Goal: Task Accomplishment & Management: Manage account settings

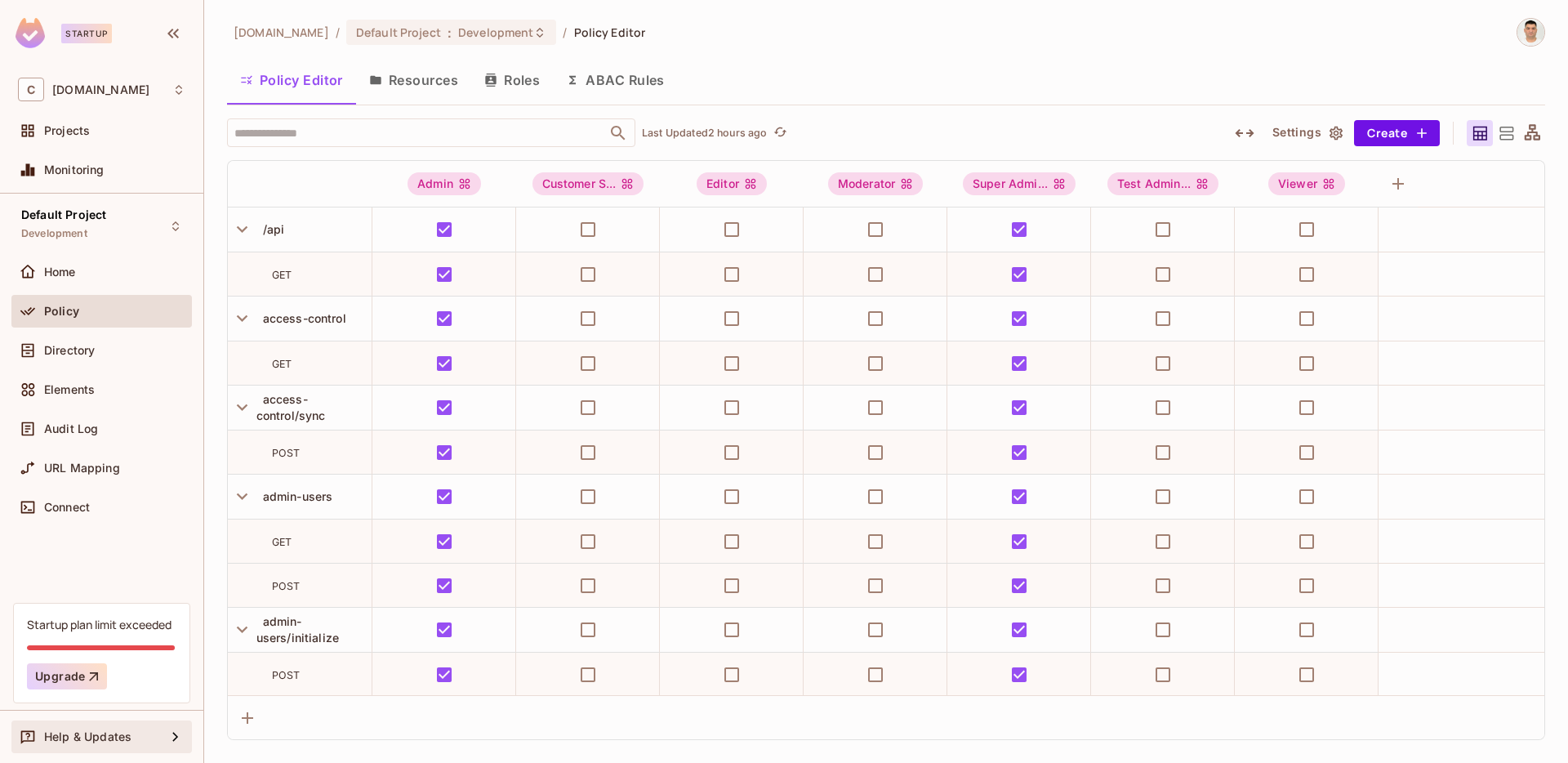
click at [174, 736] on icon at bounding box center [176, 737] width 20 height 20
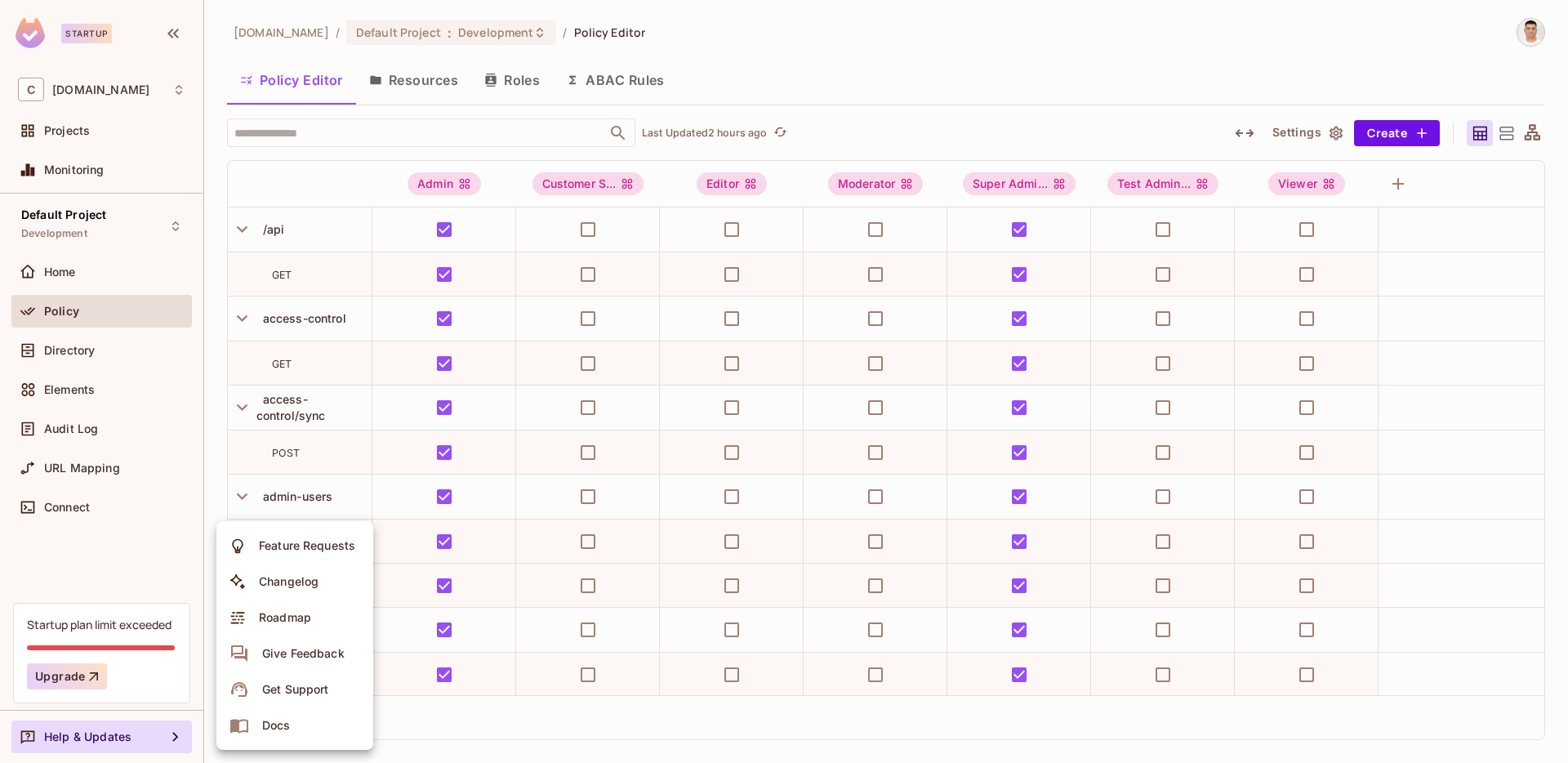
click at [302, 727] on li "Docs" at bounding box center [295, 726] width 157 height 36
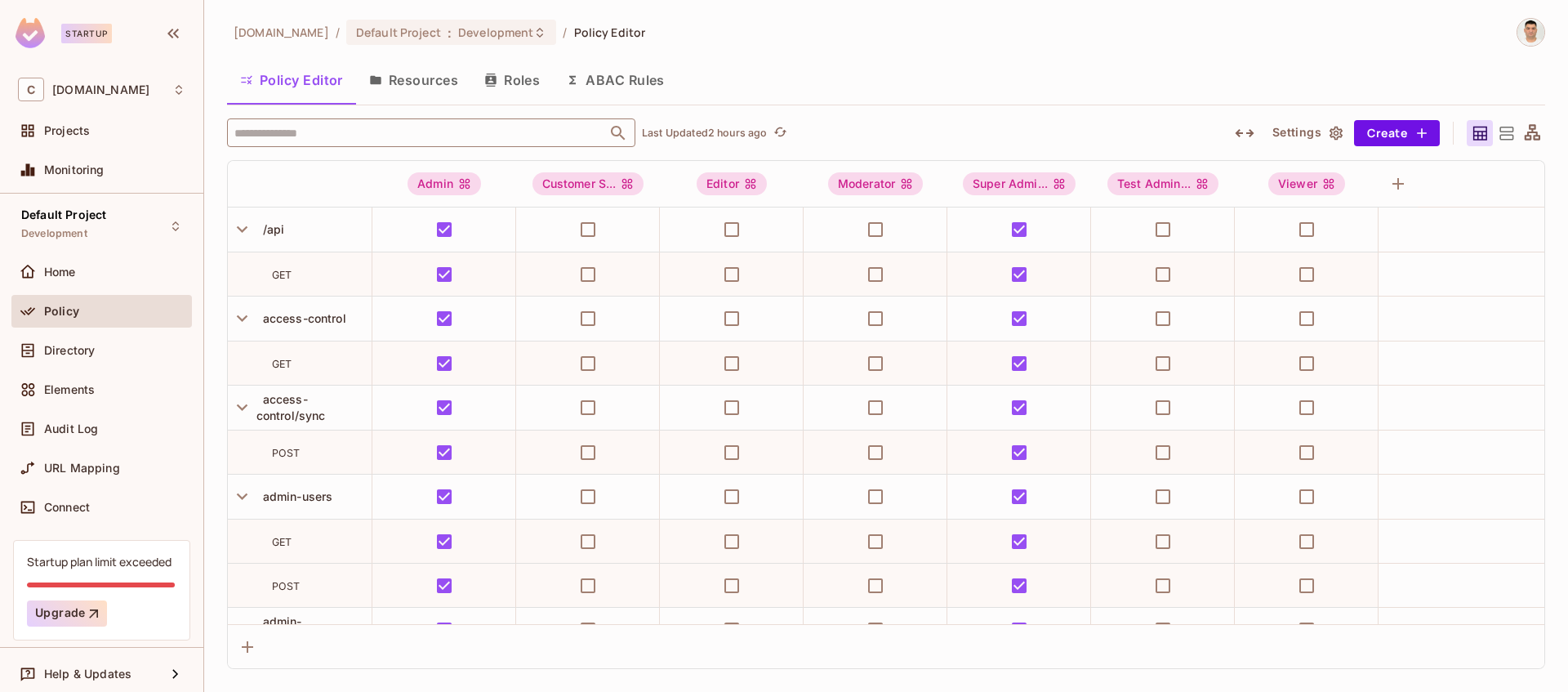
click at [397, 133] on input "text" at bounding box center [417, 133] width 374 height 29
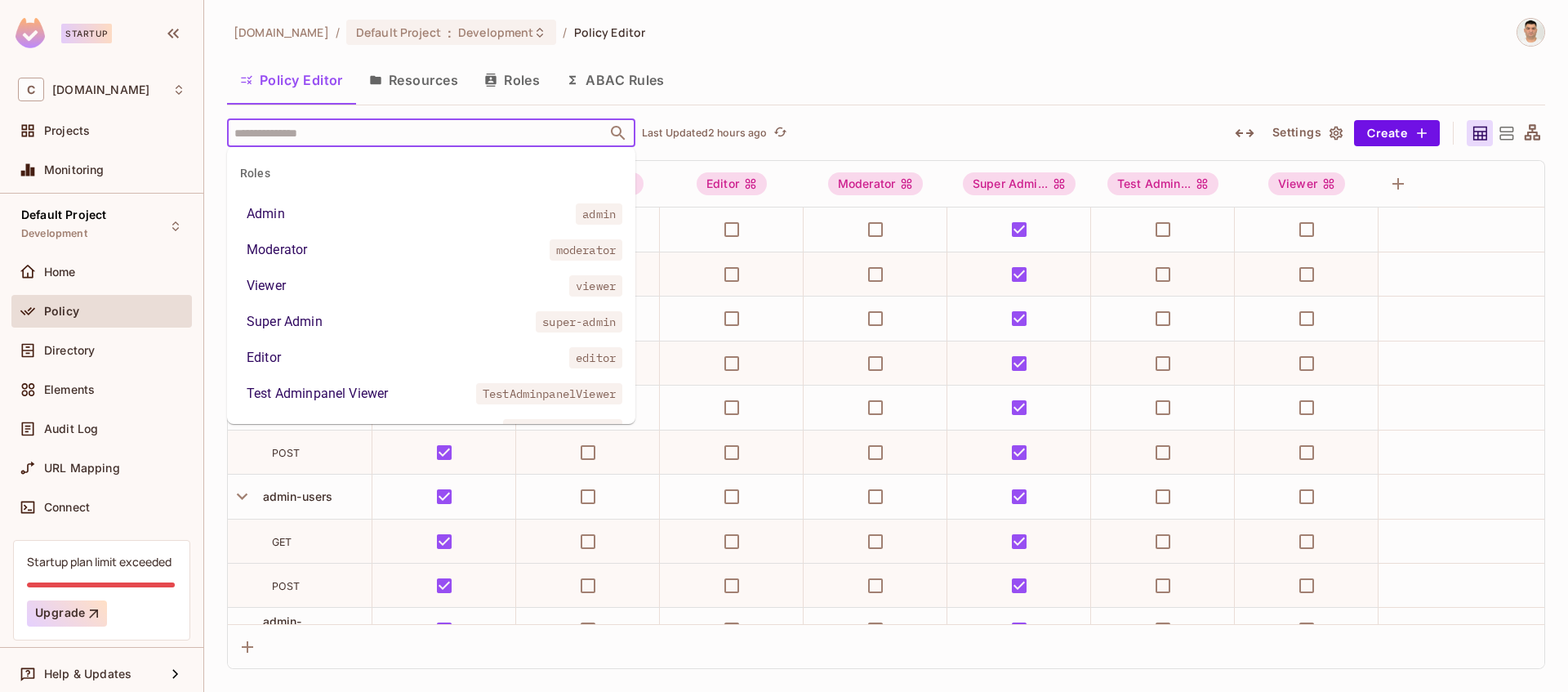
paste input "**********"
type input "**********"
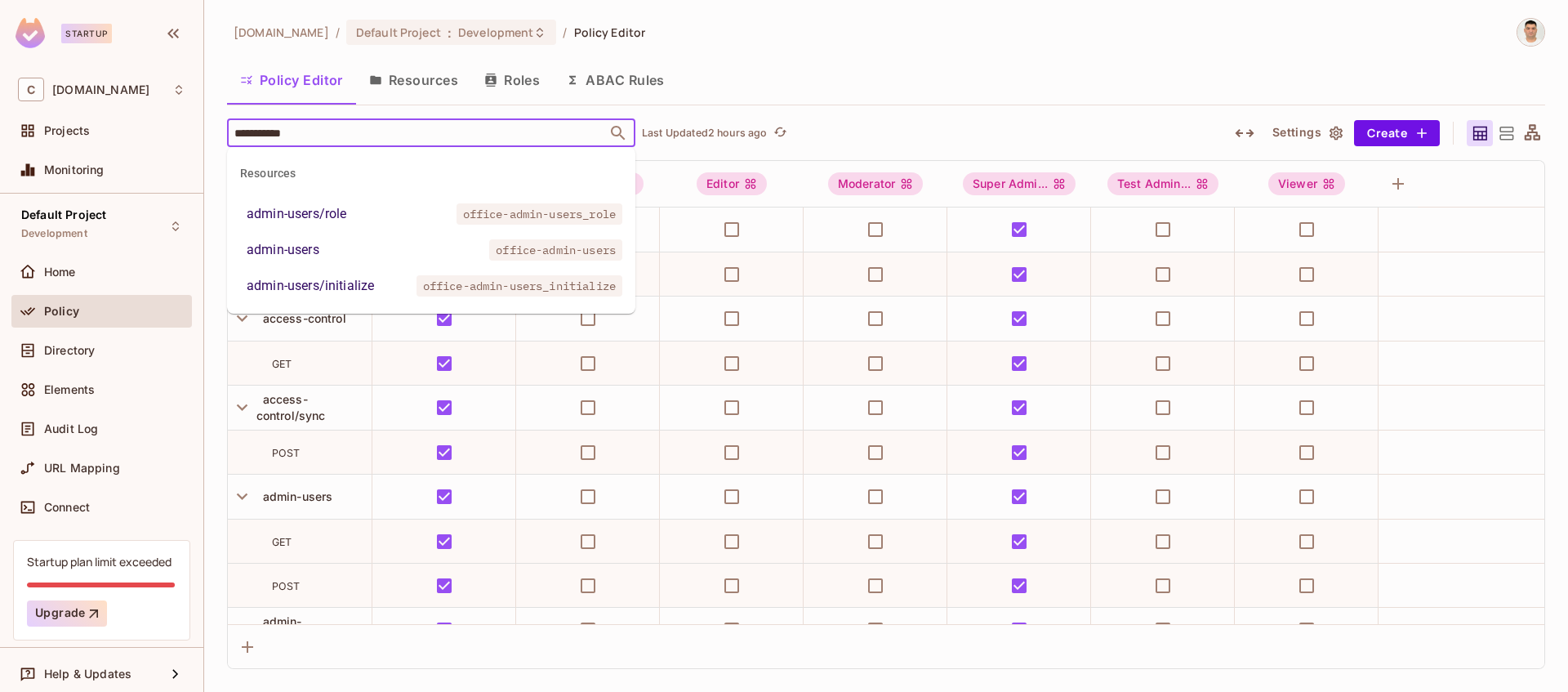
click at [309, 250] on div "admin-users" at bounding box center [283, 249] width 73 height 20
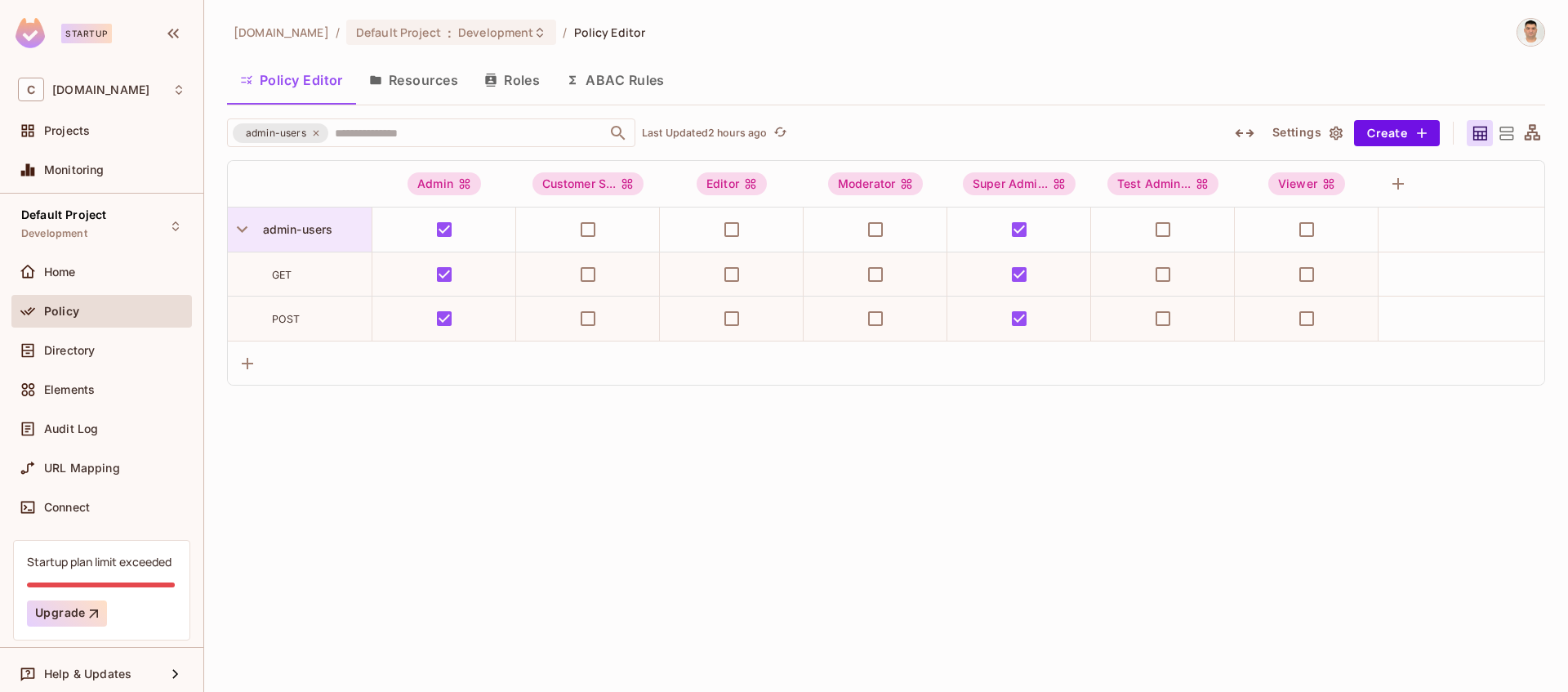
click at [319, 232] on span "admin-users" at bounding box center [294, 229] width 76 height 14
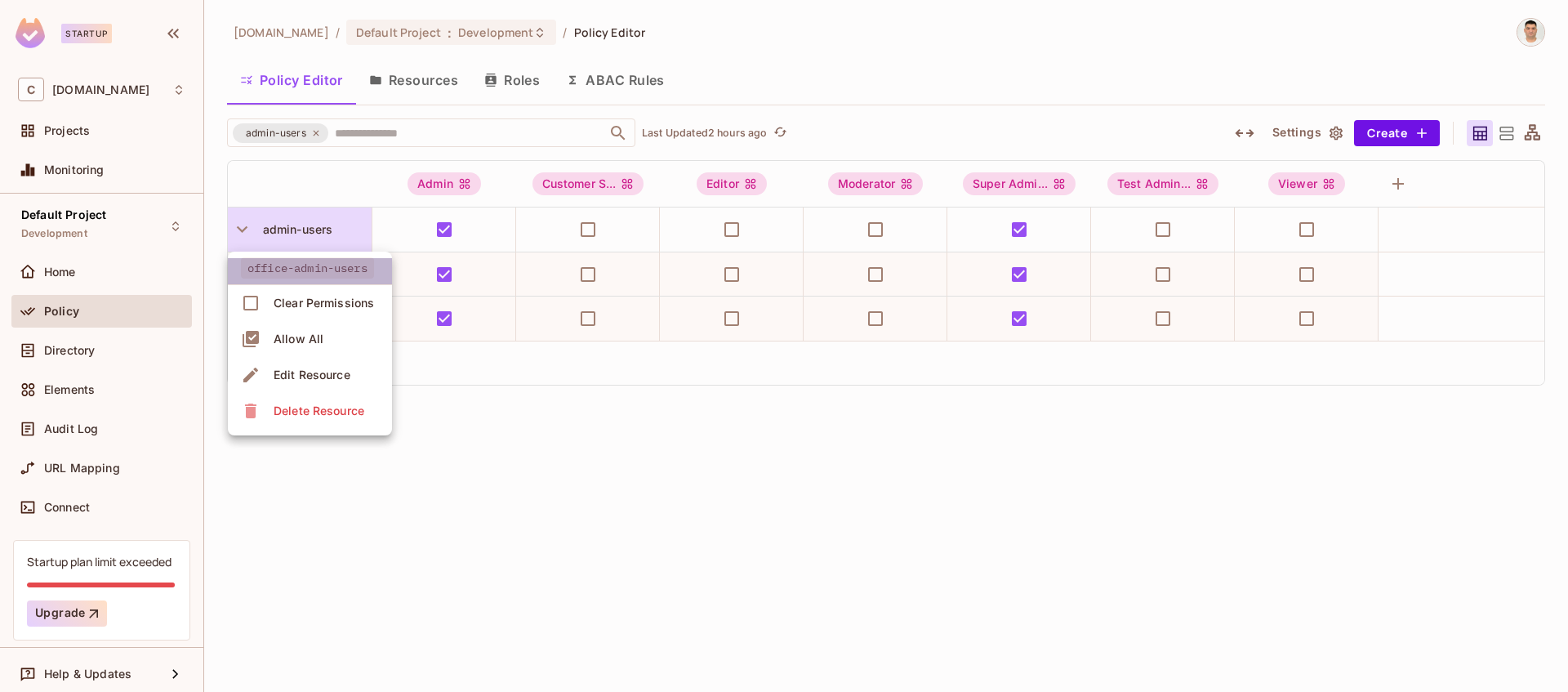
click at [333, 266] on span "office-admin-users" at bounding box center [307, 268] width 133 height 21
click at [339, 372] on div "Edit Resource" at bounding box center [311, 375] width 76 height 16
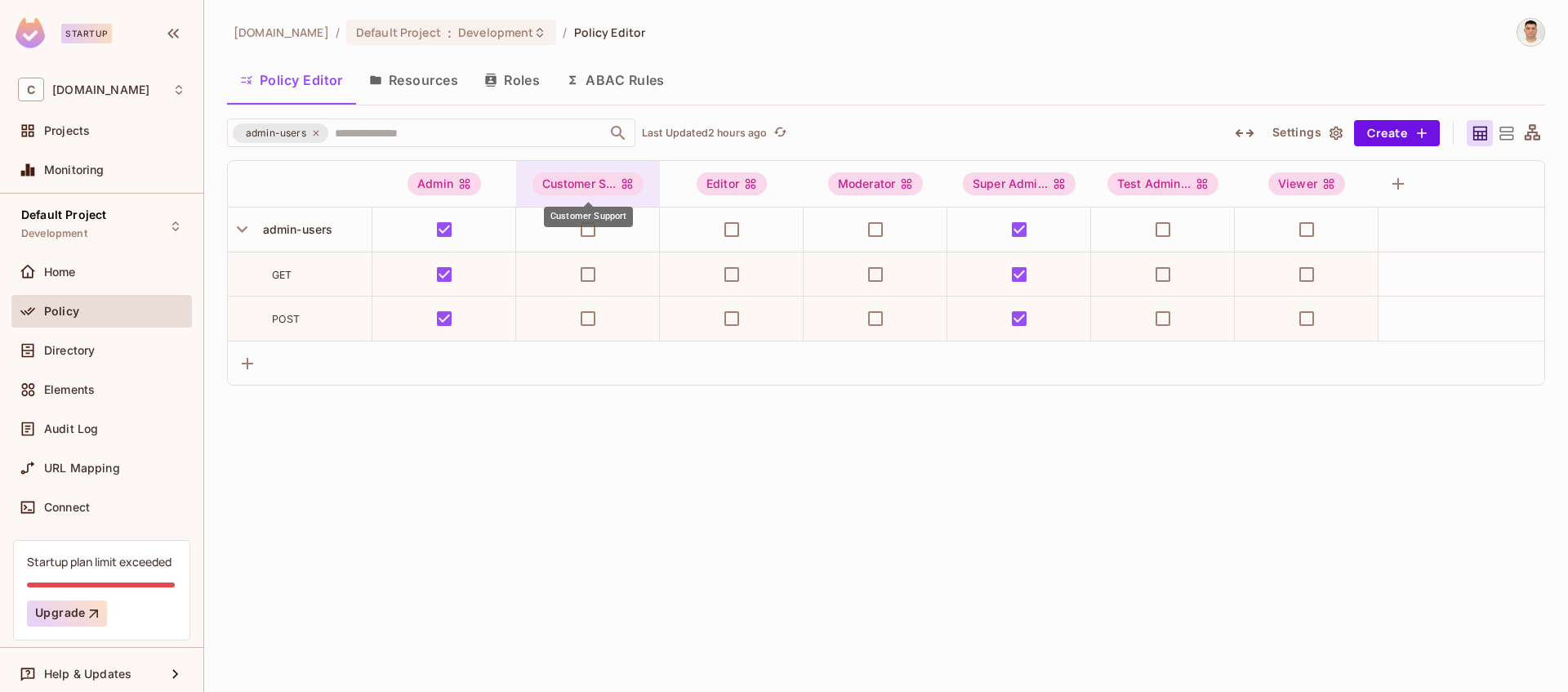
click at [572, 184] on div "Customer S..." at bounding box center [588, 184] width 112 height 23
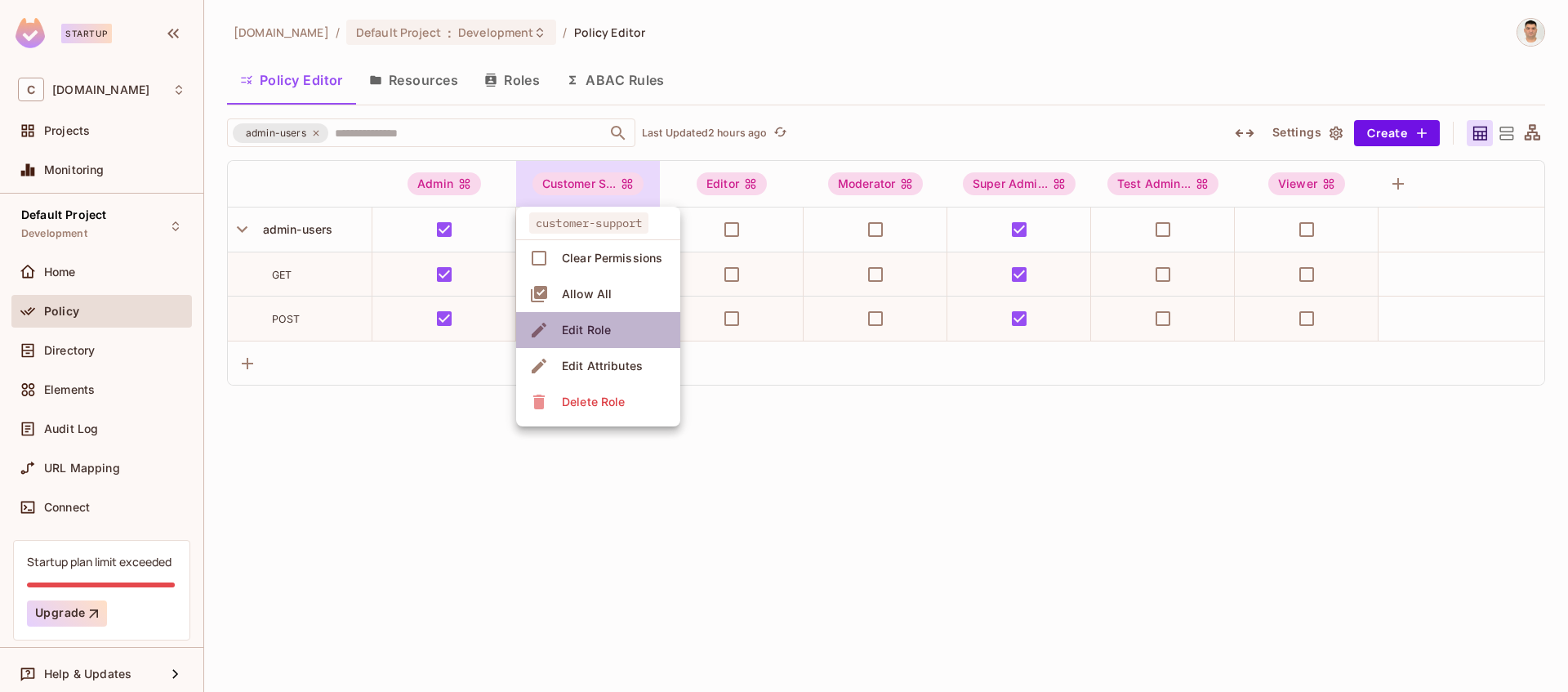
click at [616, 331] on li "Edit Role" at bounding box center [598, 331] width 164 height 36
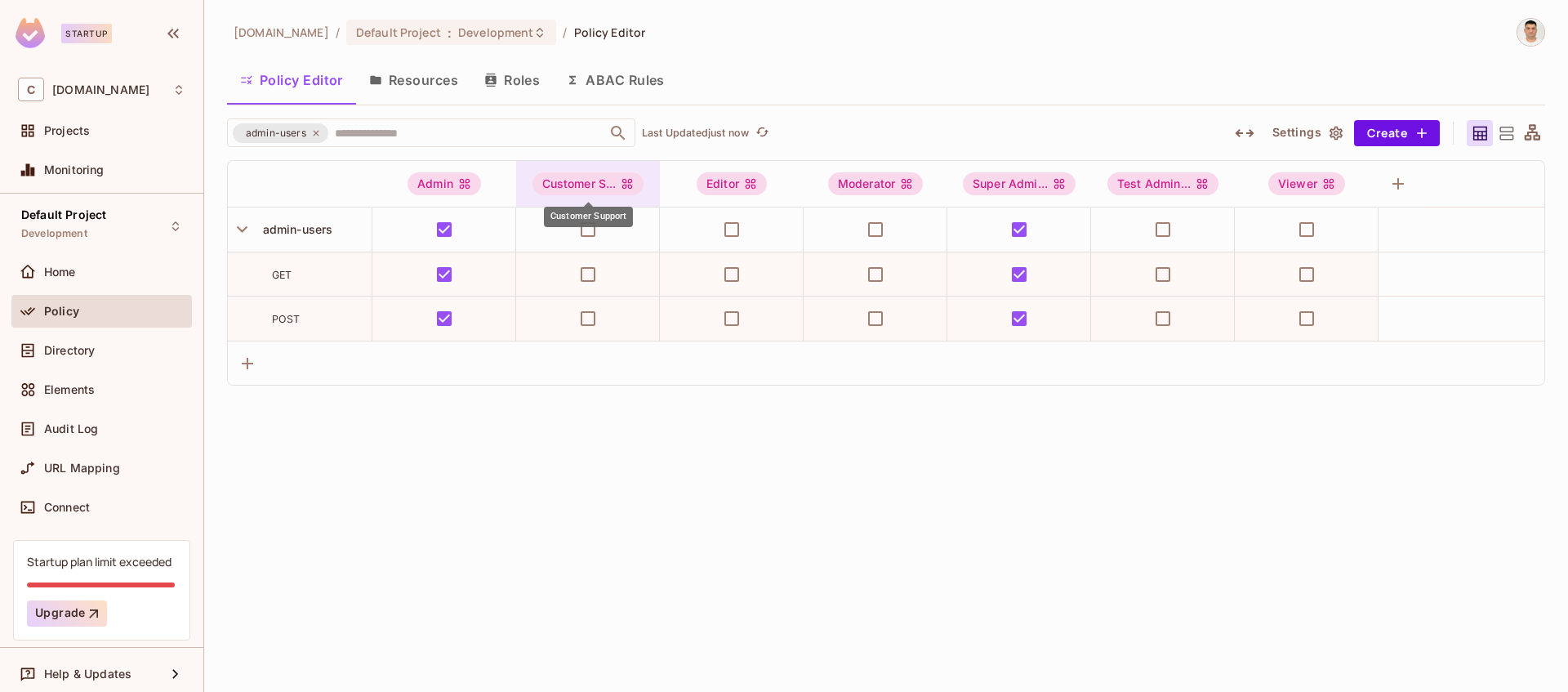
click at [582, 185] on div "Customer S..." at bounding box center [588, 184] width 112 height 23
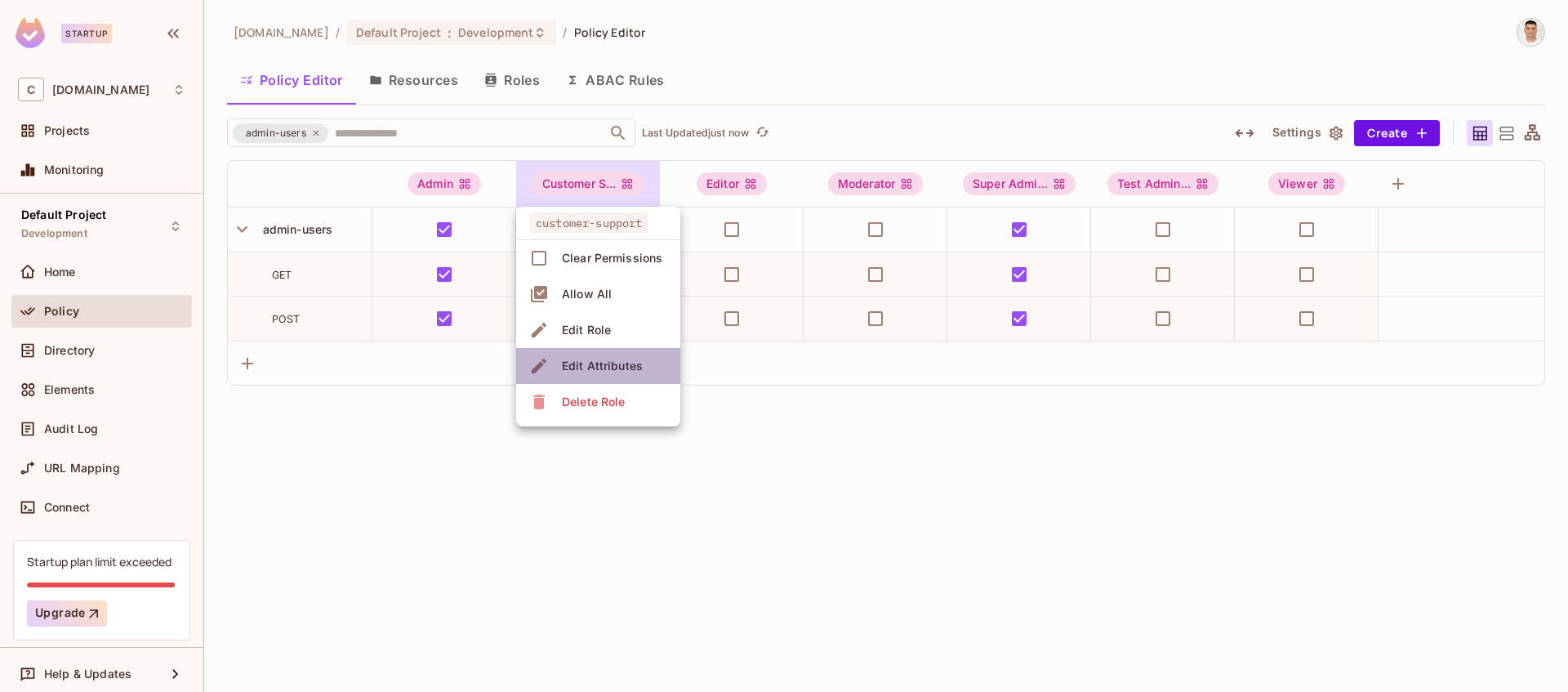
click at [607, 374] on div "Edit Attributes" at bounding box center [602, 365] width 81 height 16
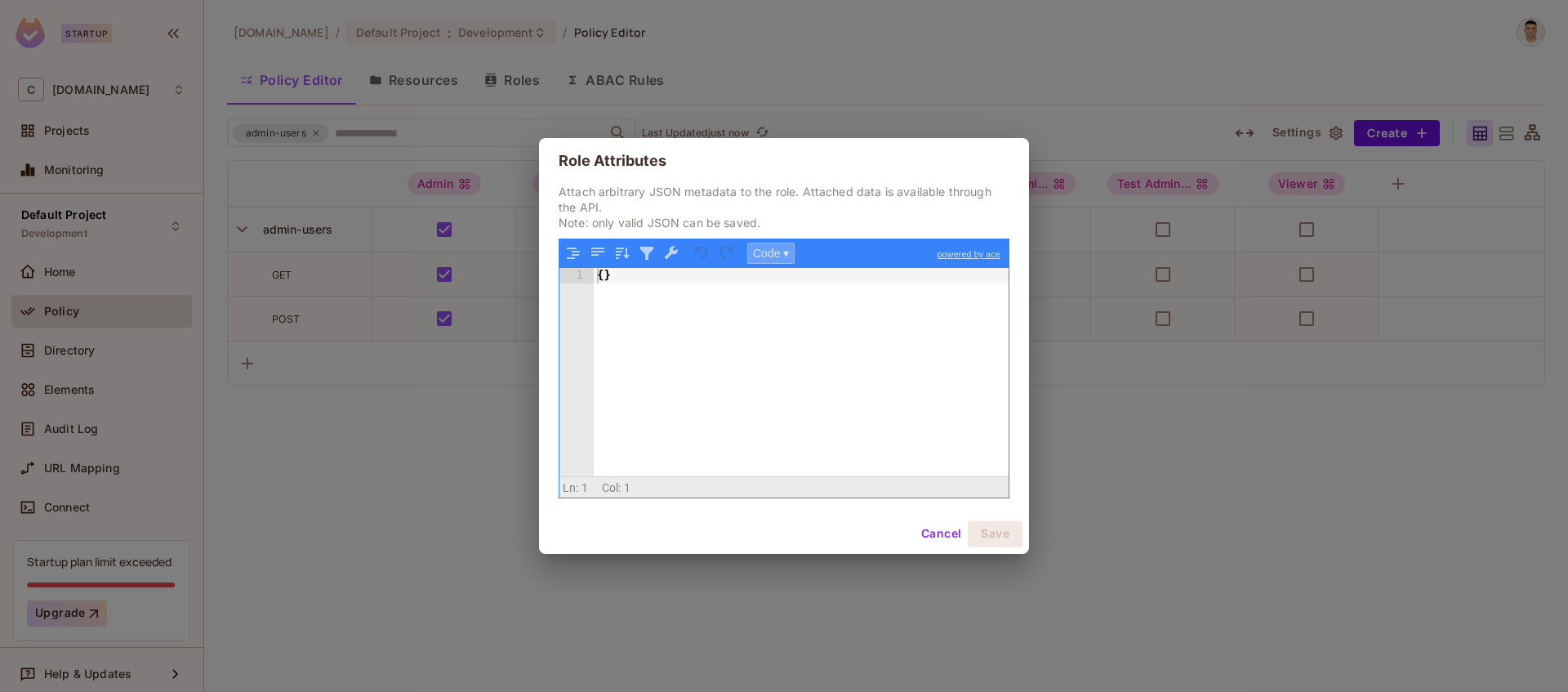
click at [773, 258] on button "Code ▾" at bounding box center [771, 253] width 48 height 21
click at [802, 297] on div "Tree" at bounding box center [797, 295] width 98 height 20
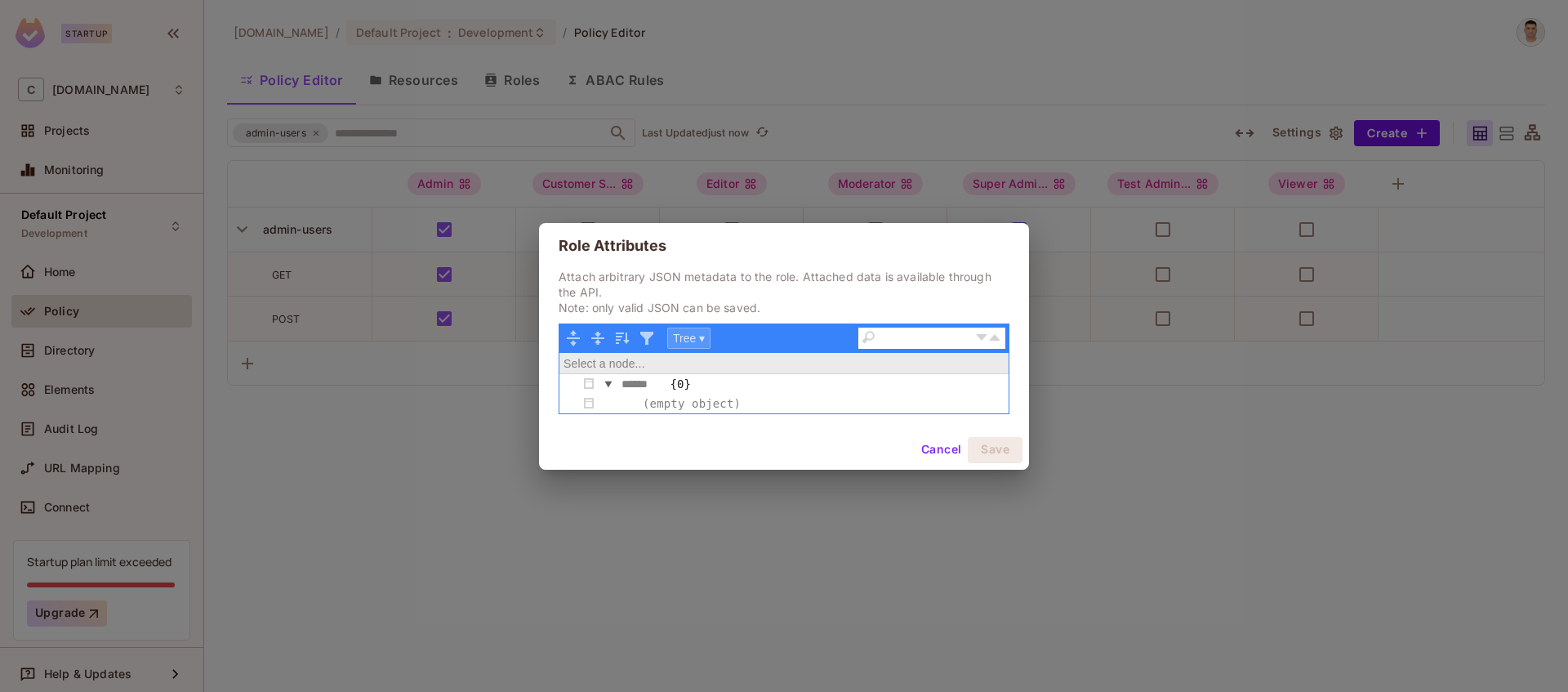
click at [698, 340] on button "Tree ▾" at bounding box center [688, 338] width 43 height 21
click at [709, 361] on div "Code" at bounding box center [717, 361] width 98 height 20
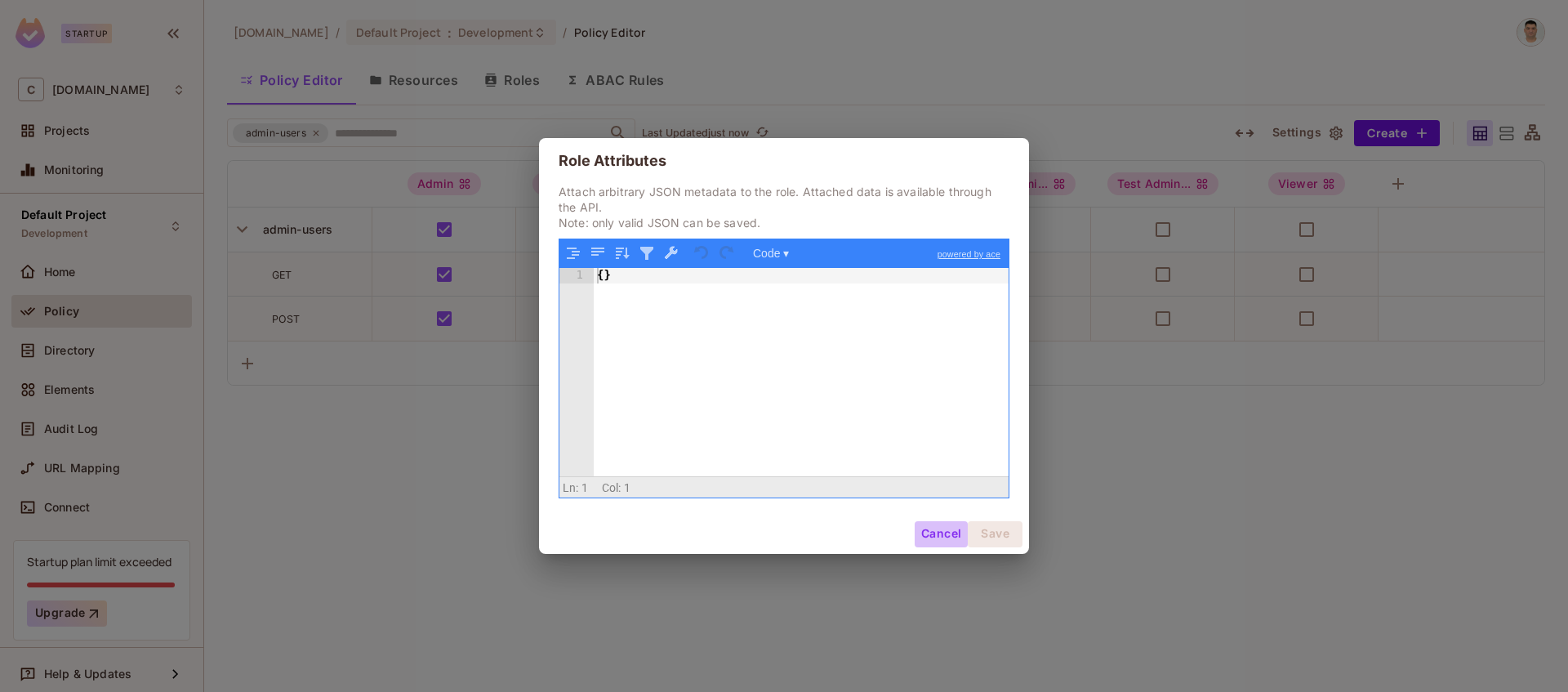
click at [938, 537] on button "Cancel" at bounding box center [941, 533] width 54 height 26
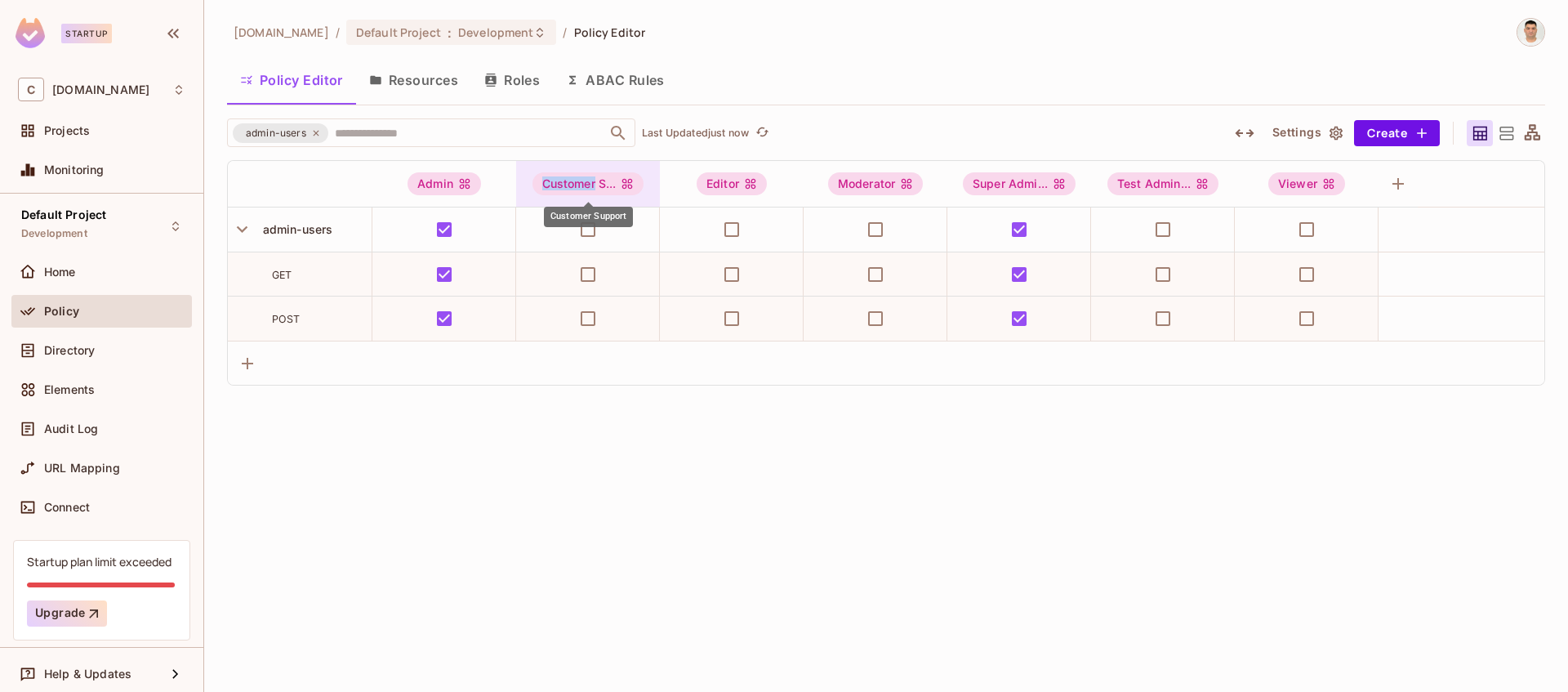
click at [571, 184] on div "Customer S..." at bounding box center [588, 184] width 112 height 23
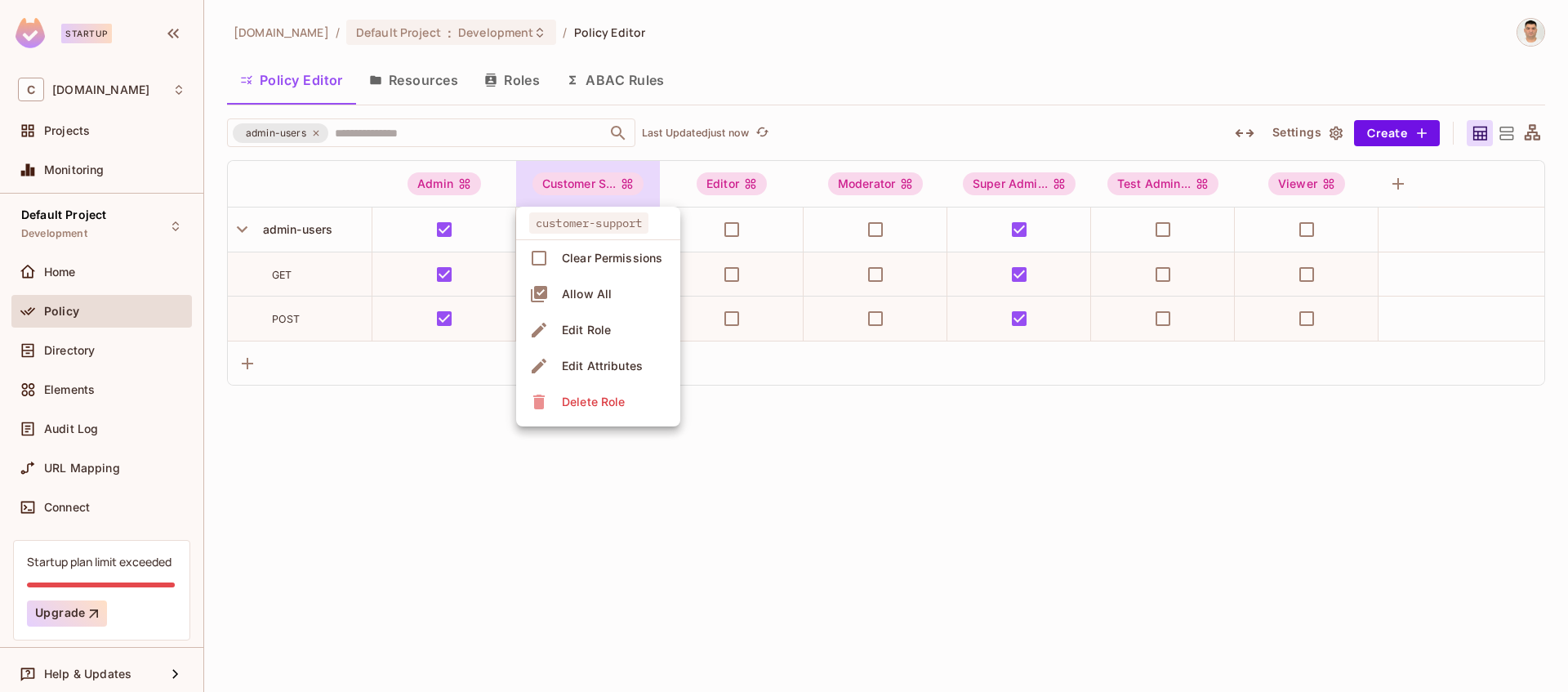
click at [691, 150] on div at bounding box center [784, 346] width 1568 height 692
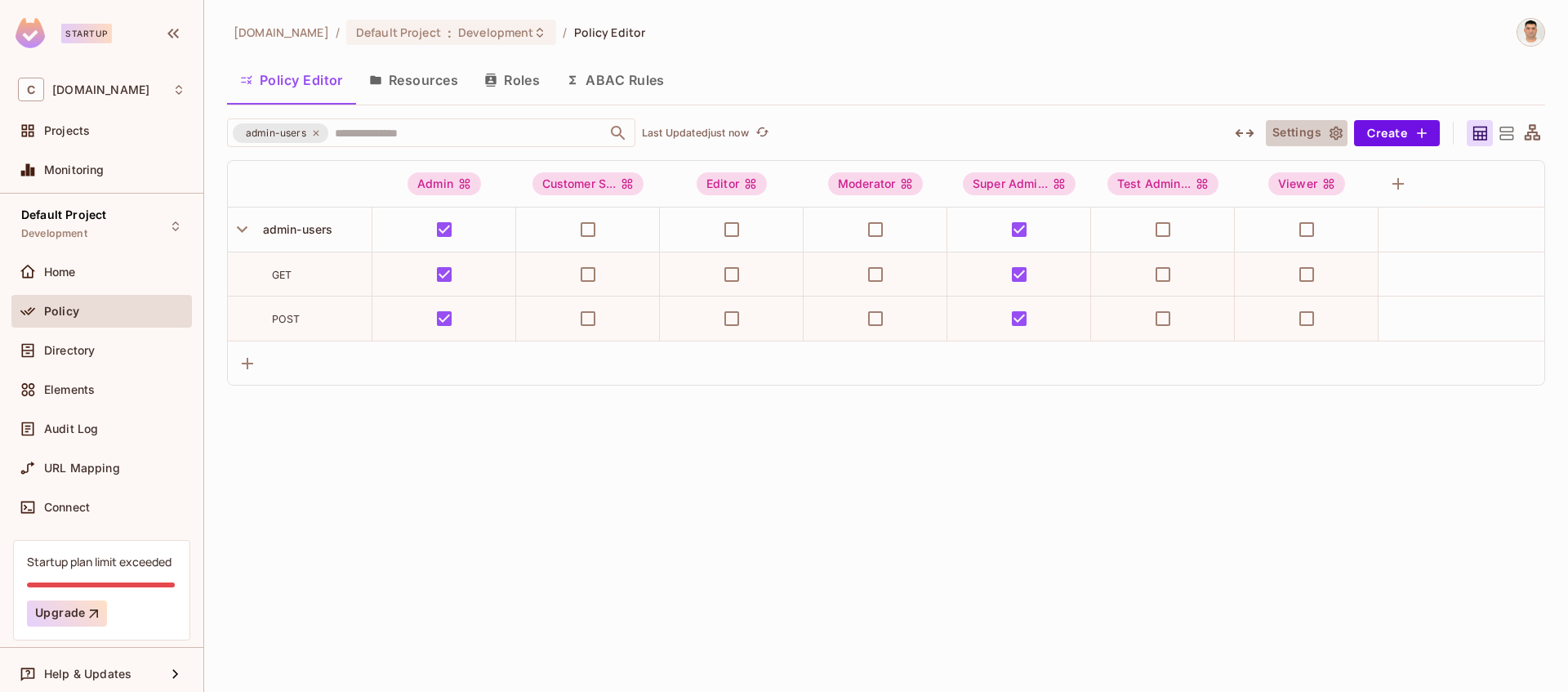
click at [1292, 133] on button "Settings" at bounding box center [1306, 133] width 81 height 26
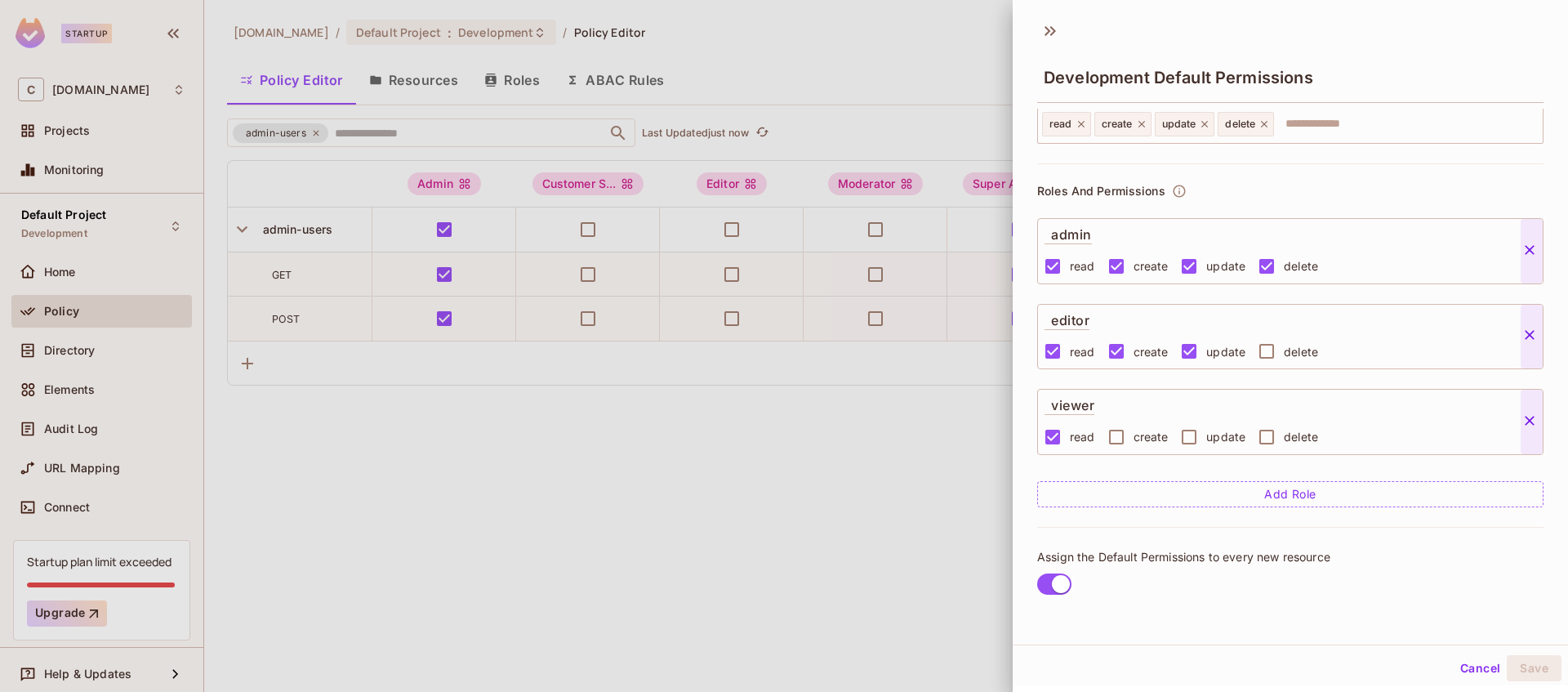
scroll to position [0, 0]
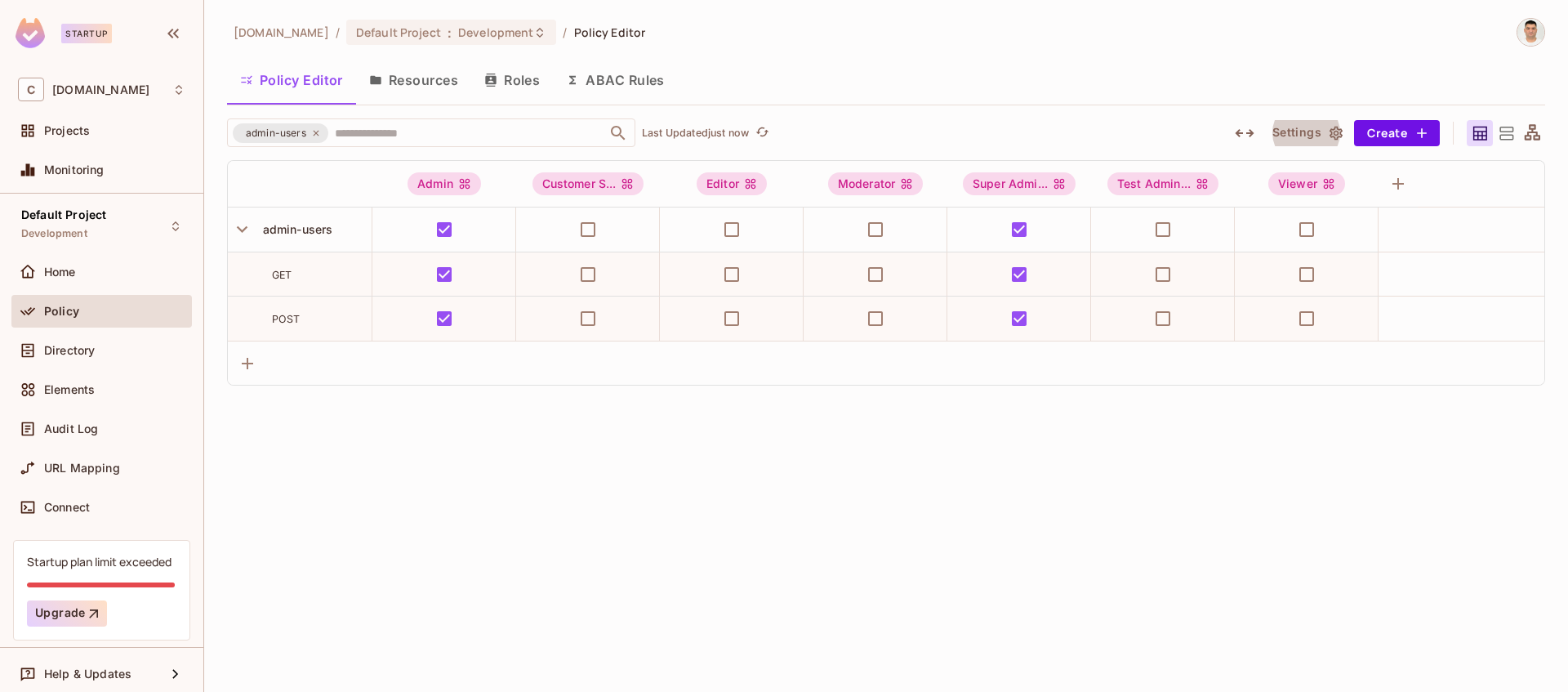
click at [436, 77] on button "Resources" at bounding box center [414, 79] width 116 height 41
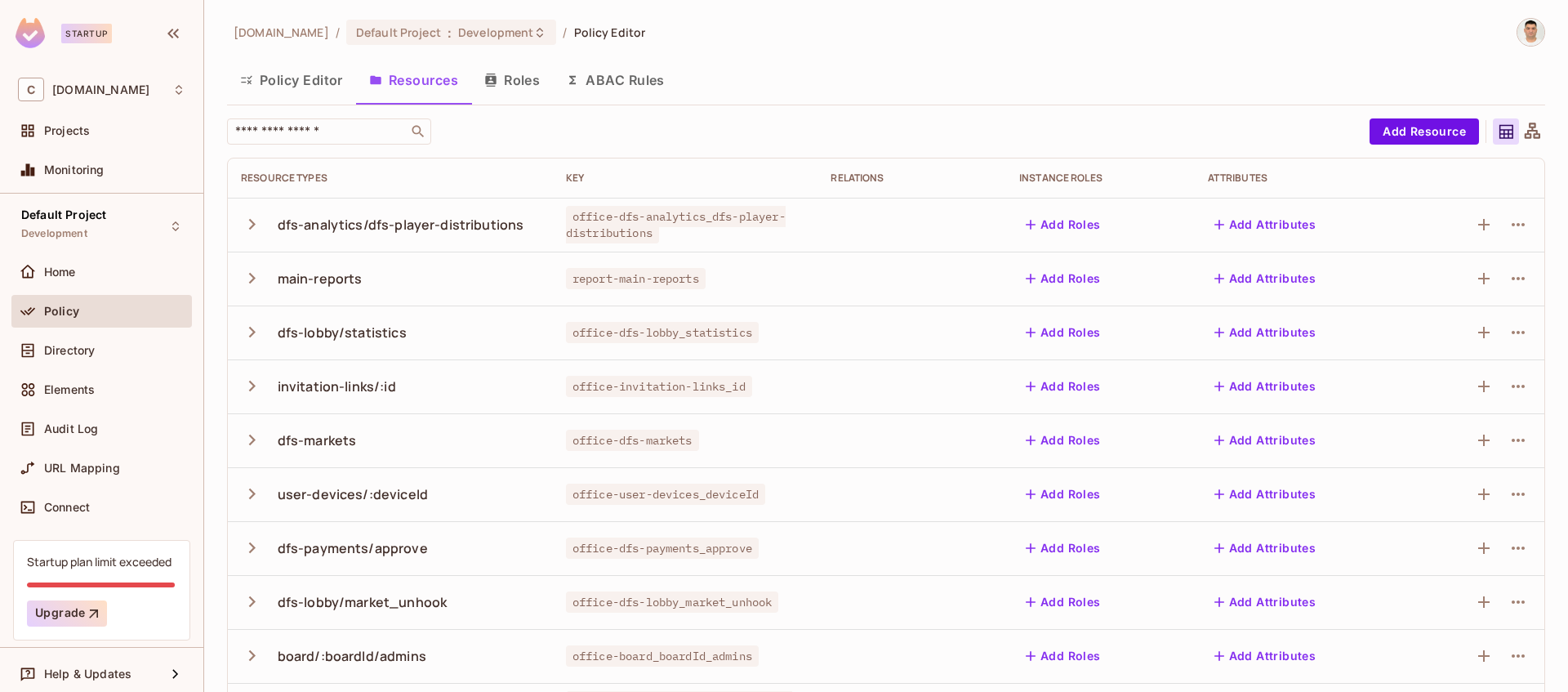
click at [251, 228] on icon "button" at bounding box center [251, 224] width 22 height 22
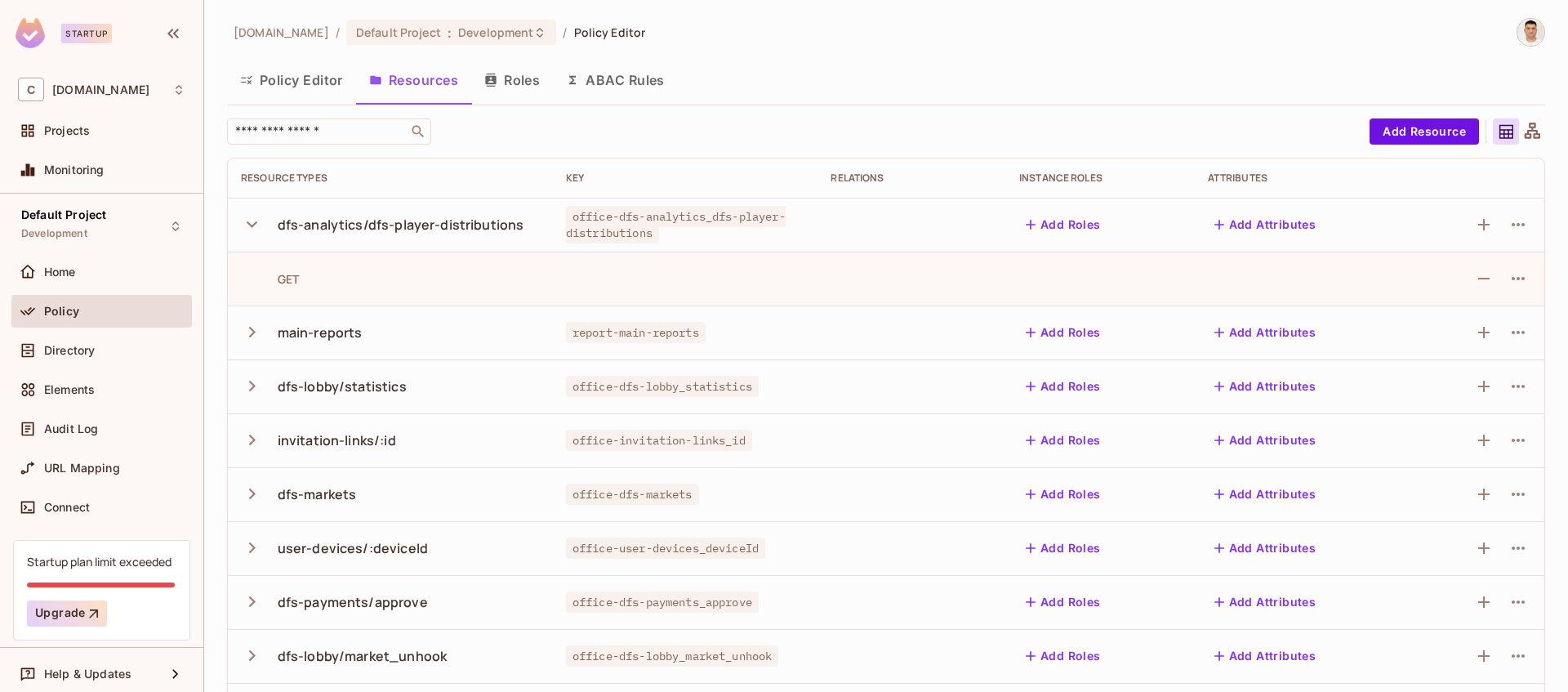
click at [249, 227] on icon "button" at bounding box center [251, 224] width 22 height 22
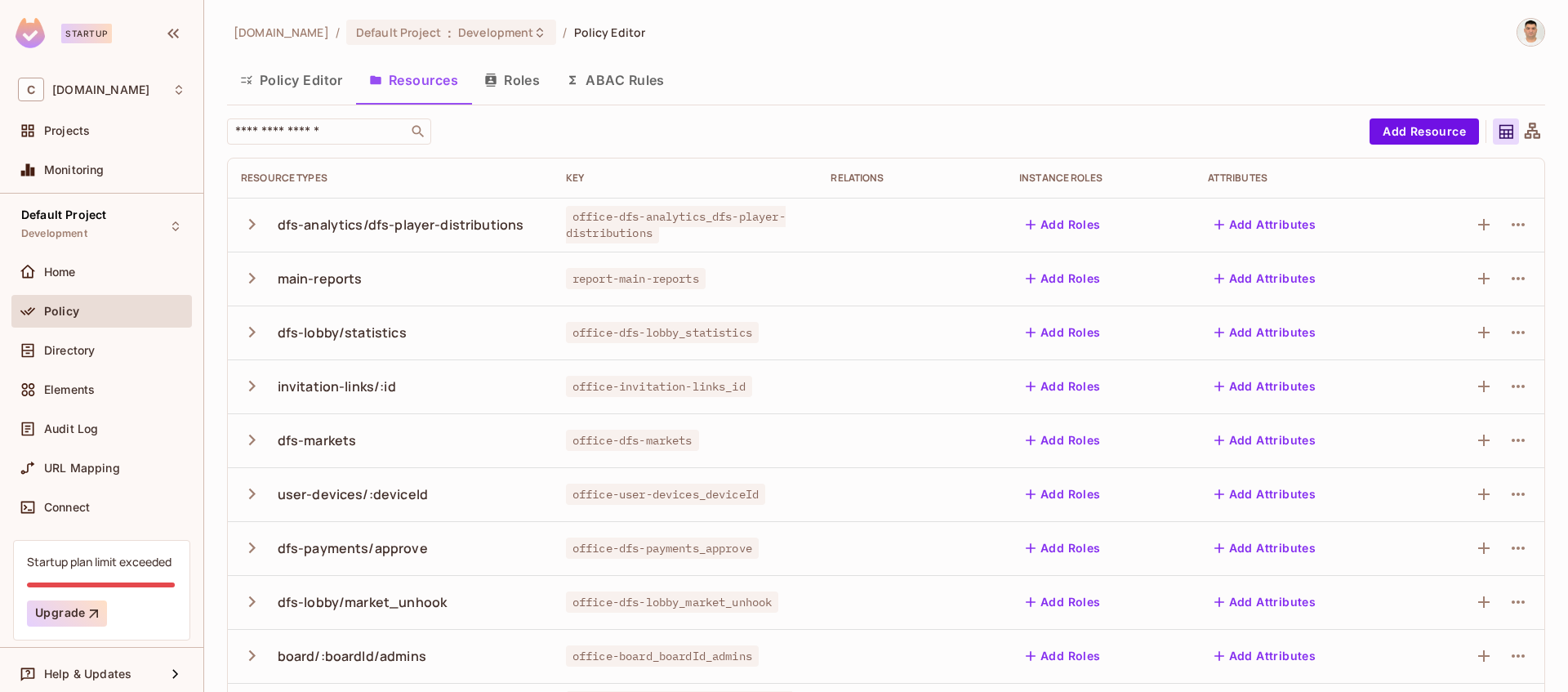
click at [251, 279] on icon "button" at bounding box center [252, 278] width 7 height 11
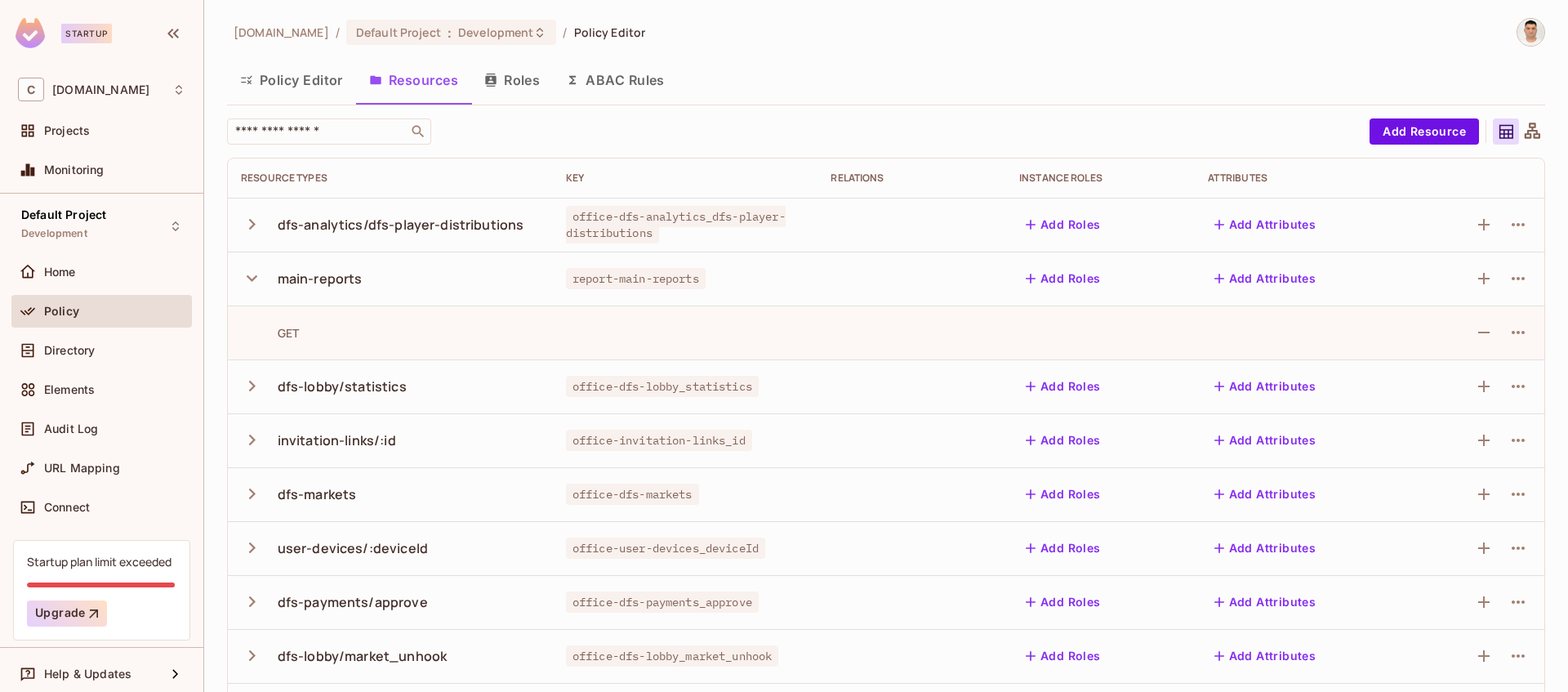
click at [251, 279] on icon "button" at bounding box center [251, 278] width 11 height 7
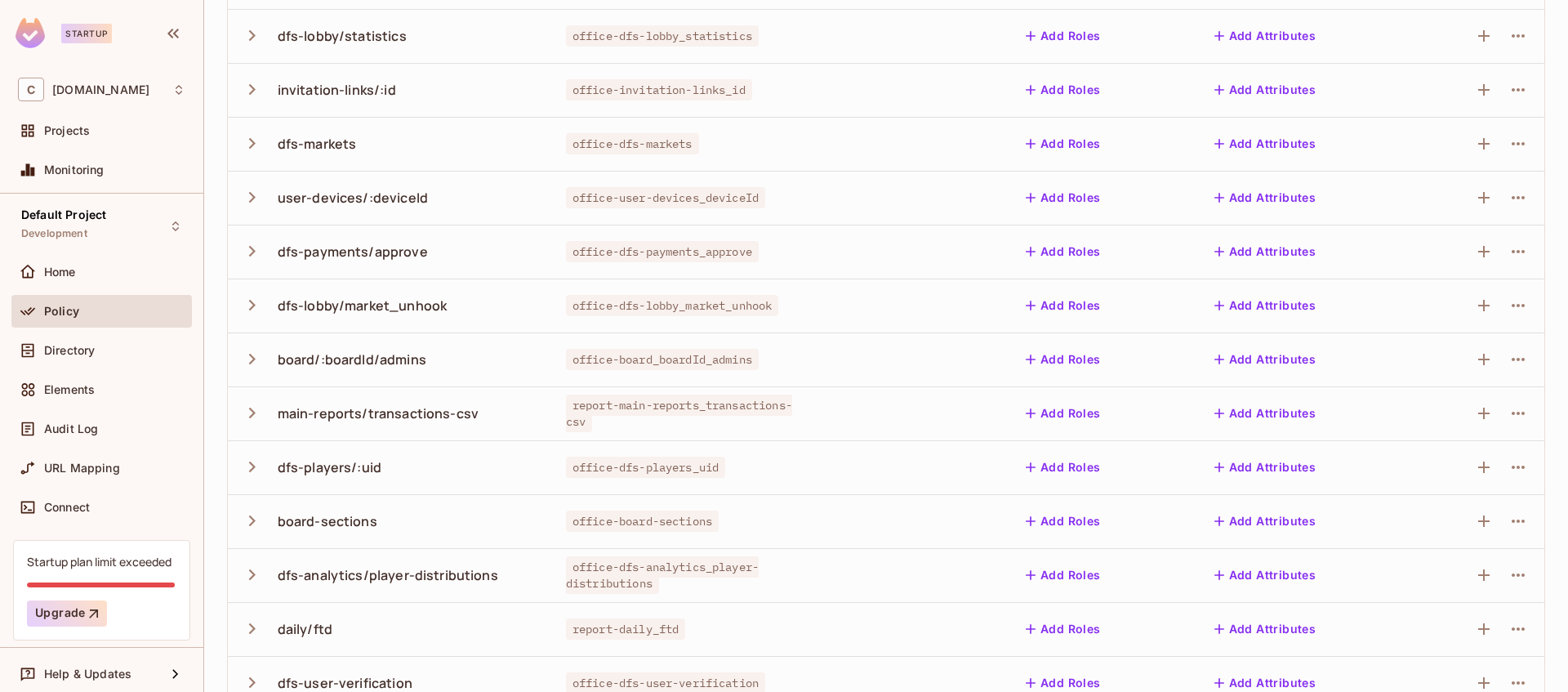
scroll to position [382, 0]
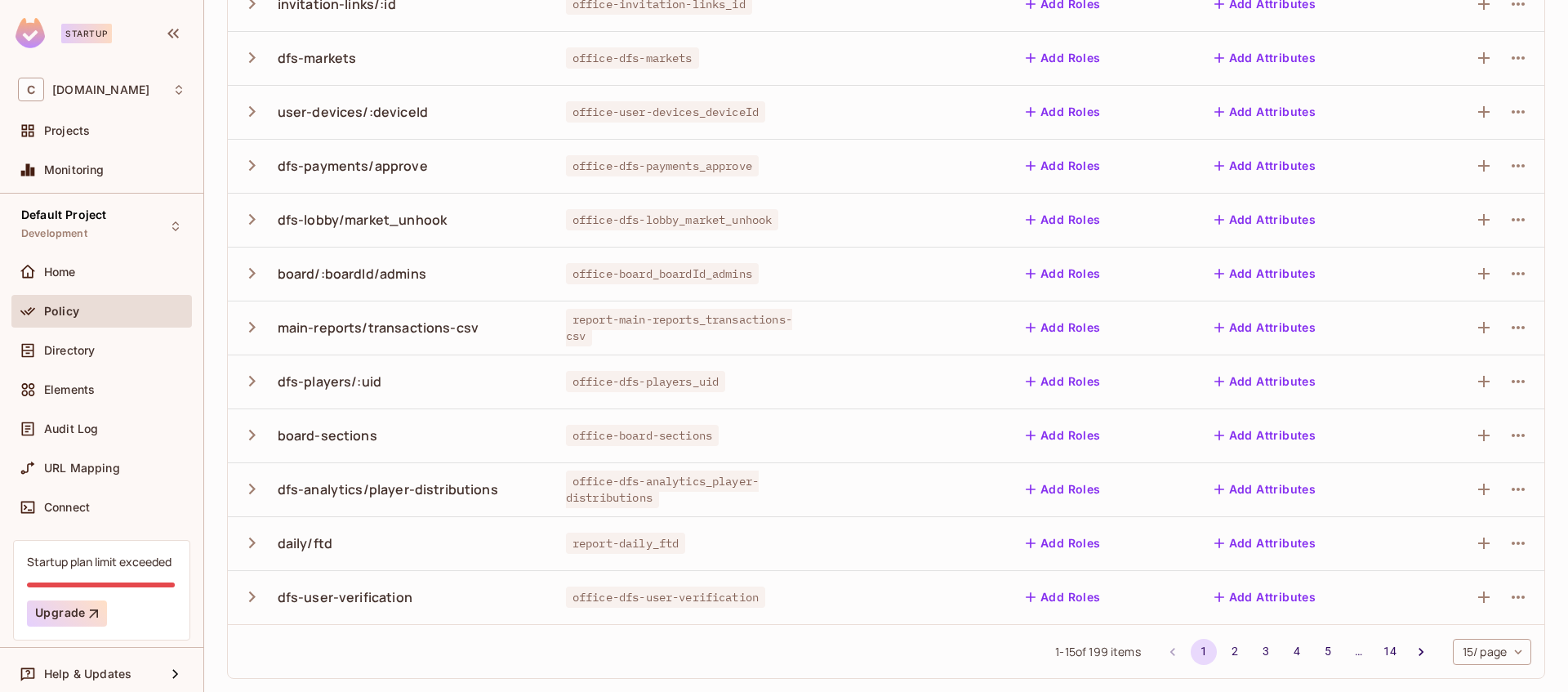
click at [249, 385] on icon "button" at bounding box center [252, 380] width 7 height 11
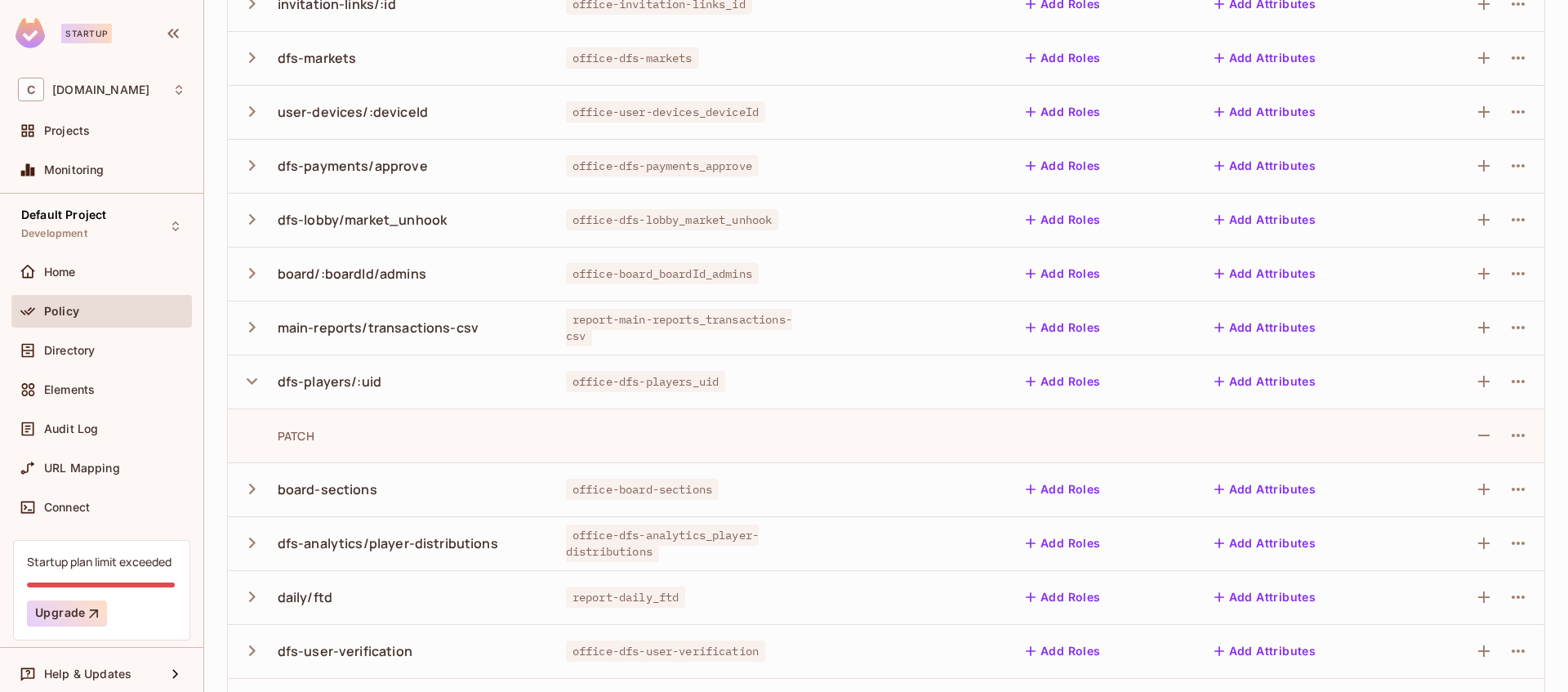
click at [250, 379] on icon "button" at bounding box center [251, 380] width 22 height 22
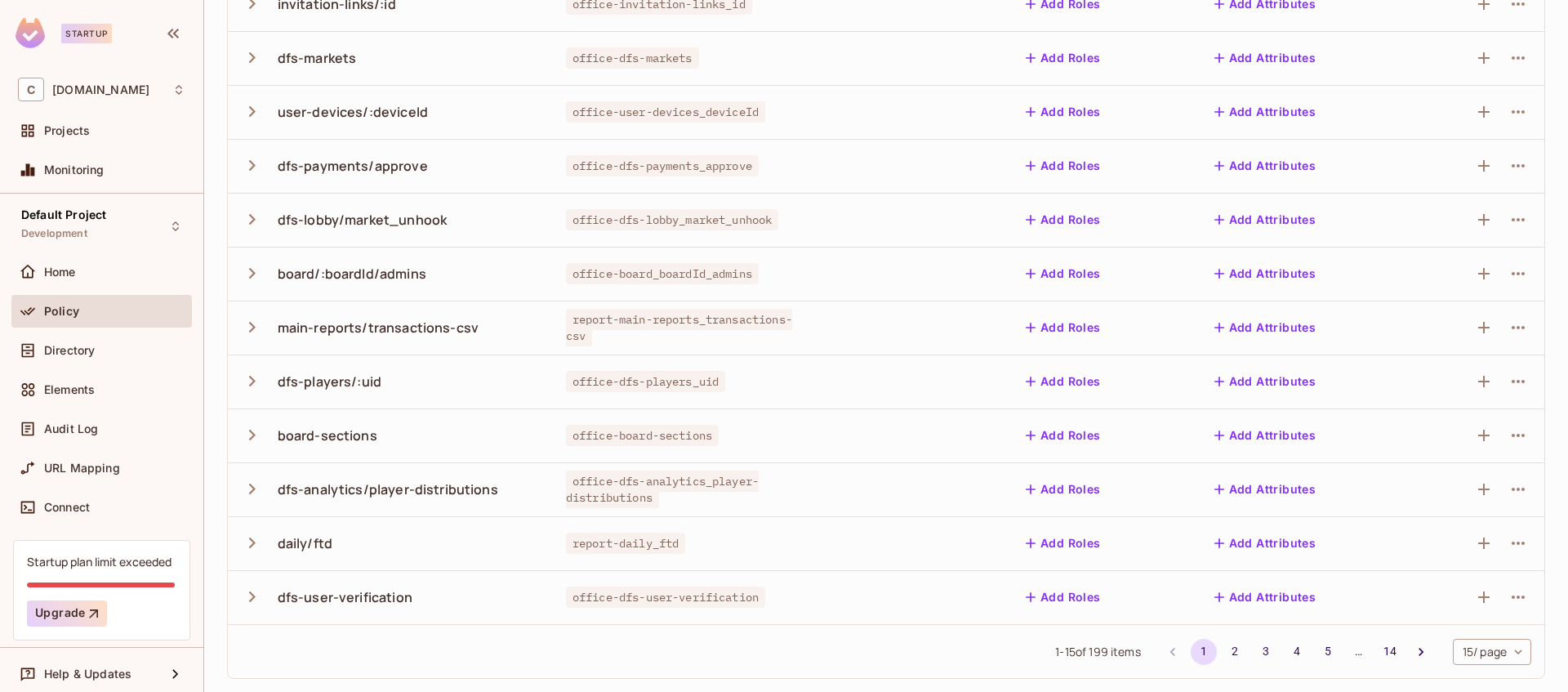
click at [620, 437] on span "office-board-sections" at bounding box center [642, 436] width 153 height 21
copy span "office-board-sections"
click at [654, 437] on span "office-board-sections" at bounding box center [642, 436] width 153 height 21
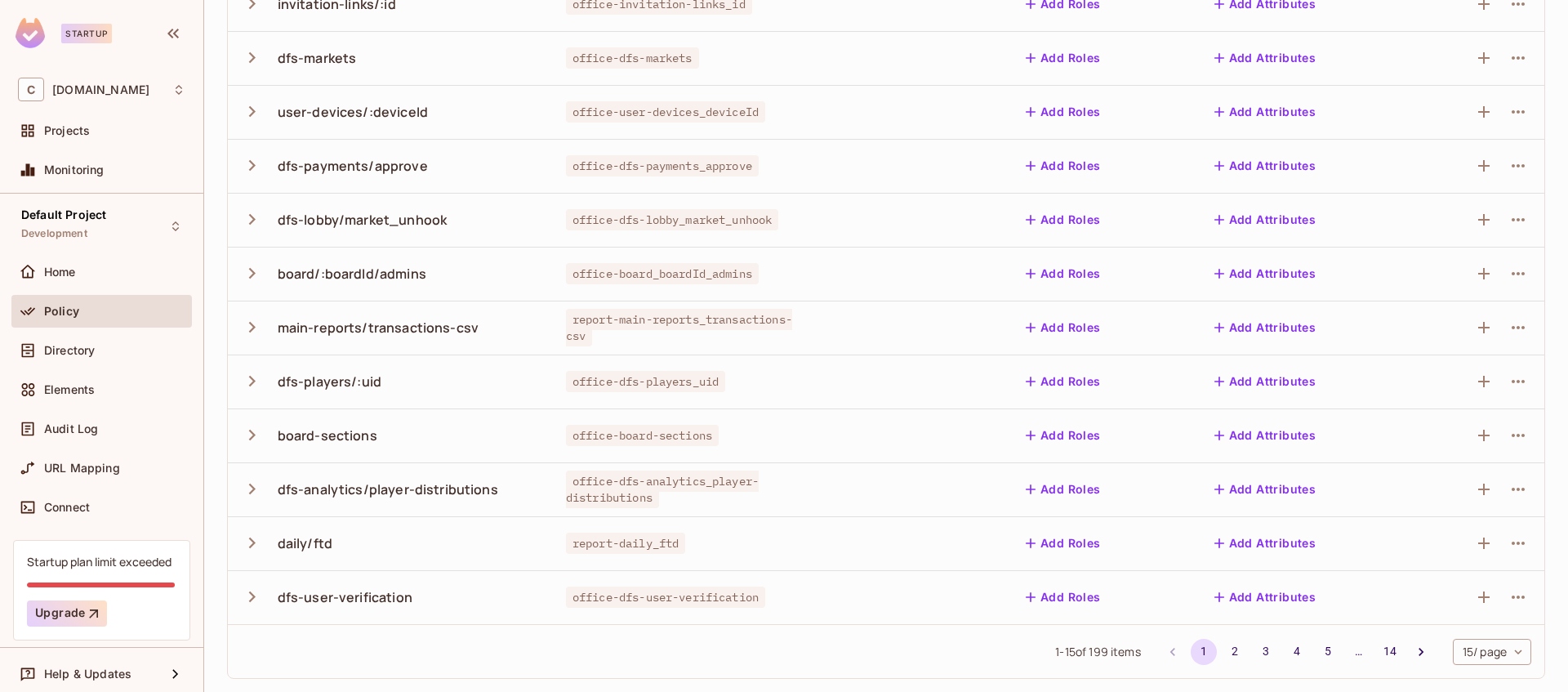
click at [771, 437] on div "office-board-sections" at bounding box center [685, 435] width 239 height 16
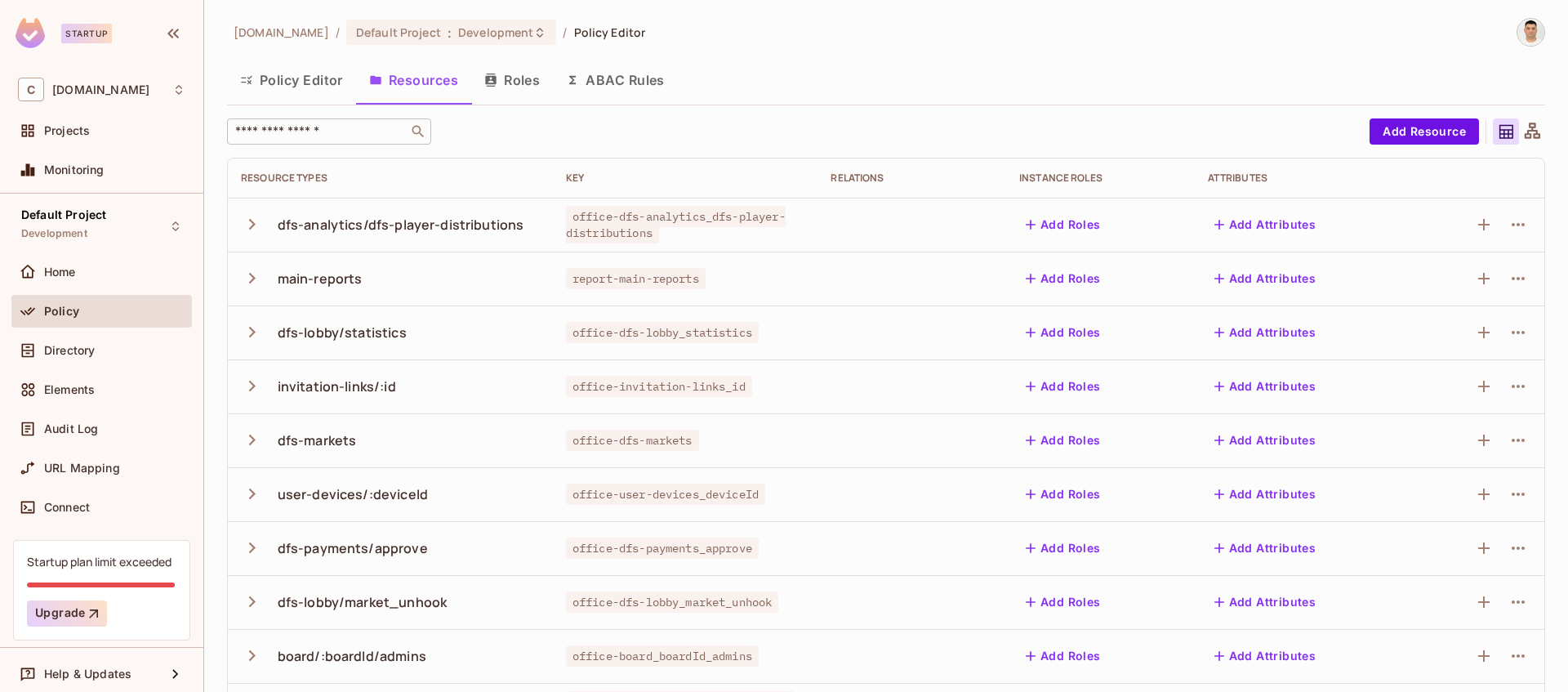
click at [319, 132] on input "text" at bounding box center [318, 131] width 172 height 16
paste input "**********"
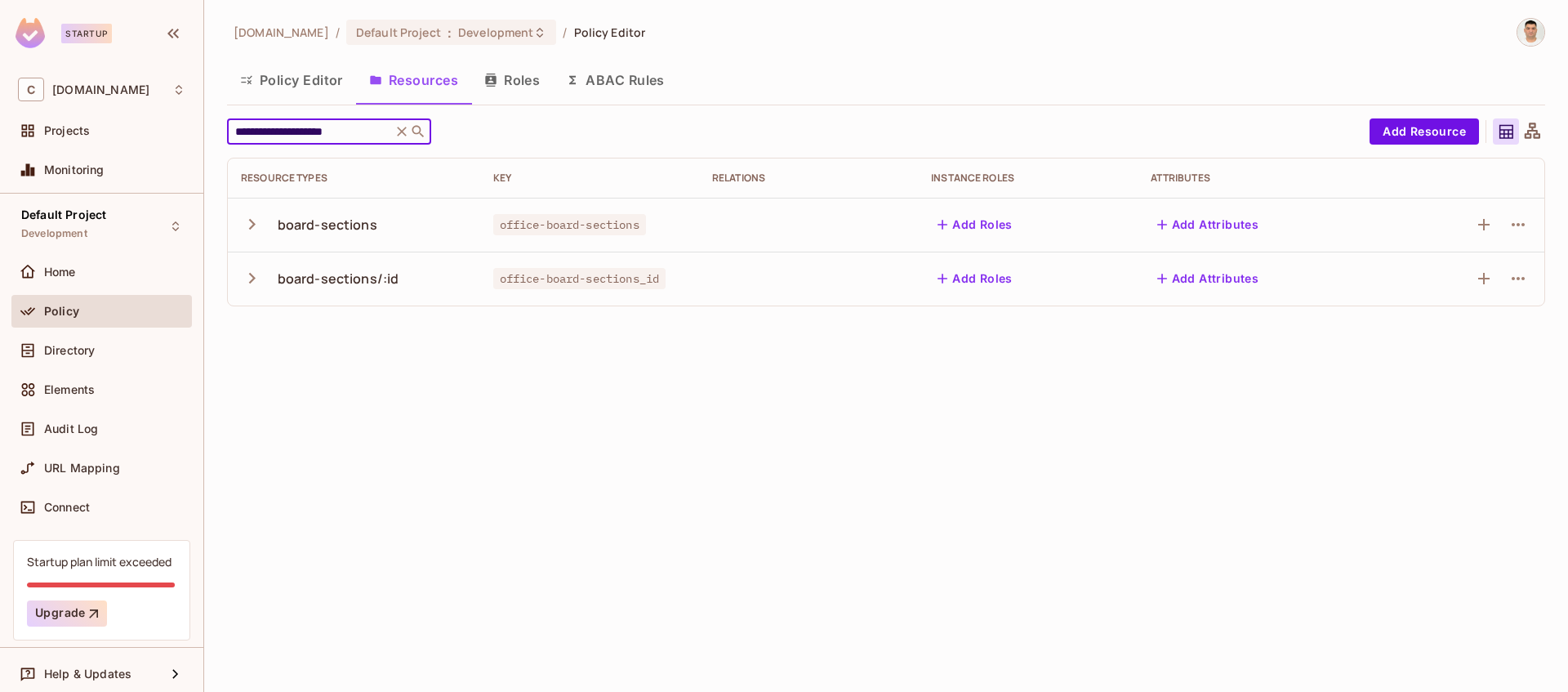
type input "**********"
click at [250, 278] on icon "button" at bounding box center [251, 278] width 22 height 22
click at [245, 225] on icon "button" at bounding box center [251, 224] width 22 height 22
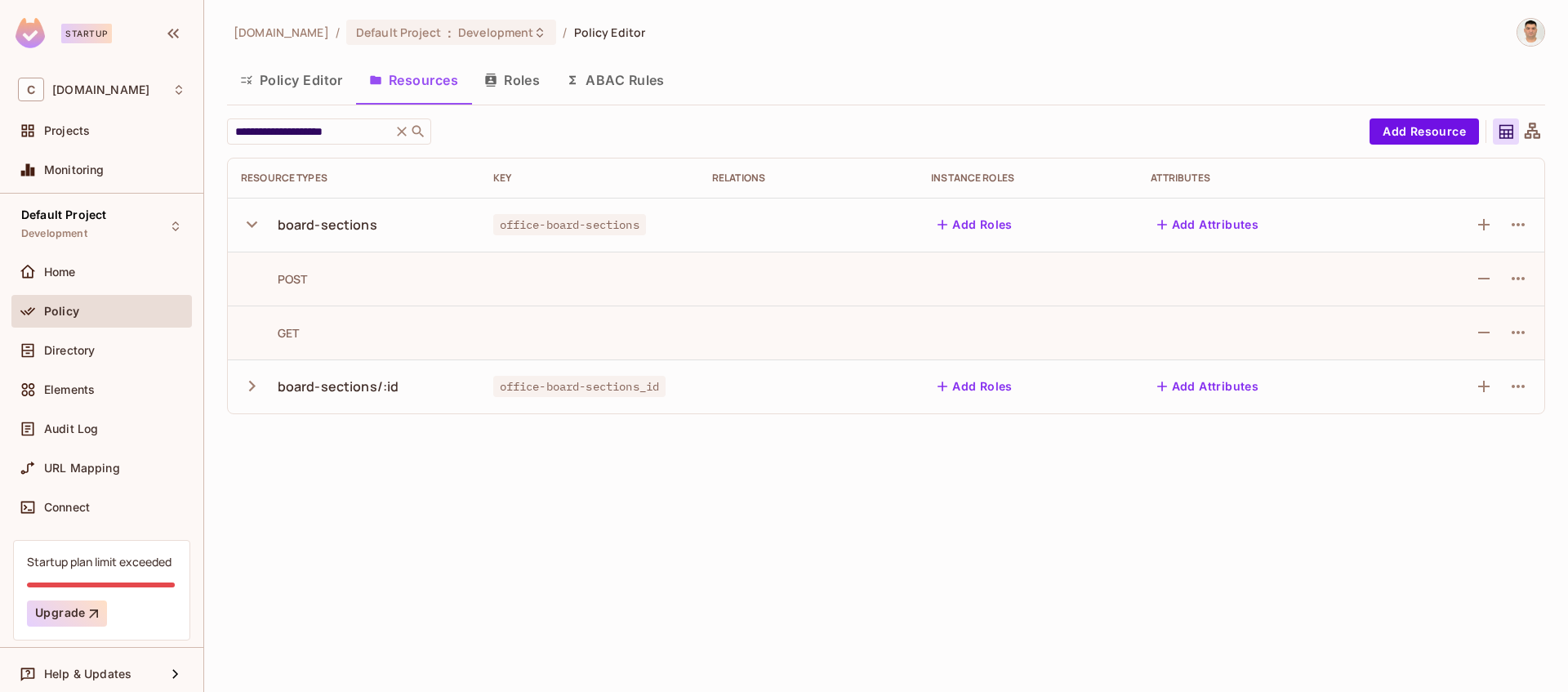
click at [245, 225] on icon "button" at bounding box center [251, 224] width 22 height 22
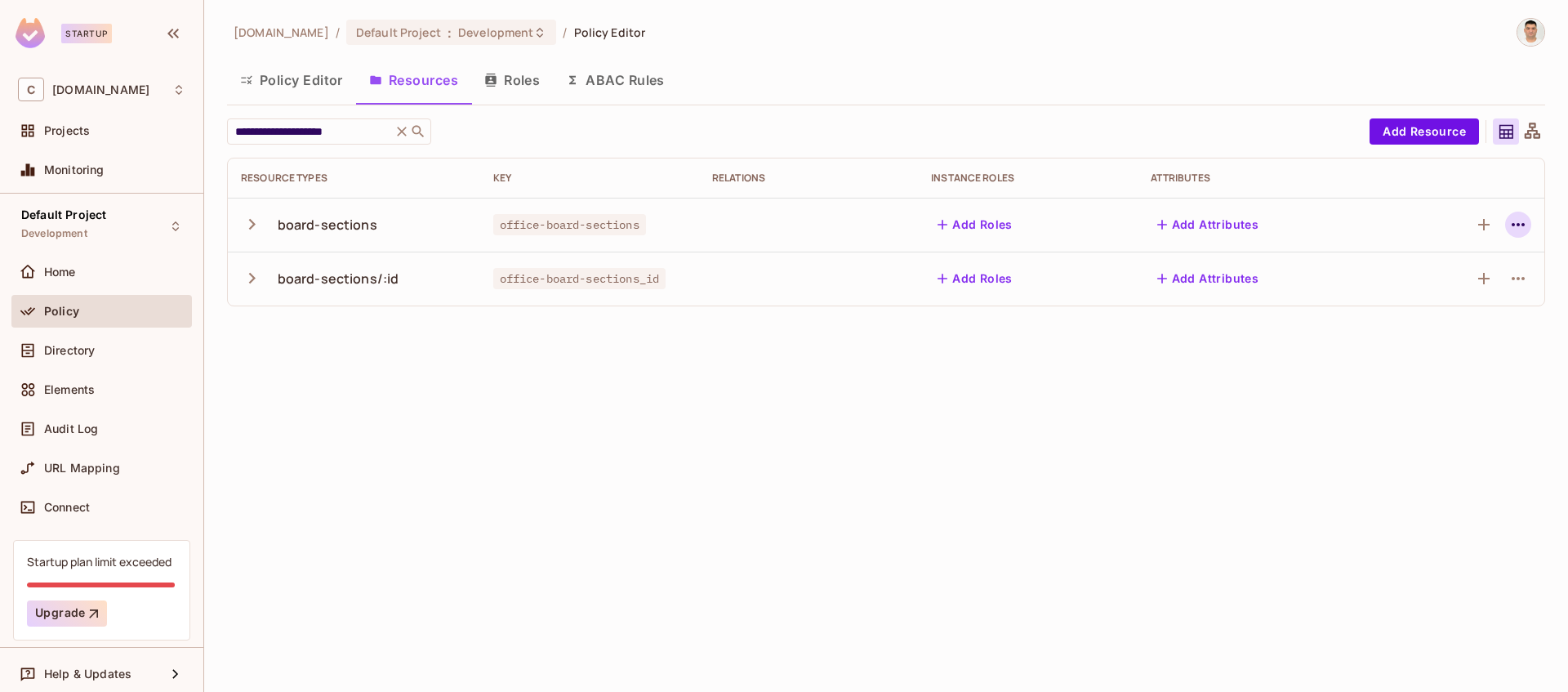
click at [1512, 227] on icon "button" at bounding box center [1518, 225] width 20 height 20
click at [1427, 287] on div "Edit Resource" at bounding box center [1416, 289] width 76 height 16
click at [291, 84] on button "Policy Editor" at bounding box center [291, 79] width 129 height 41
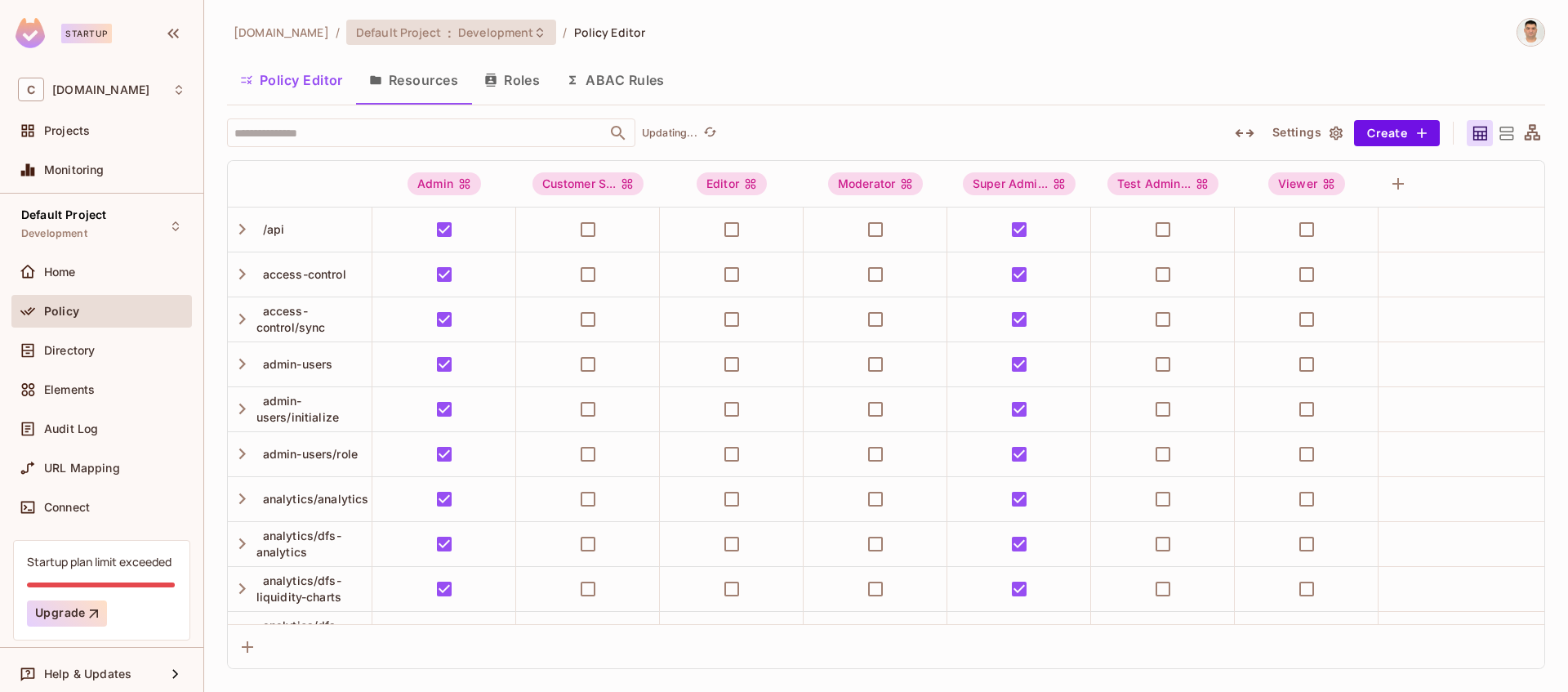
click at [516, 39] on div "Default Project : Development" at bounding box center [451, 32] width 211 height 26
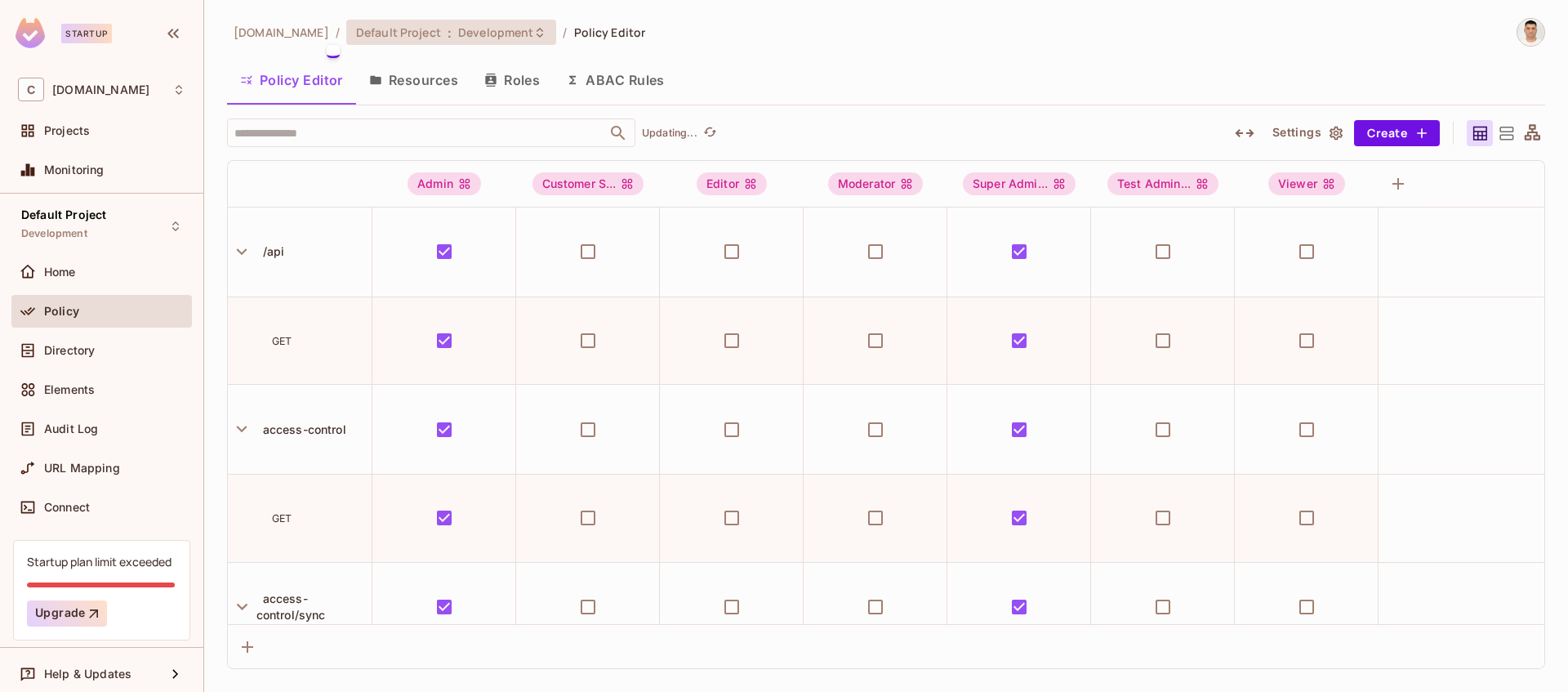
click at [521, 31] on div at bounding box center [784, 346] width 1568 height 692
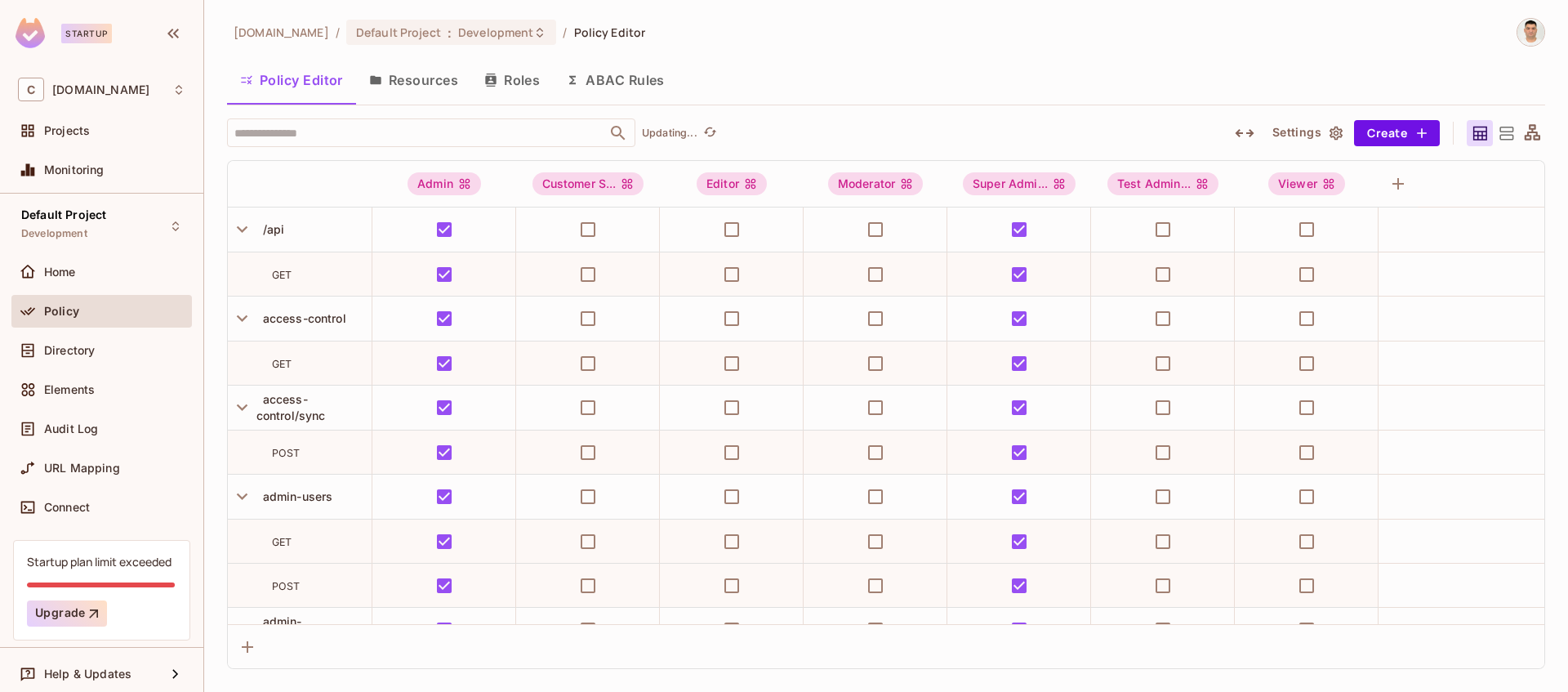
click at [516, 31] on div at bounding box center [784, 346] width 1568 height 692
click at [491, 35] on div at bounding box center [784, 346] width 1568 height 692
click at [733, 40] on div at bounding box center [784, 346] width 1568 height 692
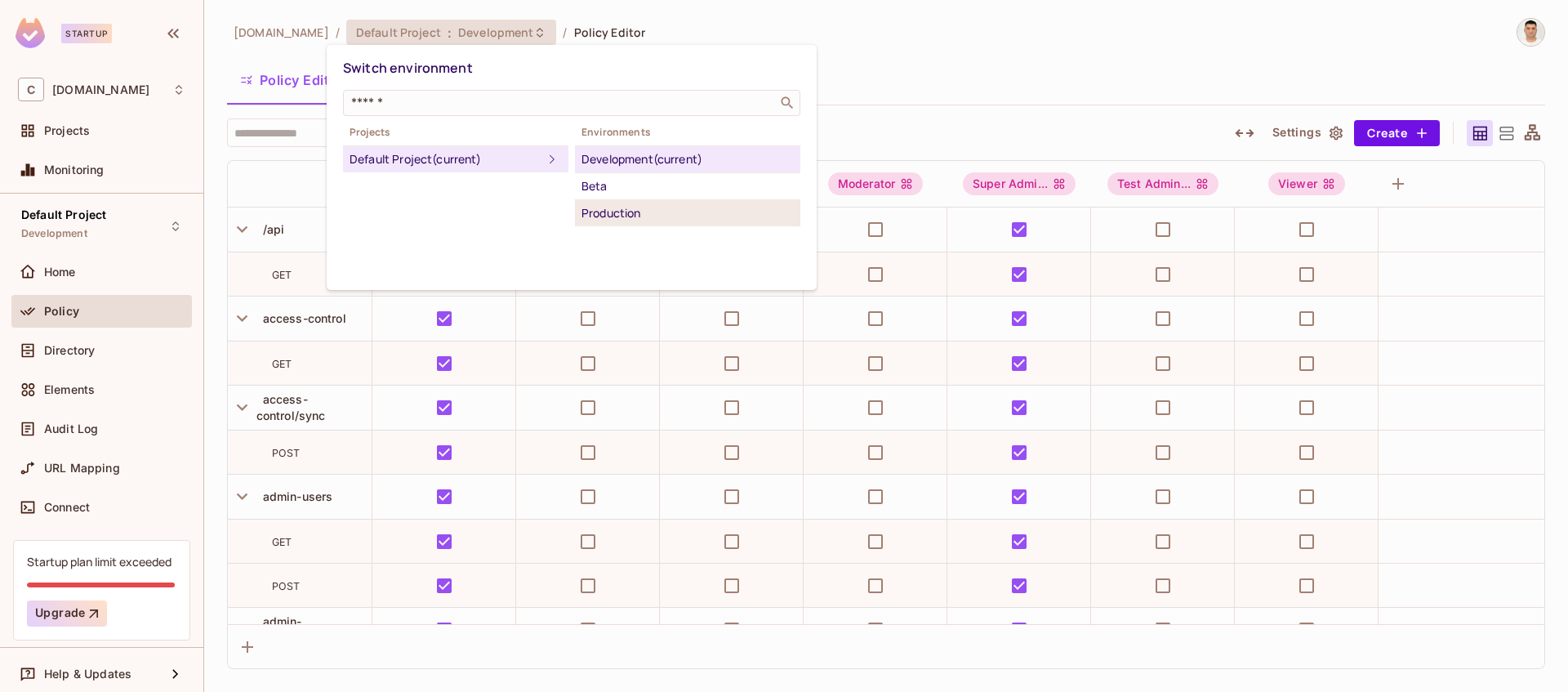
click at [619, 217] on div "Production" at bounding box center [688, 213] width 212 height 20
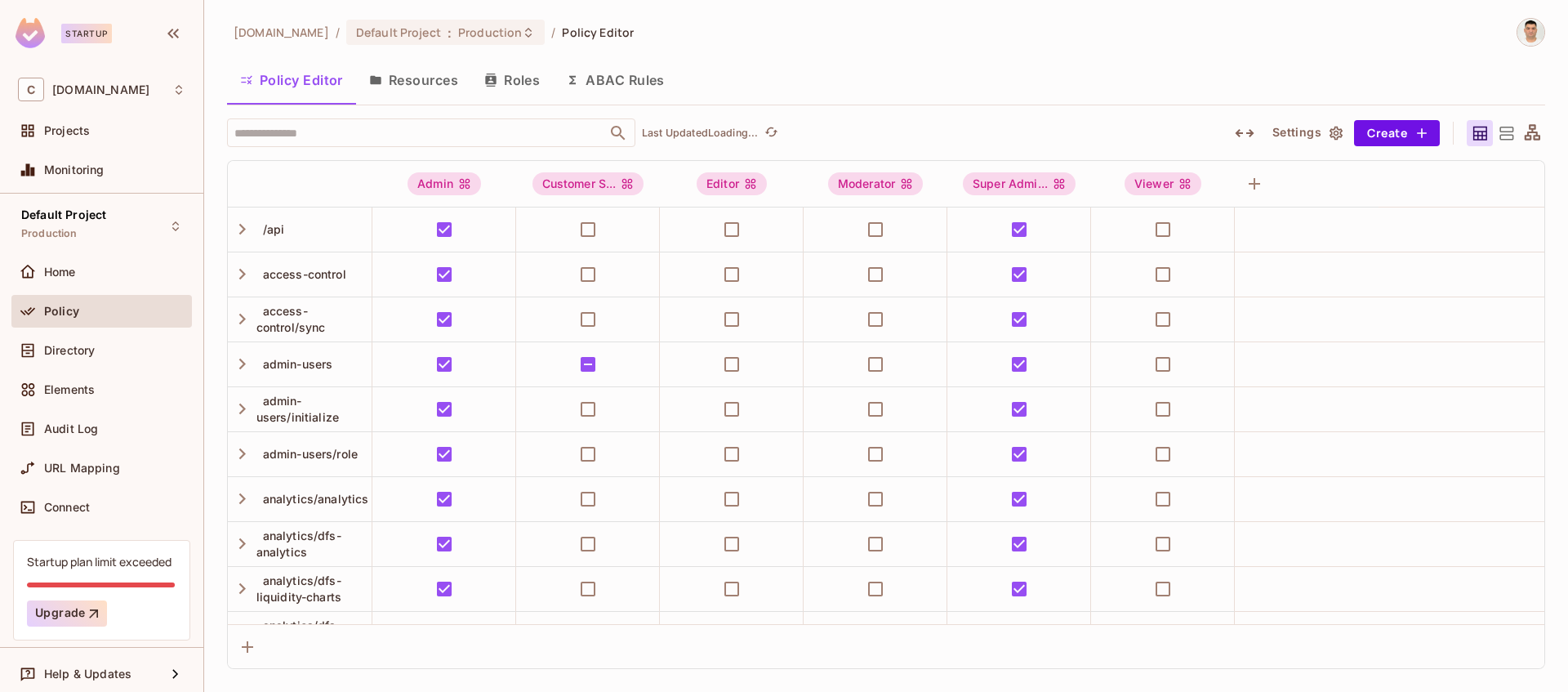
click at [427, 79] on button "Resources" at bounding box center [414, 79] width 116 height 41
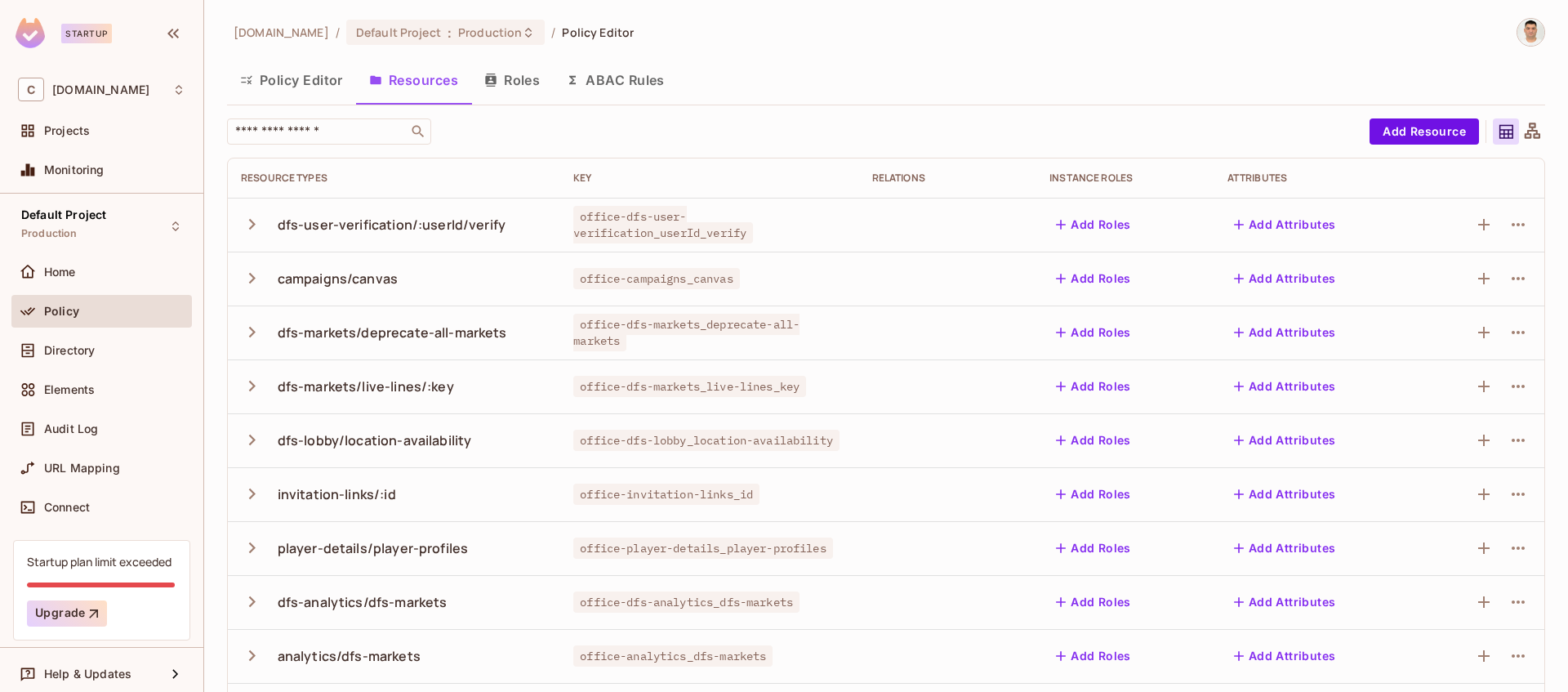
click at [307, 81] on button "Policy Editor" at bounding box center [291, 79] width 129 height 41
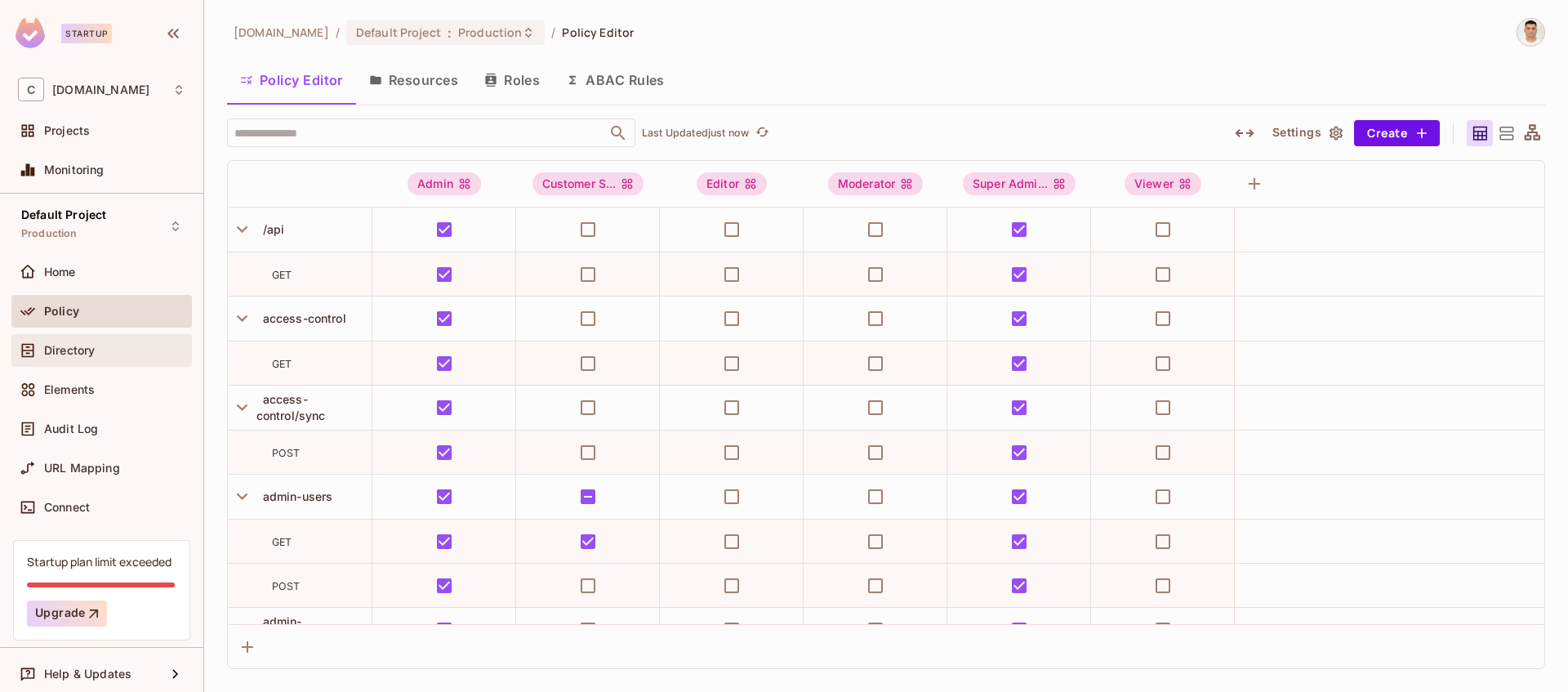
click at [102, 353] on div "Directory" at bounding box center [115, 351] width 141 height 13
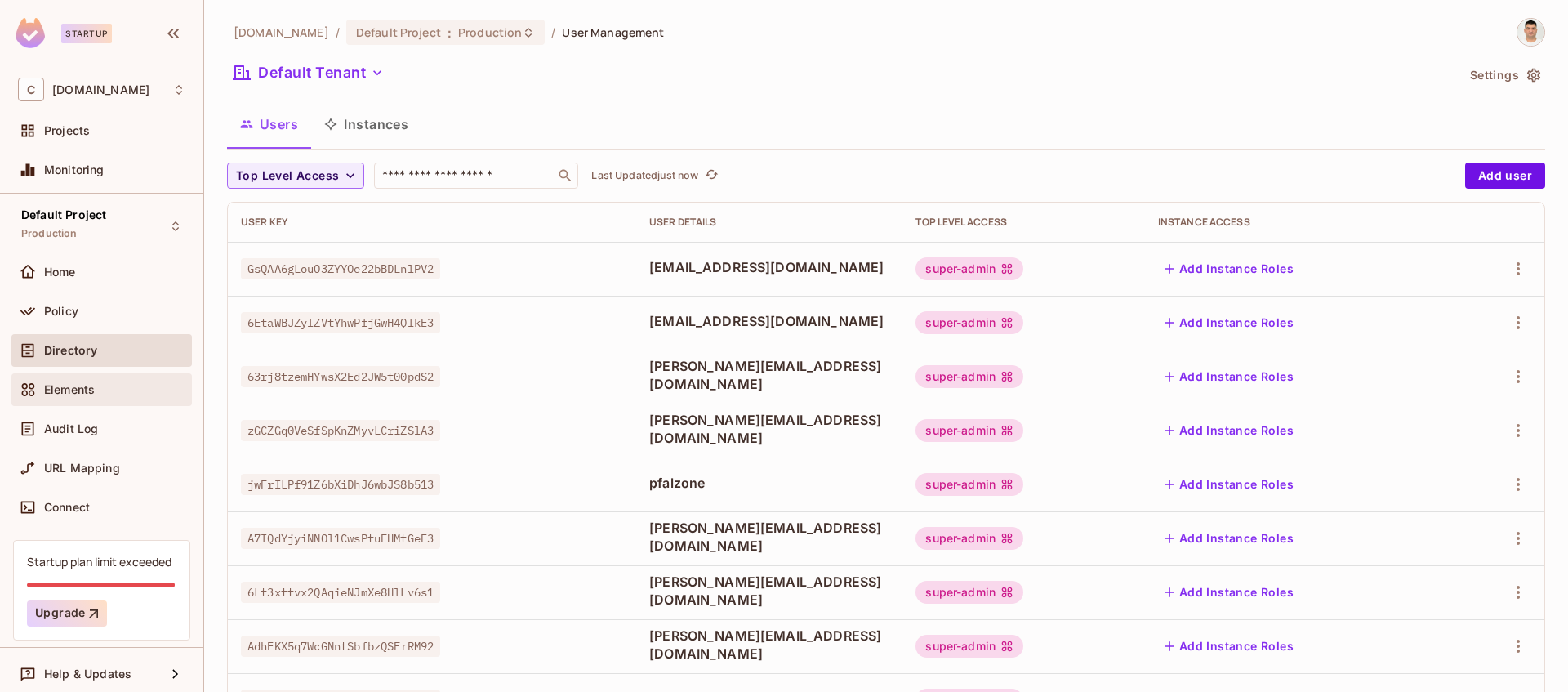
click at [63, 378] on div "Elements" at bounding box center [101, 390] width 181 height 32
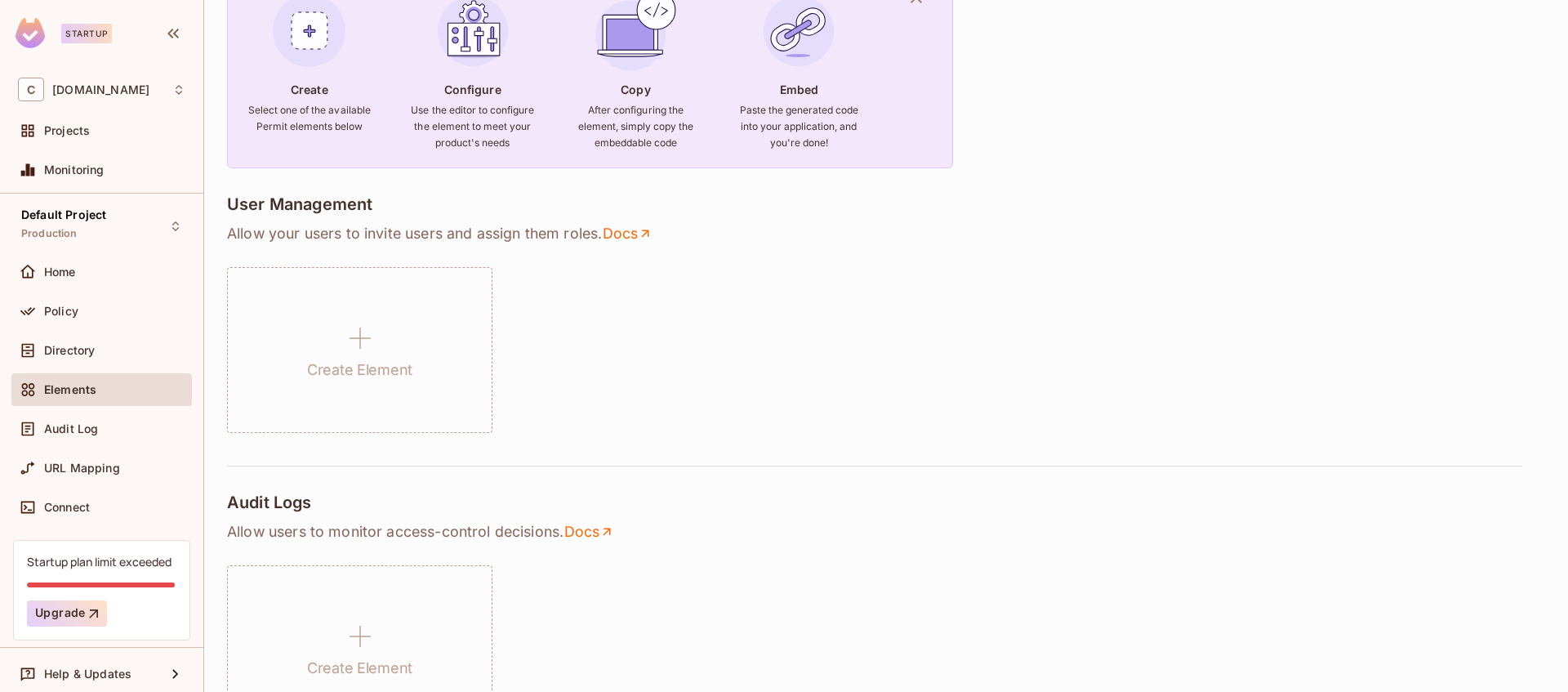
scroll to position [228, 0]
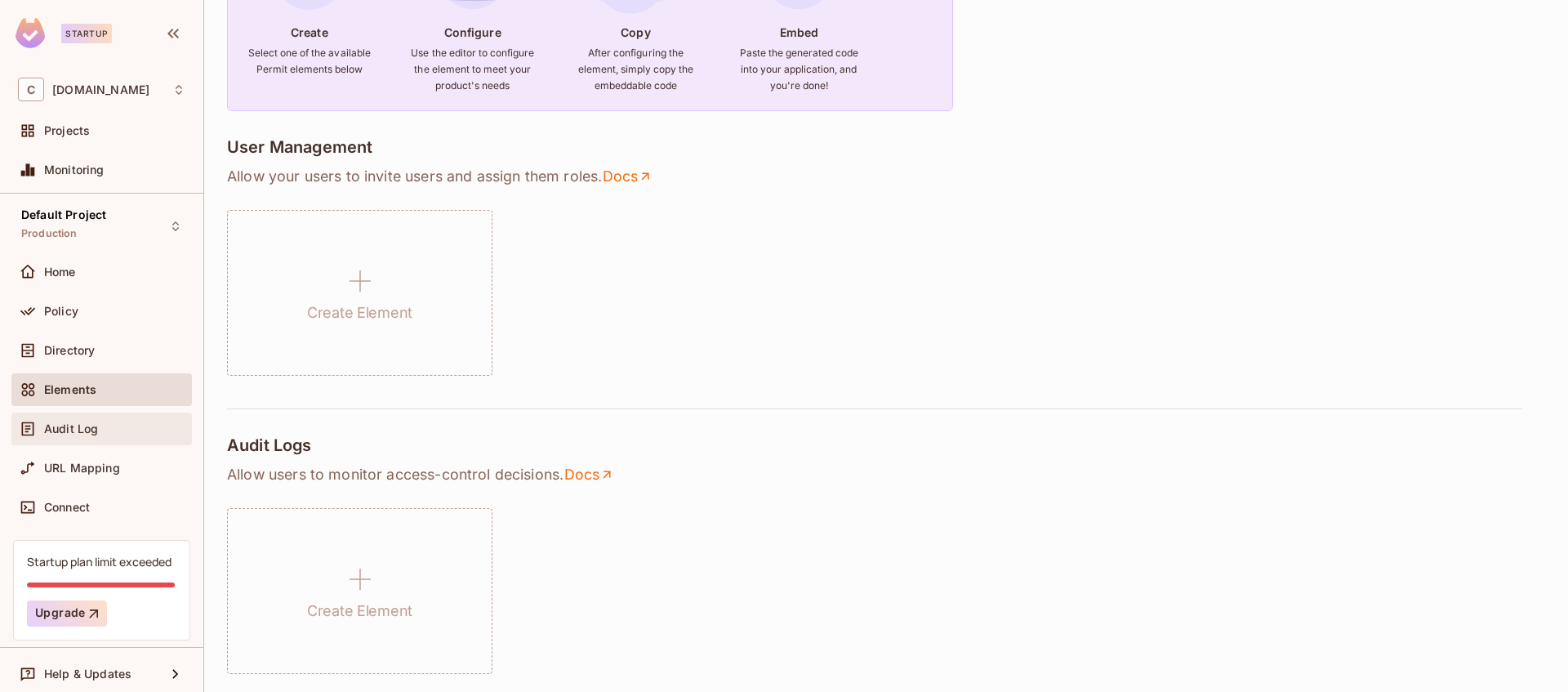
click at [155, 428] on div "Audit Log" at bounding box center [115, 429] width 141 height 13
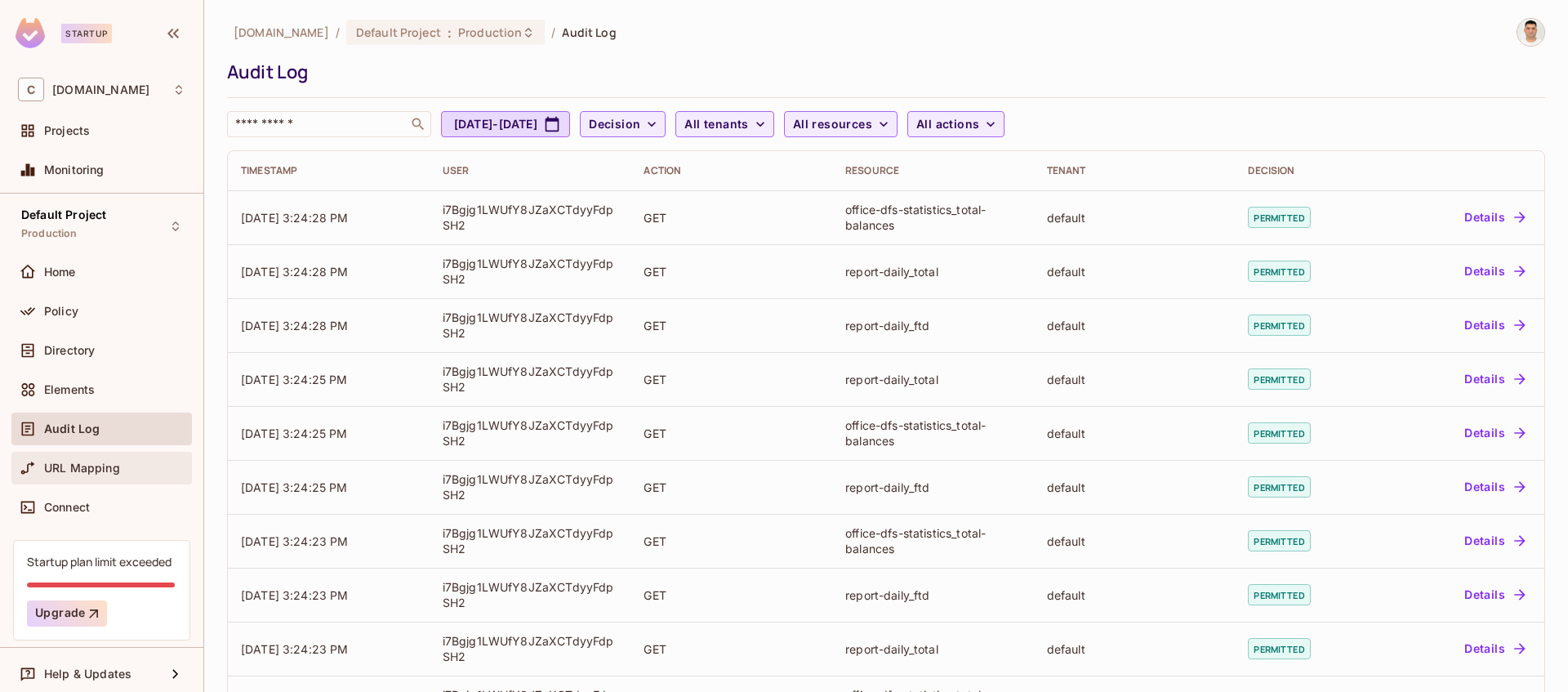
click at [117, 473] on span "URL Mapping" at bounding box center [82, 468] width 76 height 13
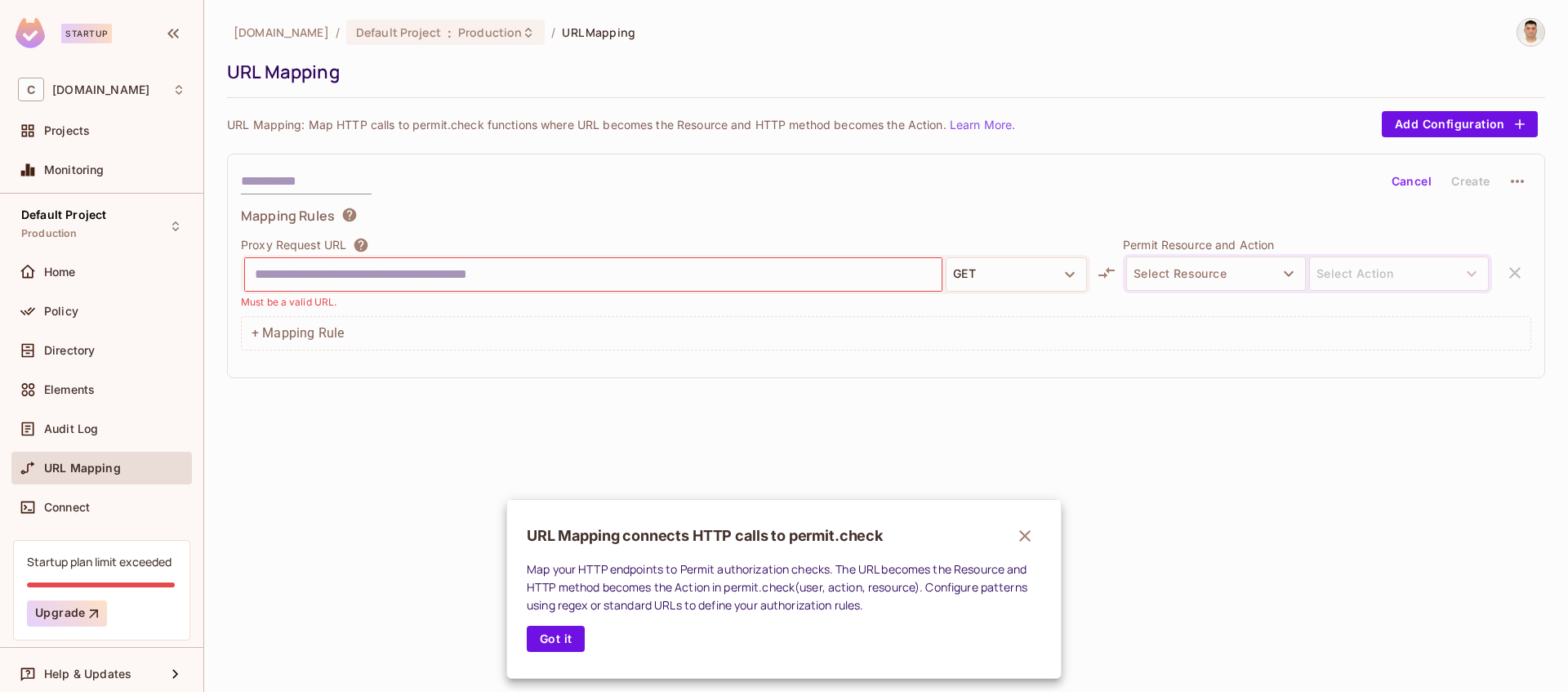
click at [518, 273] on div at bounding box center [784, 346] width 1568 height 692
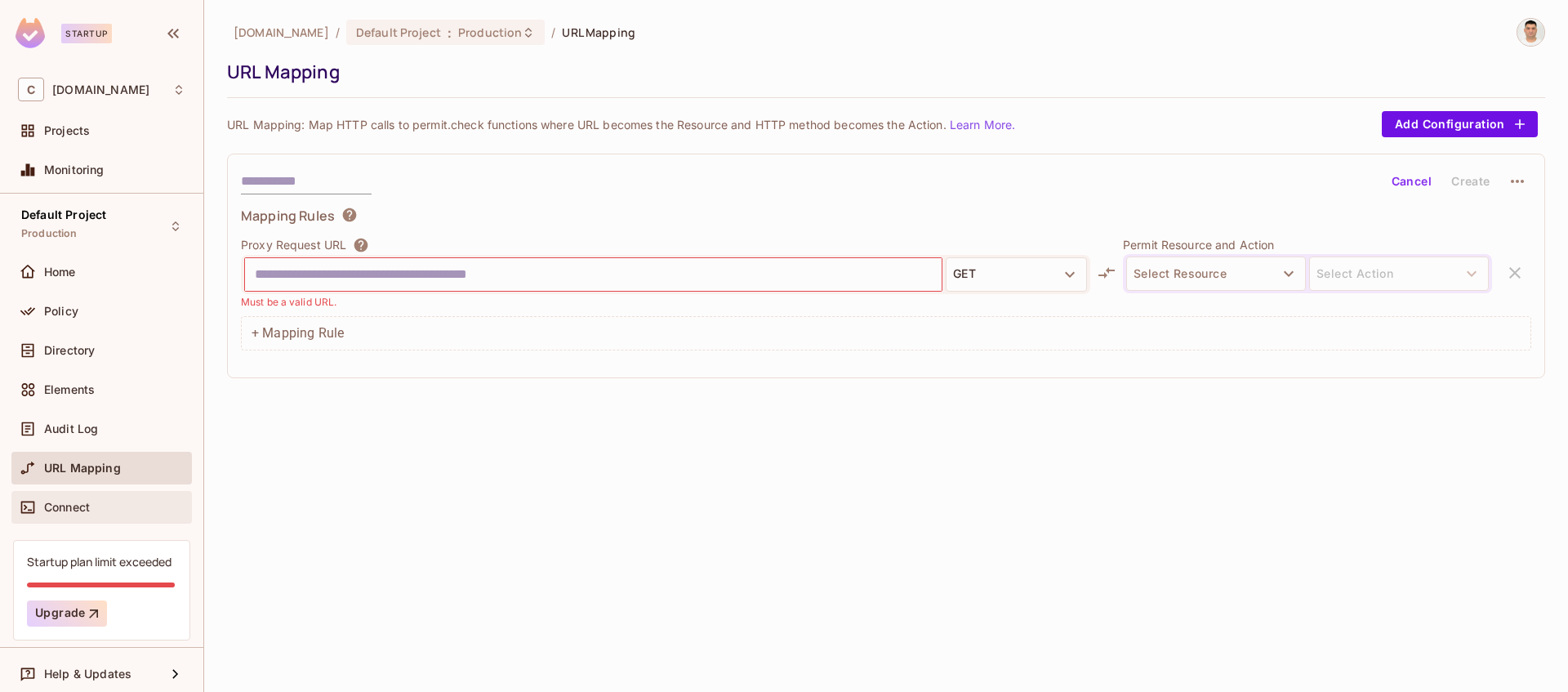
click at [71, 504] on span "Connect" at bounding box center [67, 508] width 46 height 13
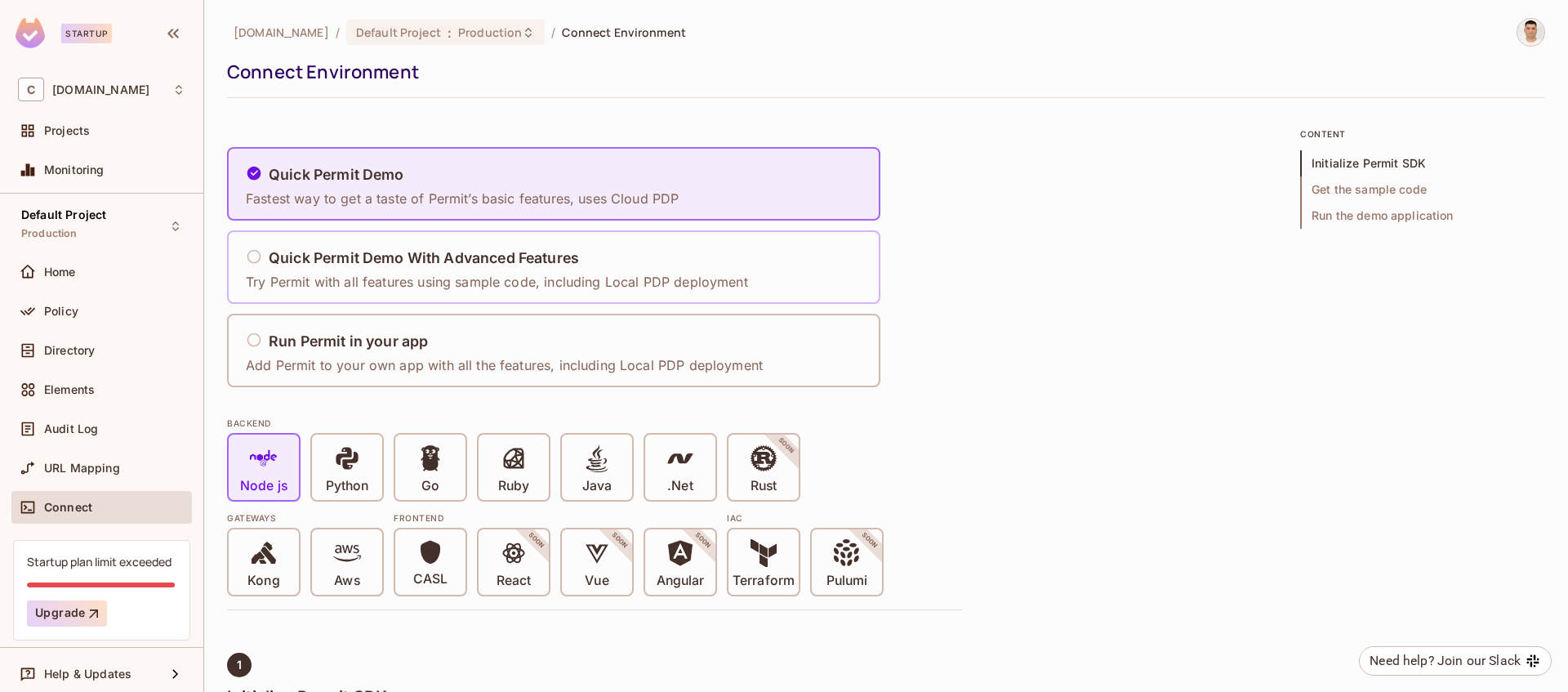
click at [532, 259] on h5 "Quick Permit Demo With Advanced Features" at bounding box center [423, 258] width 311 height 16
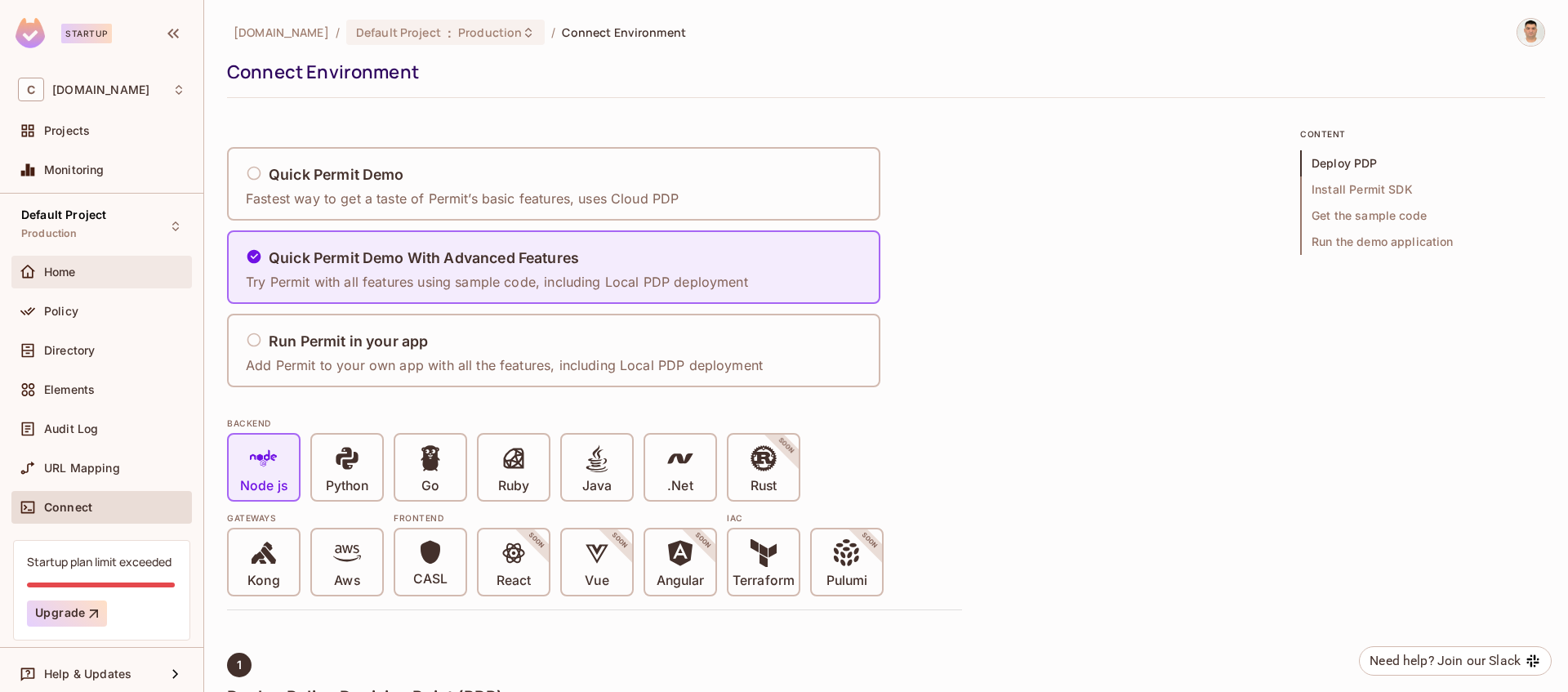
click at [54, 266] on span "Home" at bounding box center [59, 272] width 32 height 13
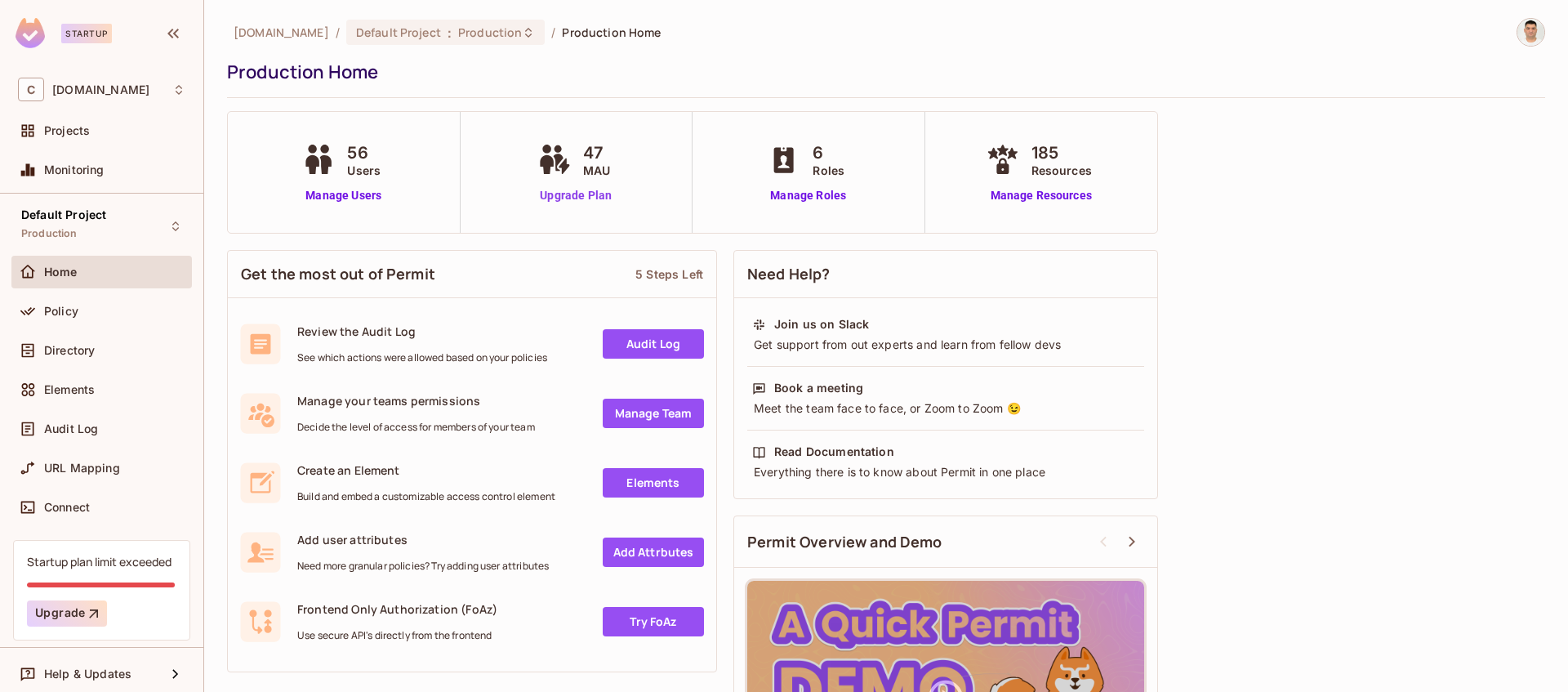
click at [576, 196] on link "Upgrade Plan" at bounding box center [576, 196] width 84 height 17
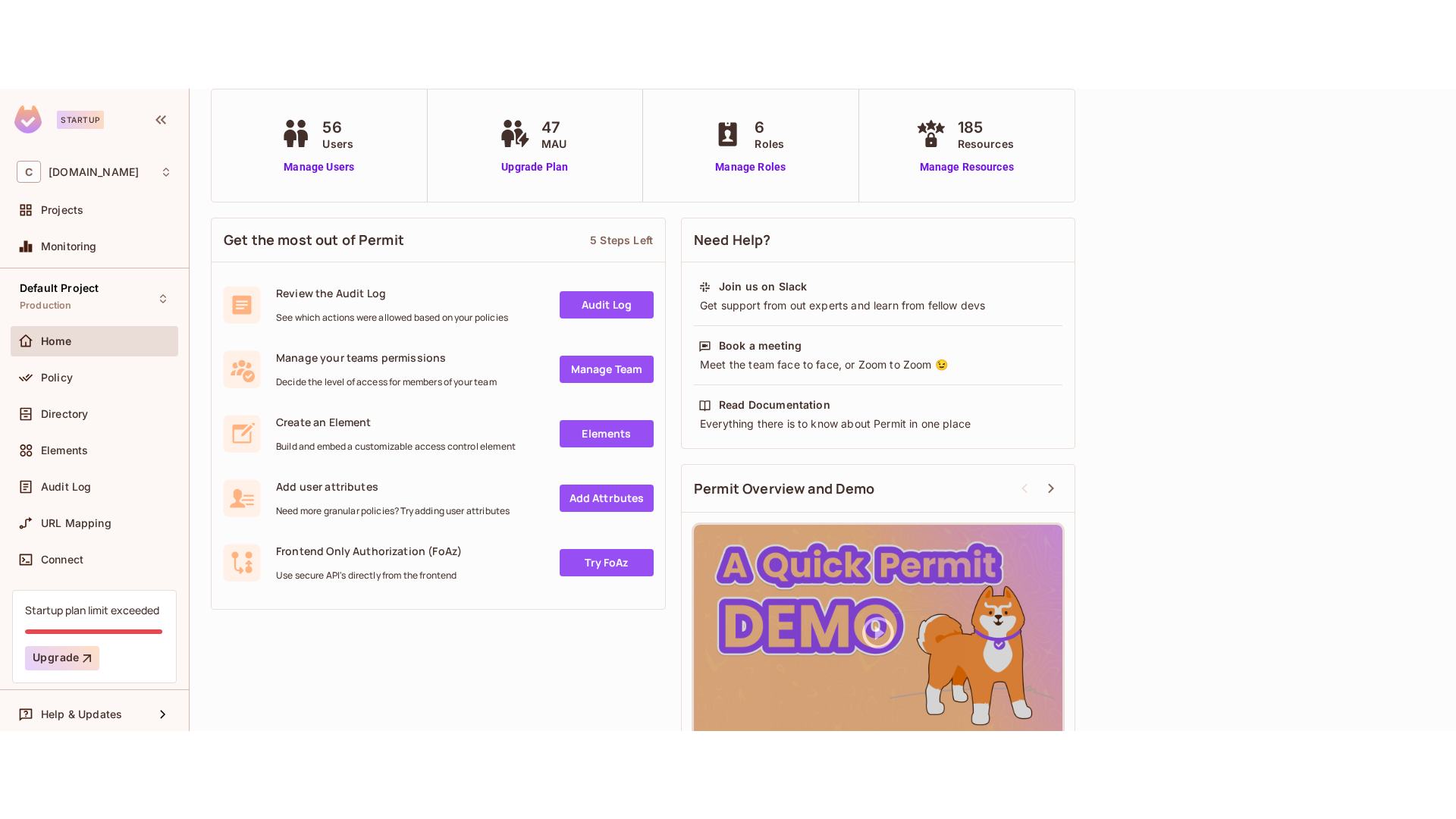
scroll to position [138, 0]
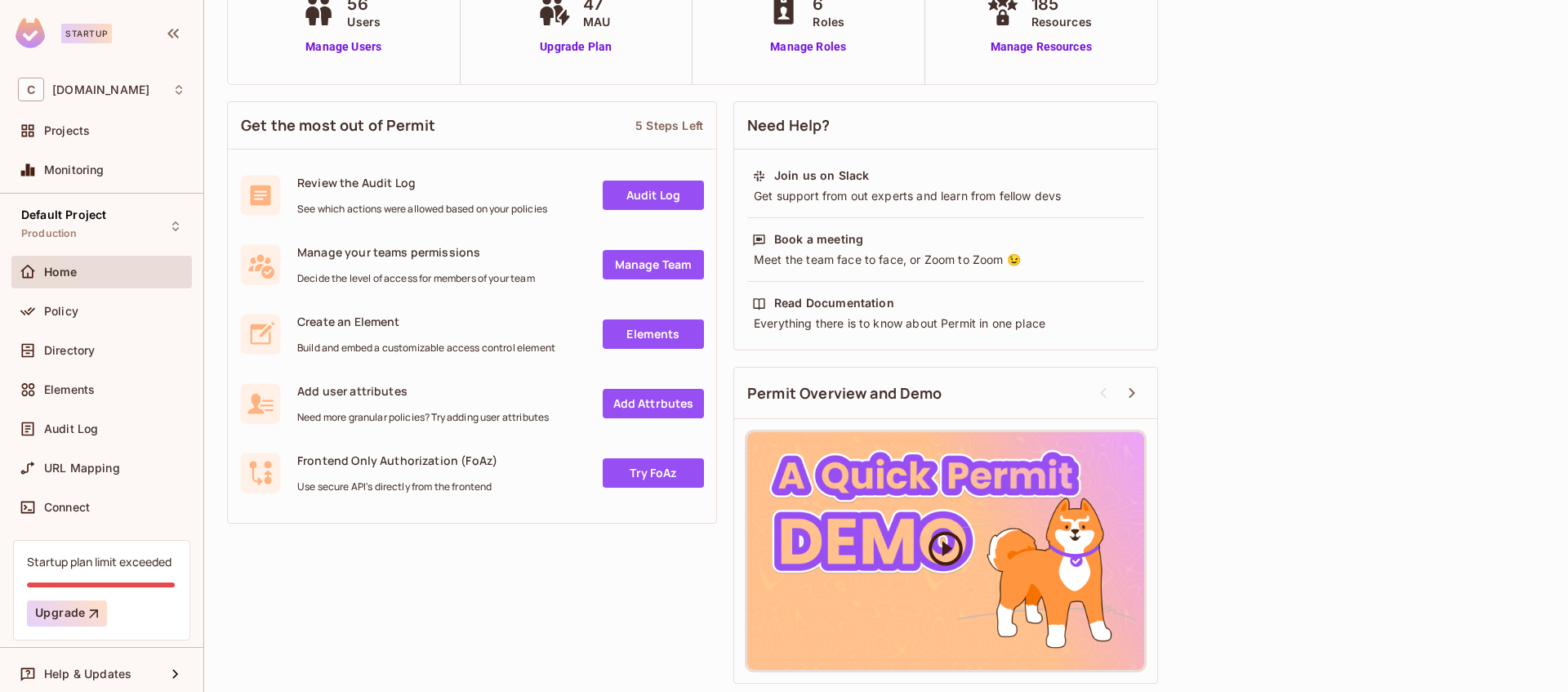
click at [948, 551] on icon at bounding box center [946, 548] width 41 height 41
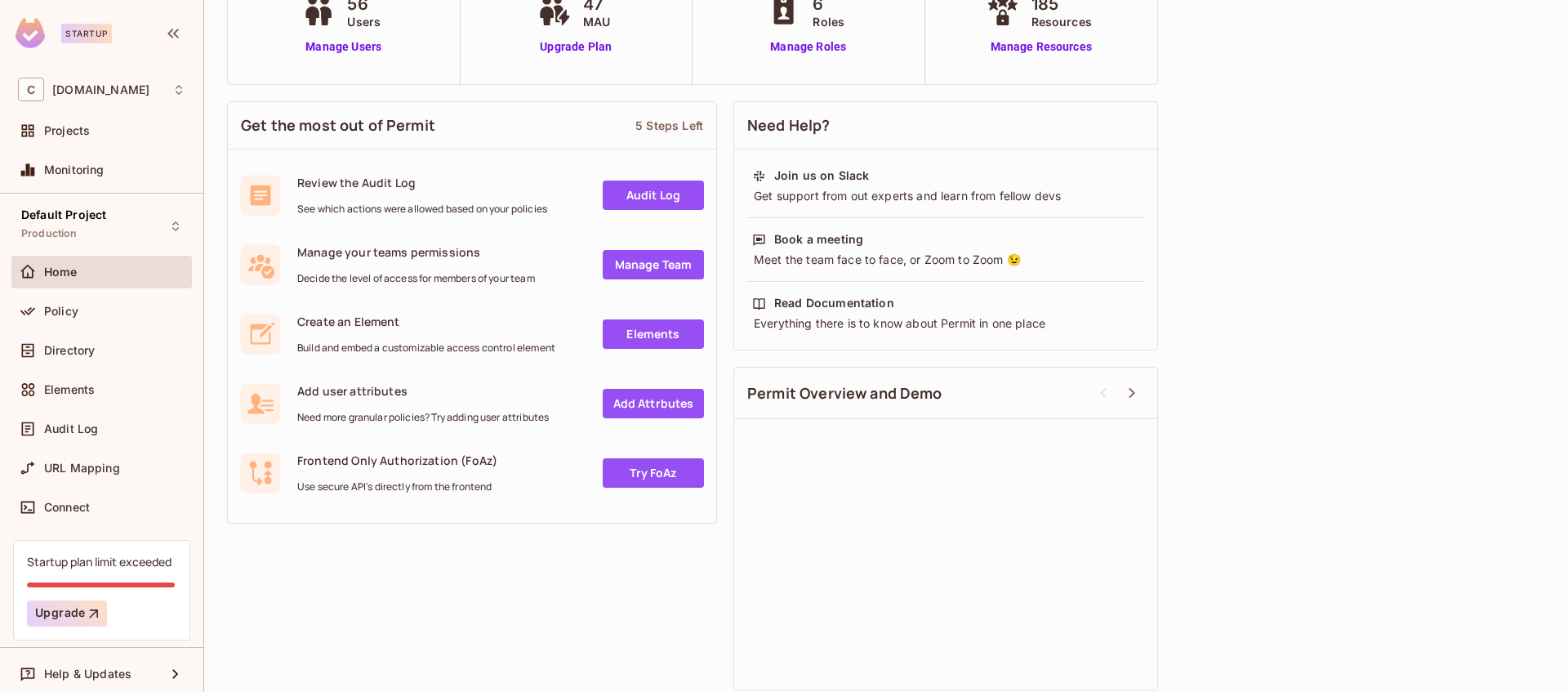
scroll to position [0, 0]
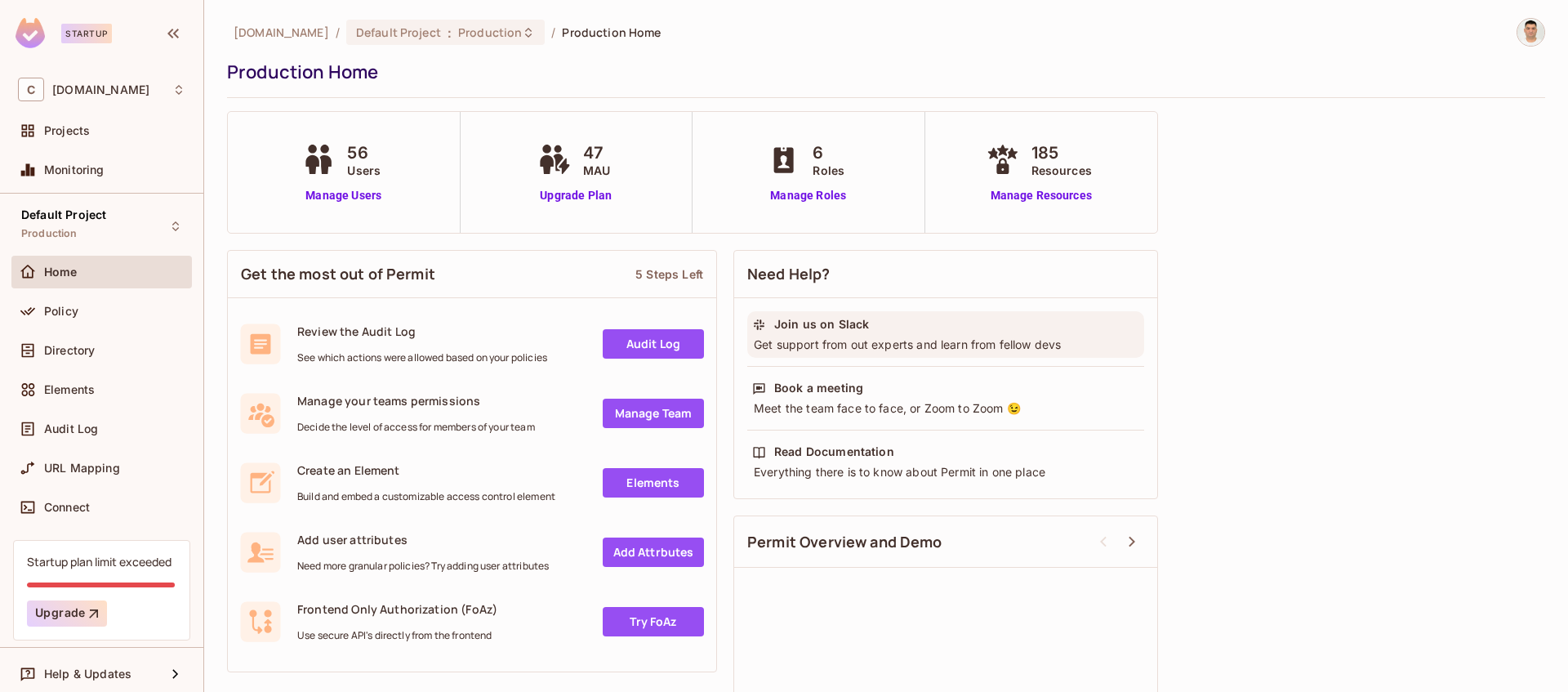
click at [767, 355] on div "Join us on Slack Get support from out experts and learn from fellow devs" at bounding box center [945, 335] width 397 height 47
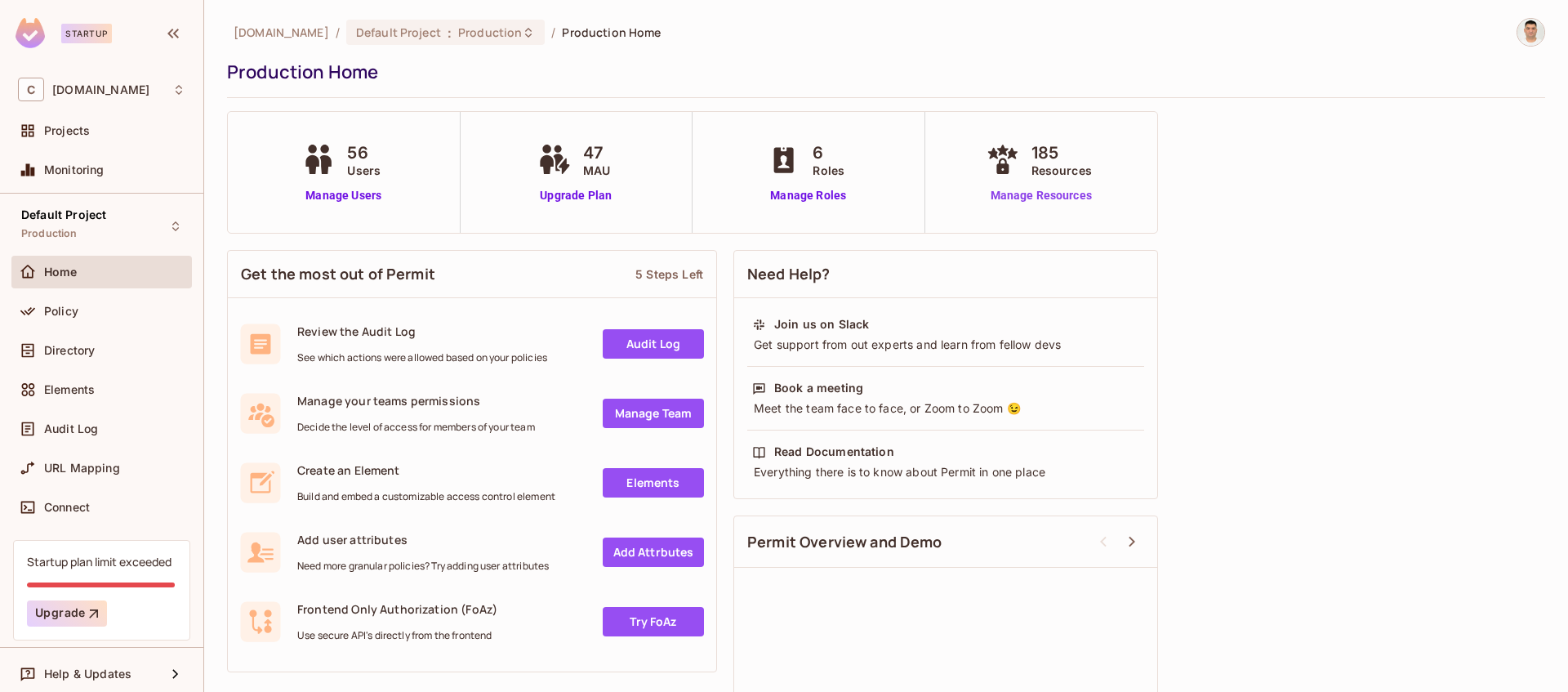
click at [1043, 191] on link "Manage Resources" at bounding box center [1041, 196] width 118 height 17
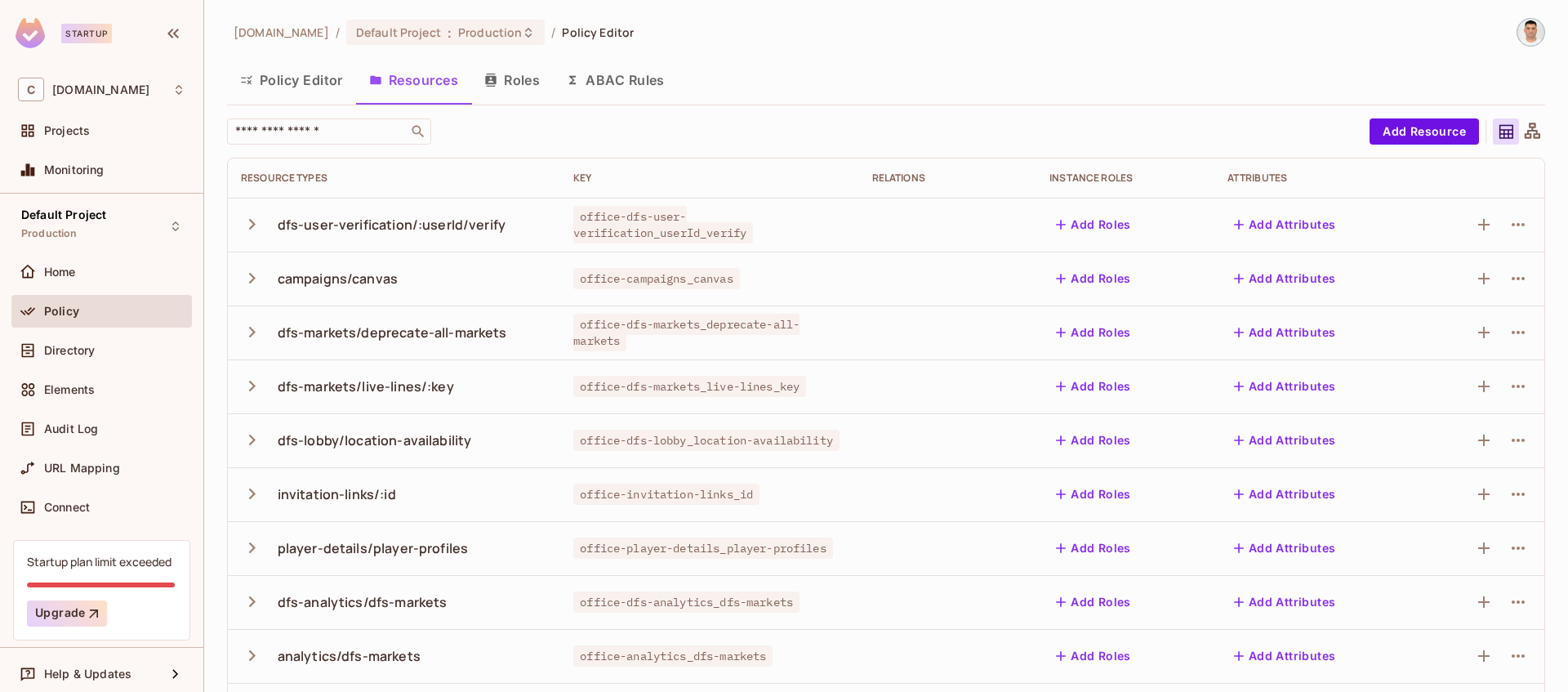
click at [305, 81] on button "Policy Editor" at bounding box center [291, 79] width 129 height 41
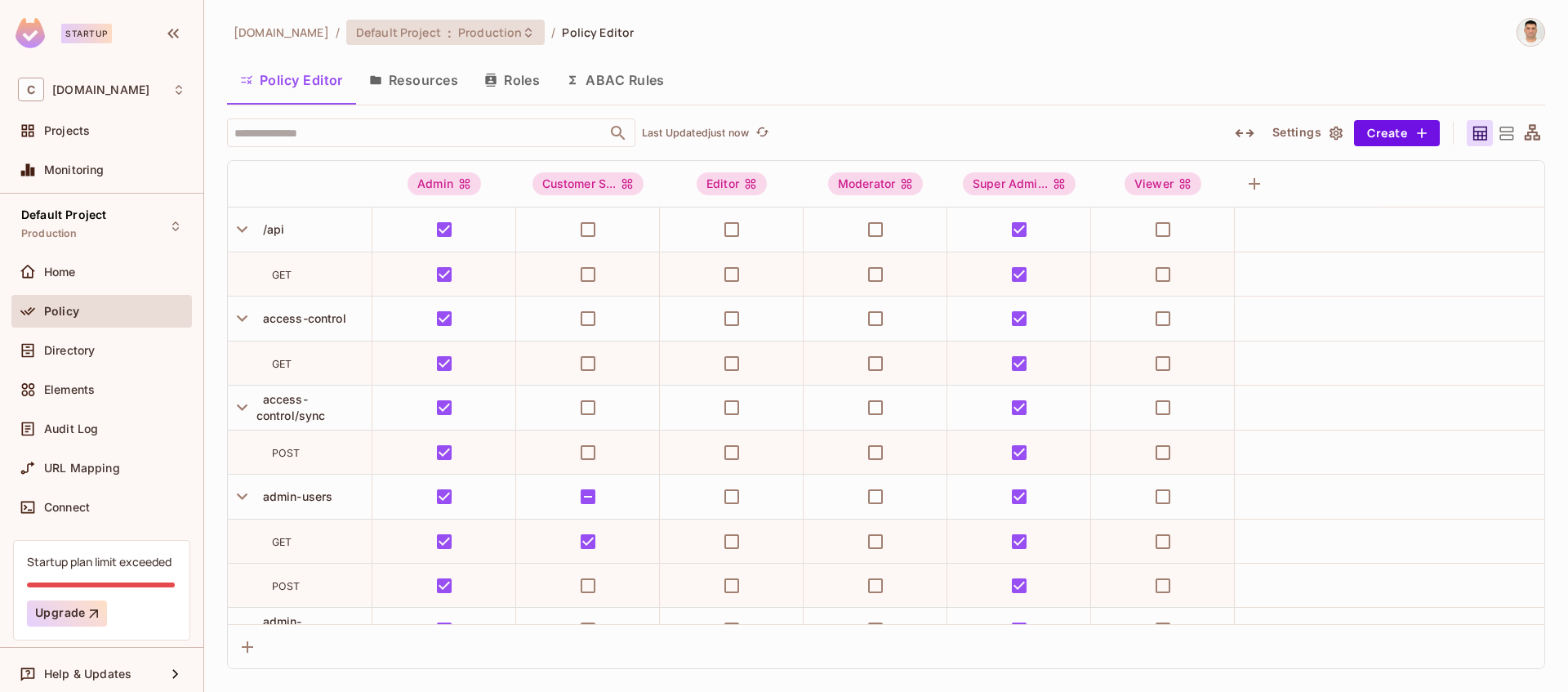
click at [512, 30] on div "Default Project : Production" at bounding box center [445, 32] width 199 height 26
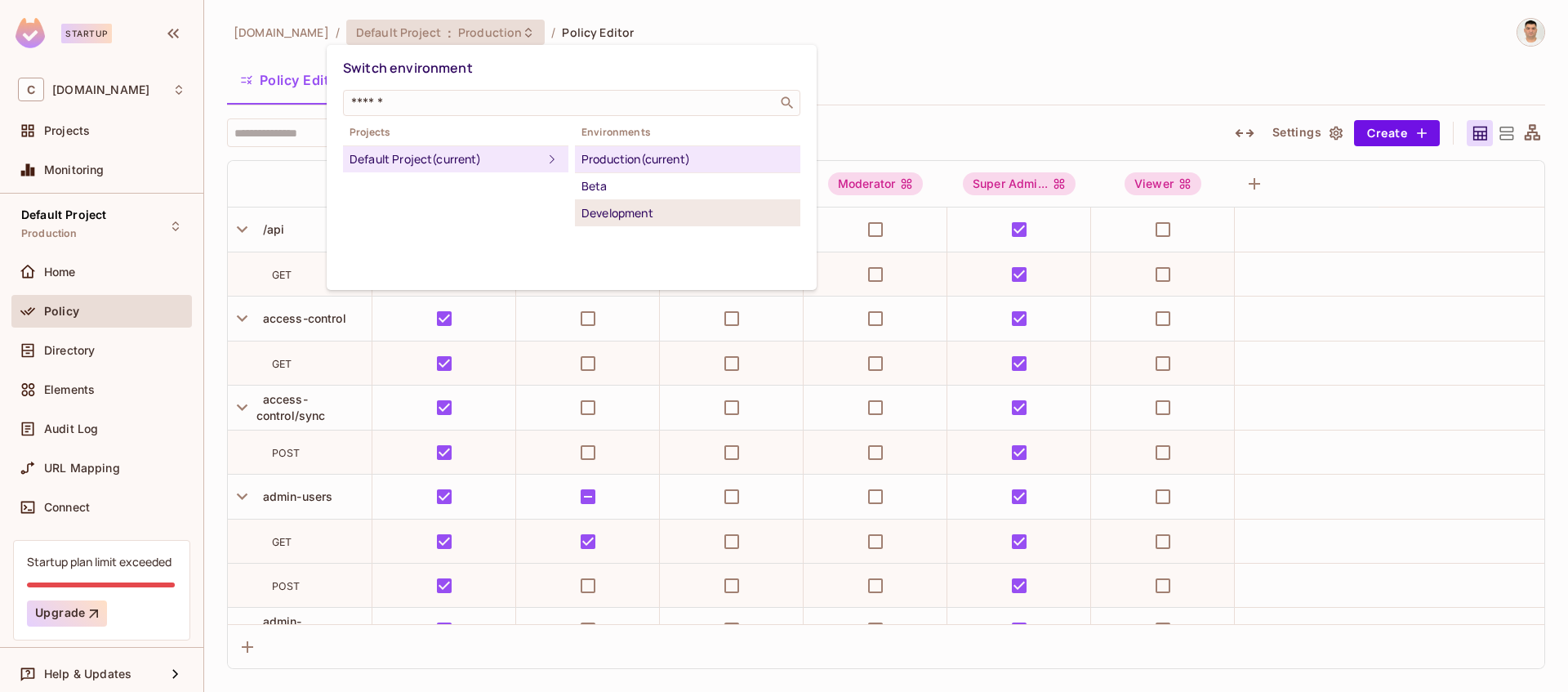
click at [649, 212] on div "Development" at bounding box center [688, 213] width 212 height 20
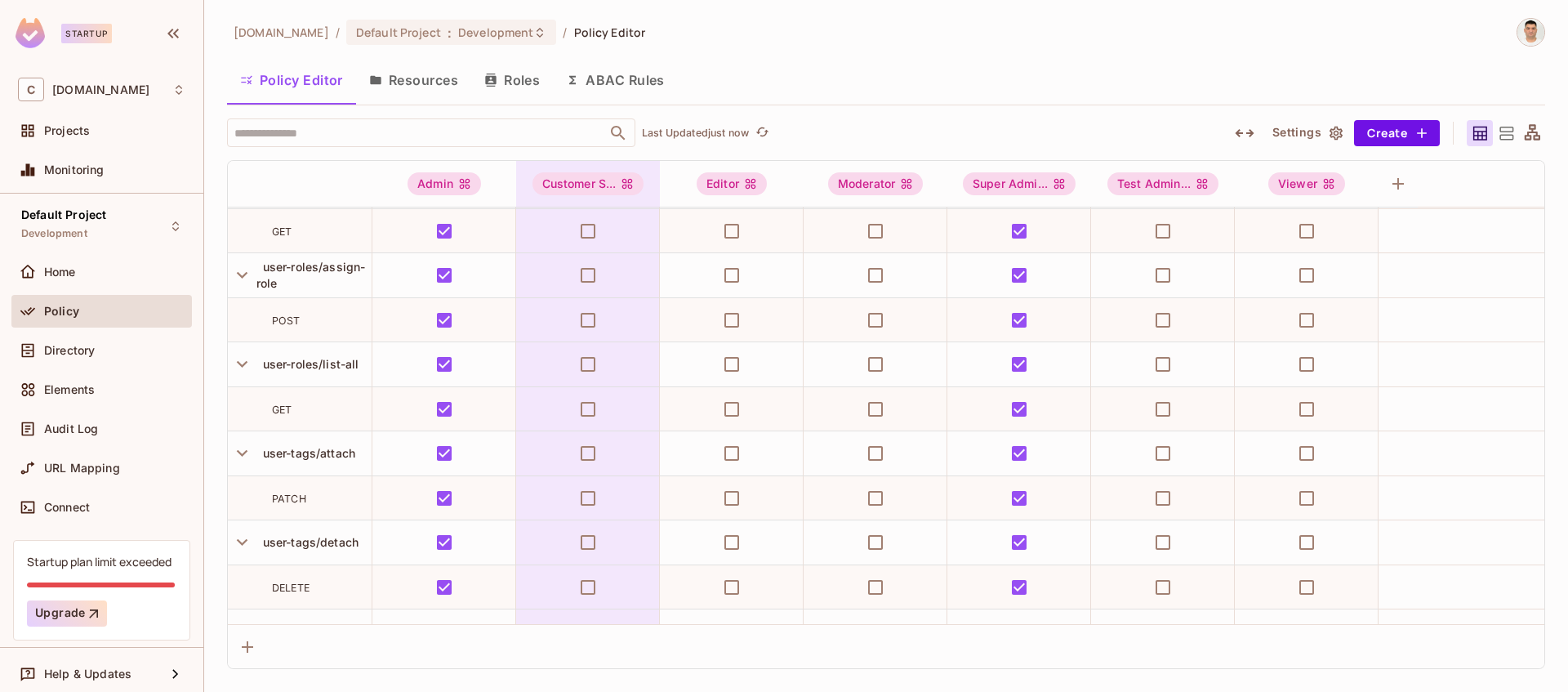
scroll to position [19513, 0]
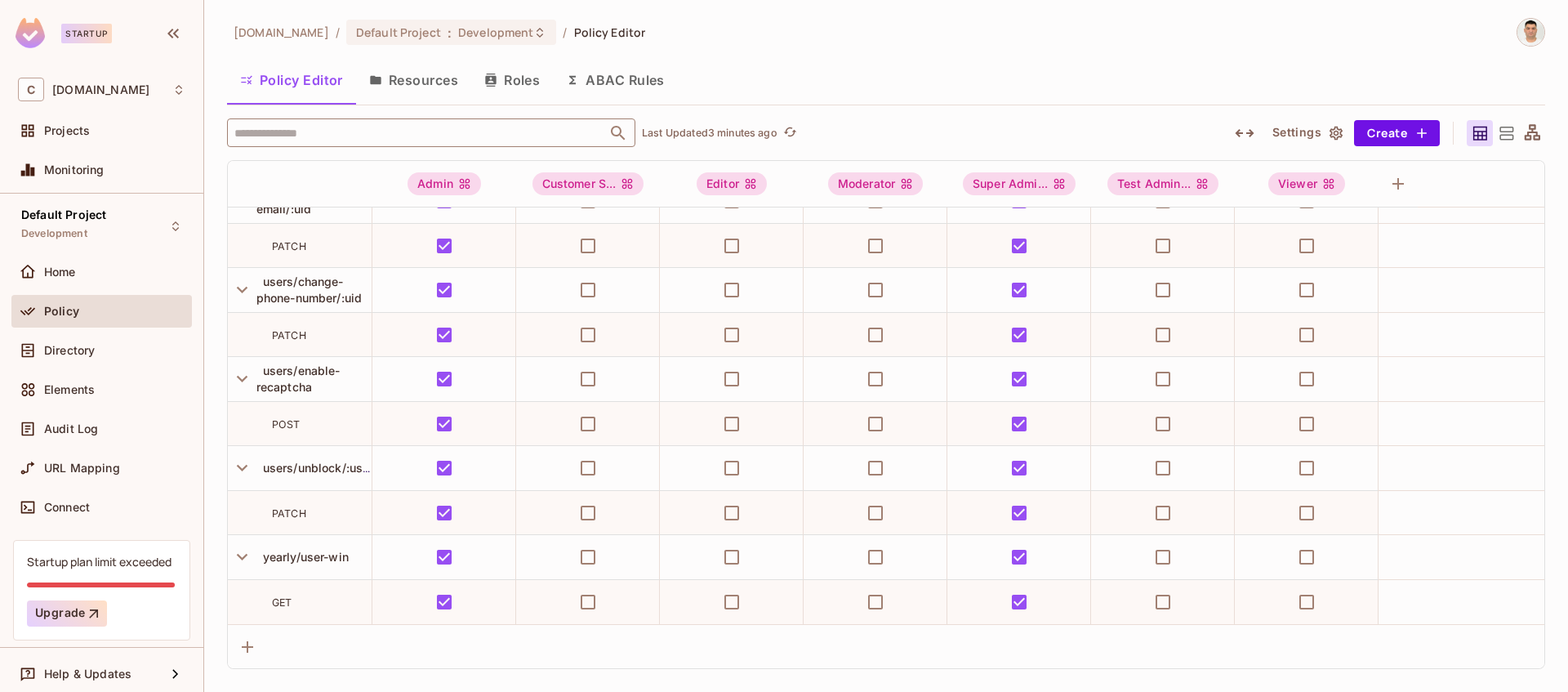
click at [488, 135] on input "text" at bounding box center [417, 133] width 374 height 29
paste input "**********"
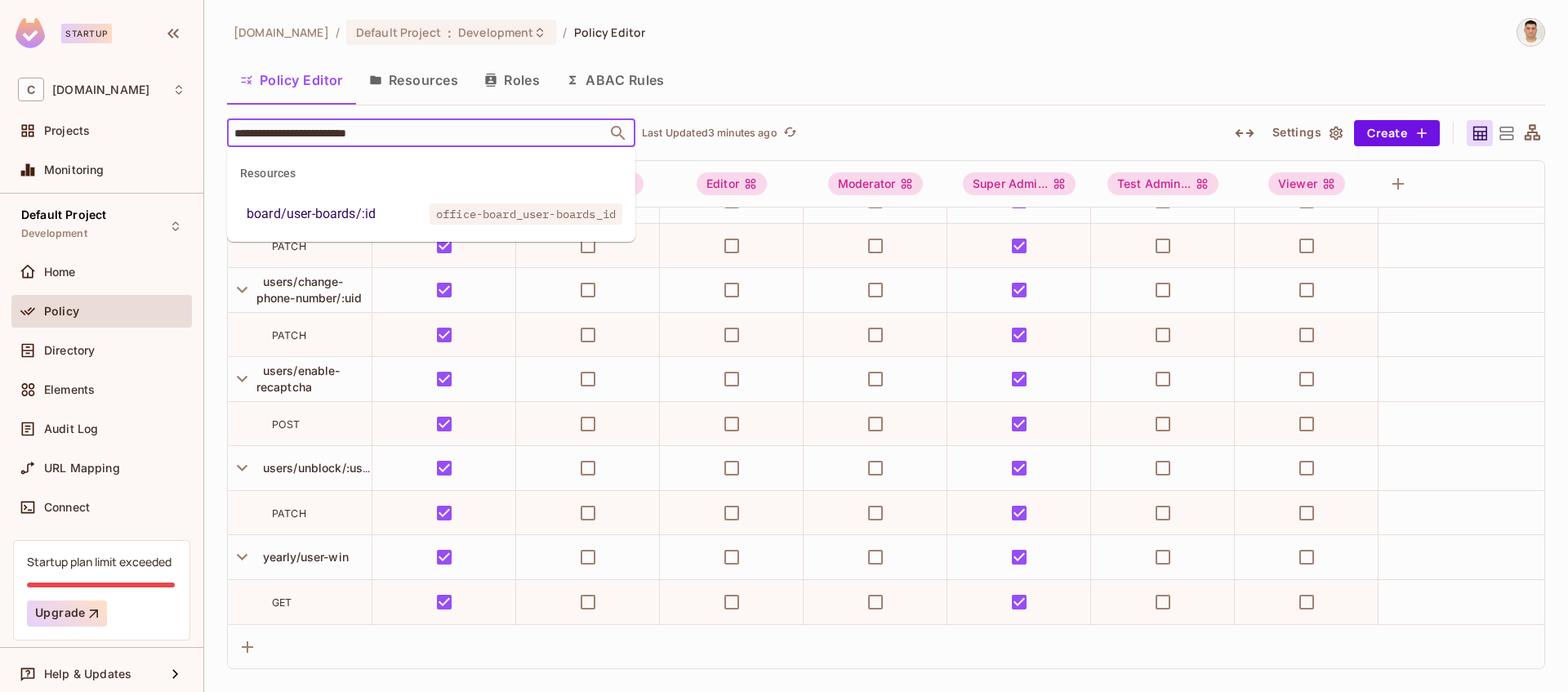
type input "**********"
click at [340, 213] on div "board/user-boards/:id" at bounding box center [311, 214] width 129 height 20
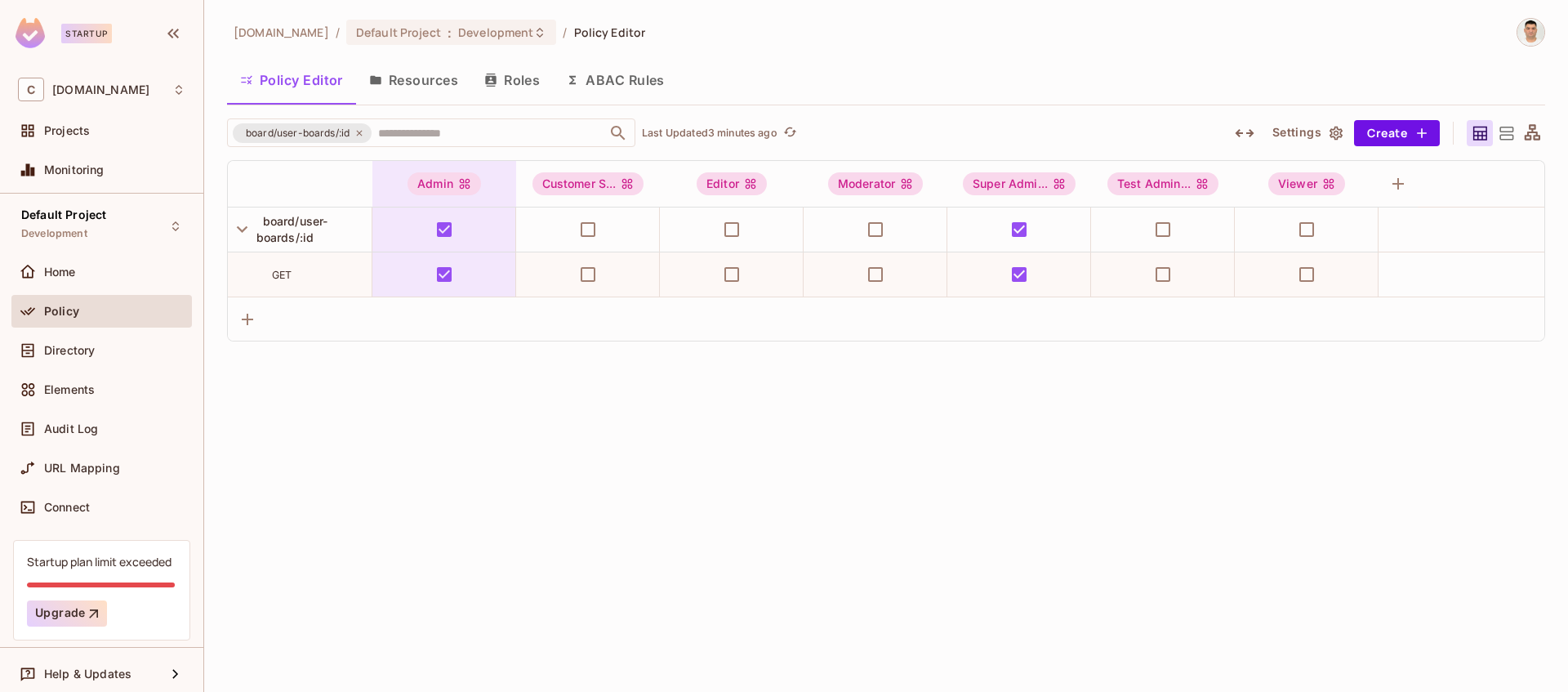
scroll to position [0, 0]
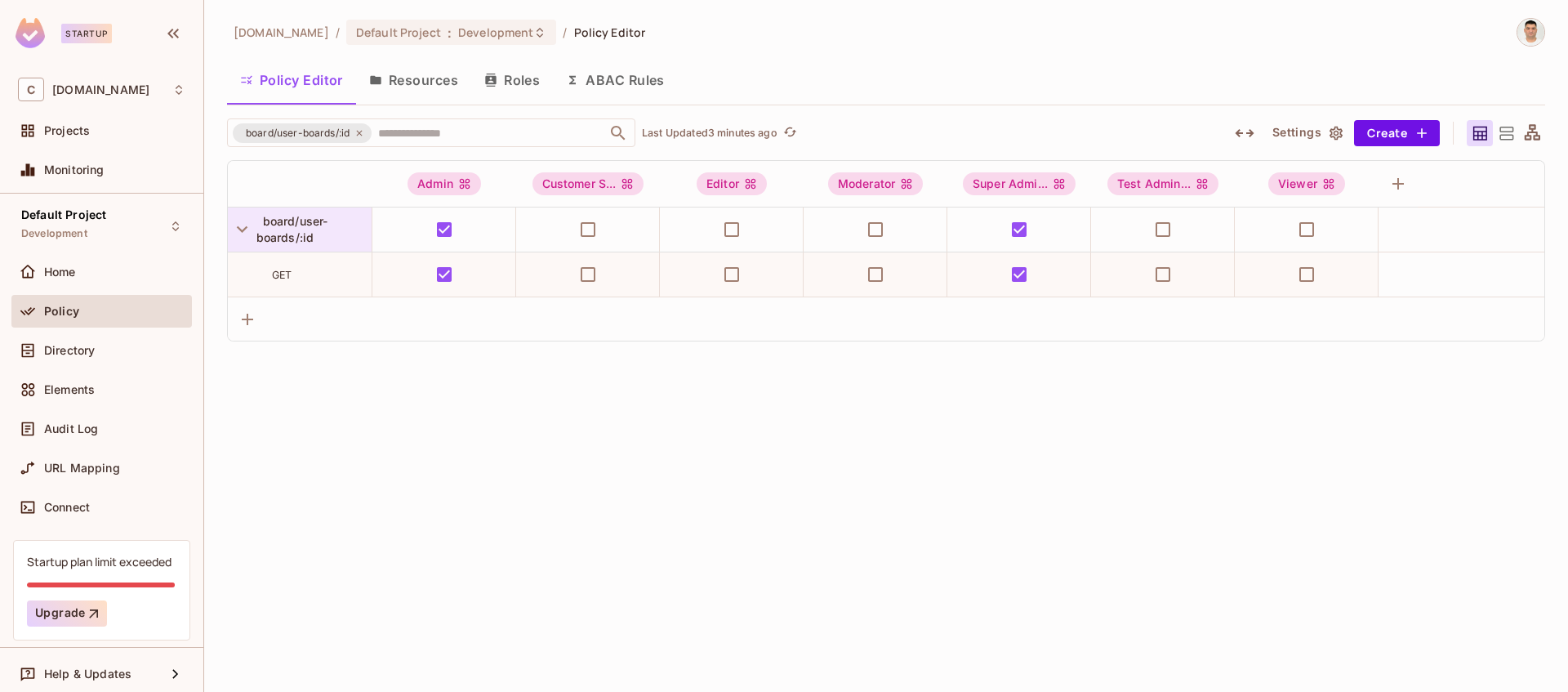
click at [308, 231] on span "board/user-boards/:id" at bounding box center [291, 229] width 72 height 31
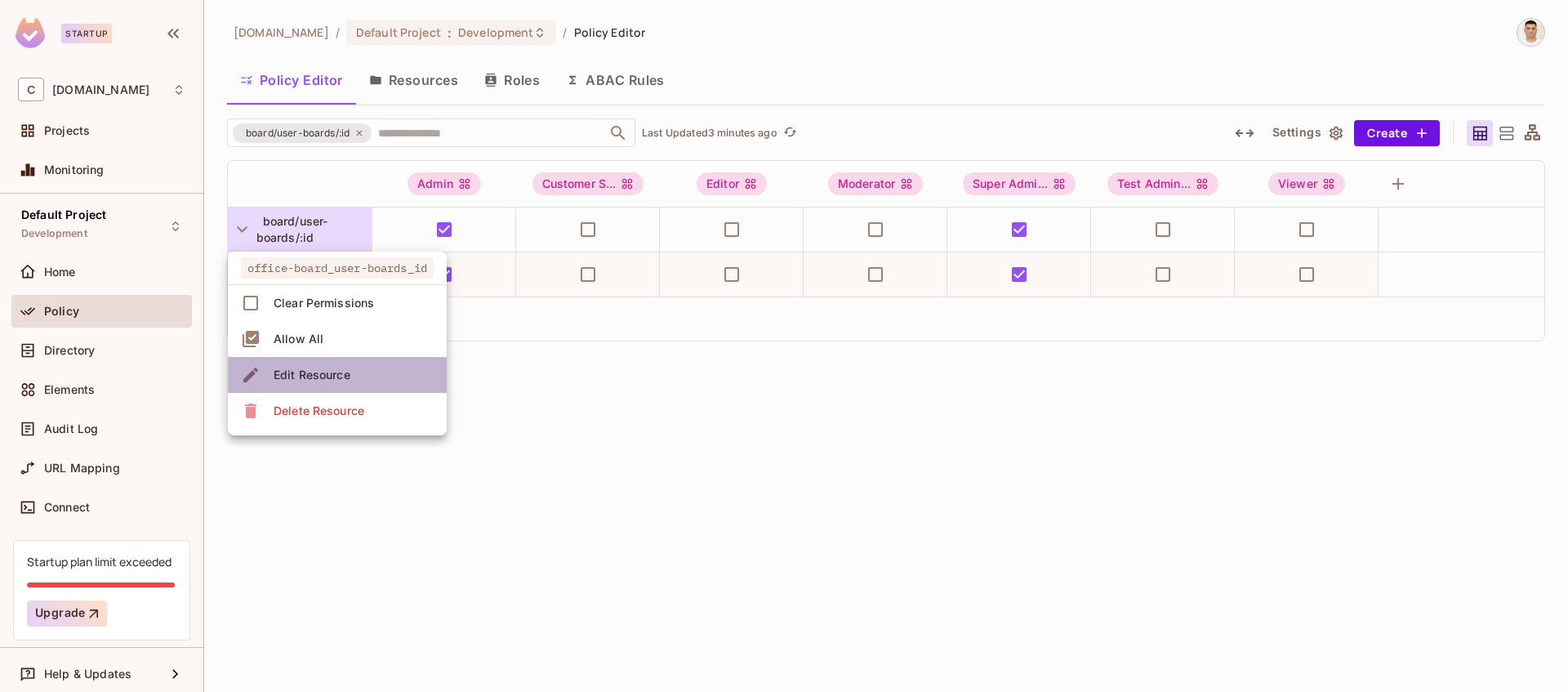
click at [330, 378] on div "Edit Resource" at bounding box center [311, 375] width 76 height 16
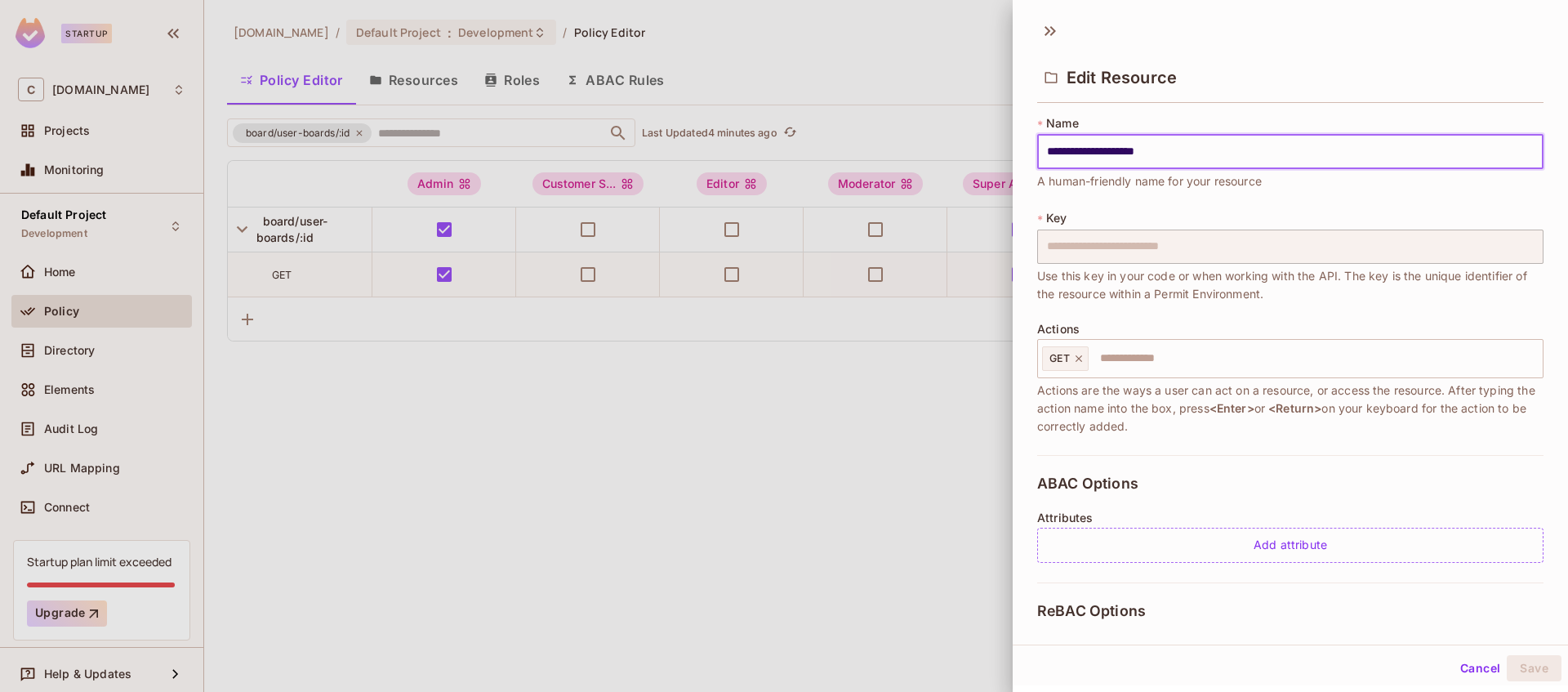
click at [1192, 153] on input "**********" at bounding box center [1291, 152] width 506 height 34
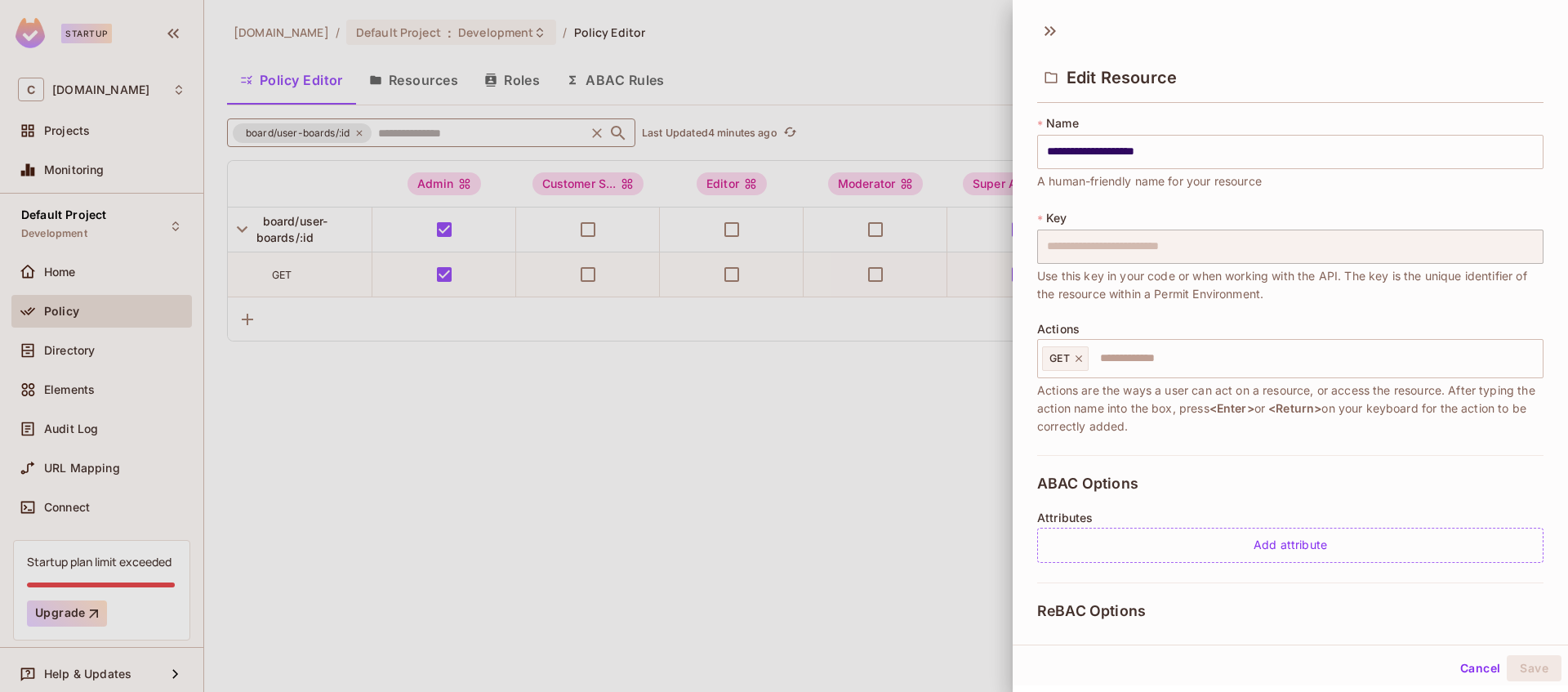
click at [403, 130] on div at bounding box center [784, 346] width 1568 height 692
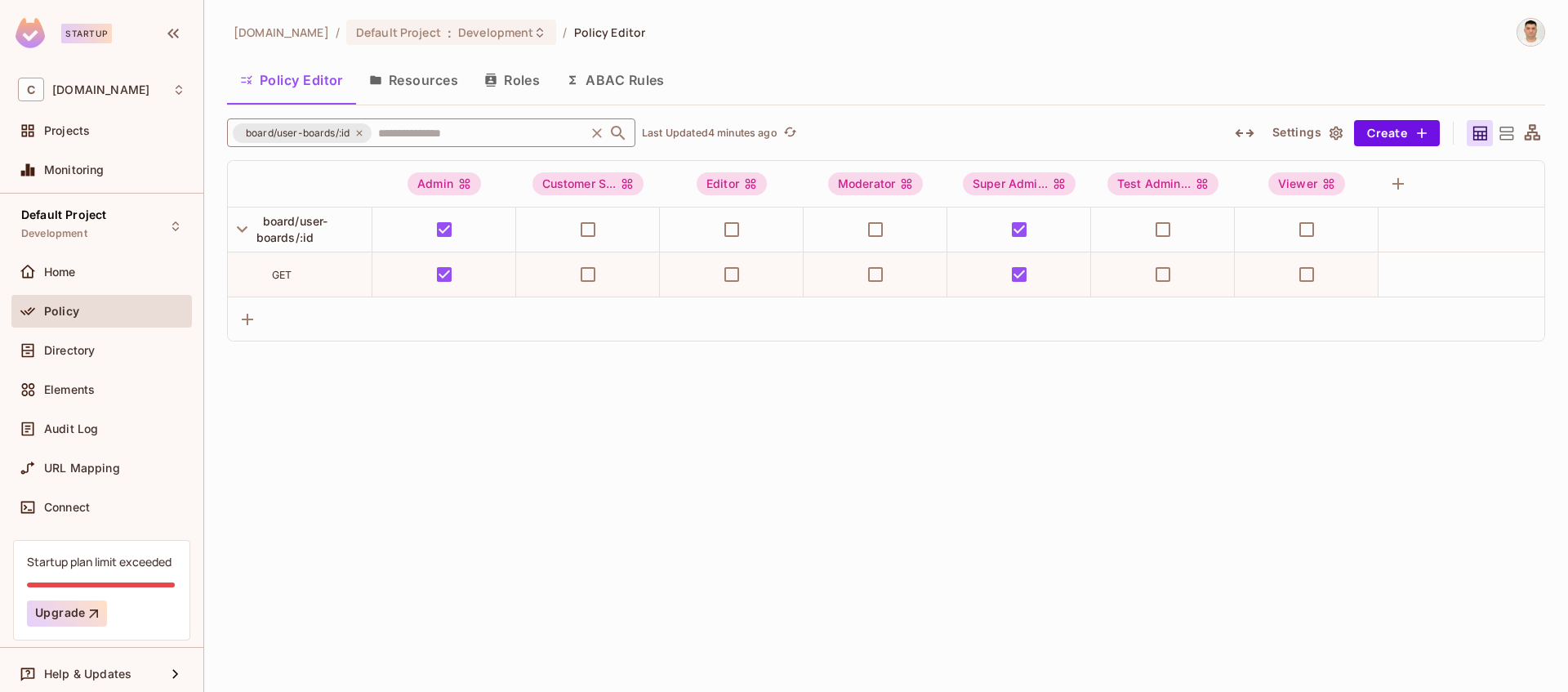
click at [357, 134] on icon at bounding box center [359, 133] width 10 height 10
click at [375, 133] on input "text" at bounding box center [479, 133] width 208 height 29
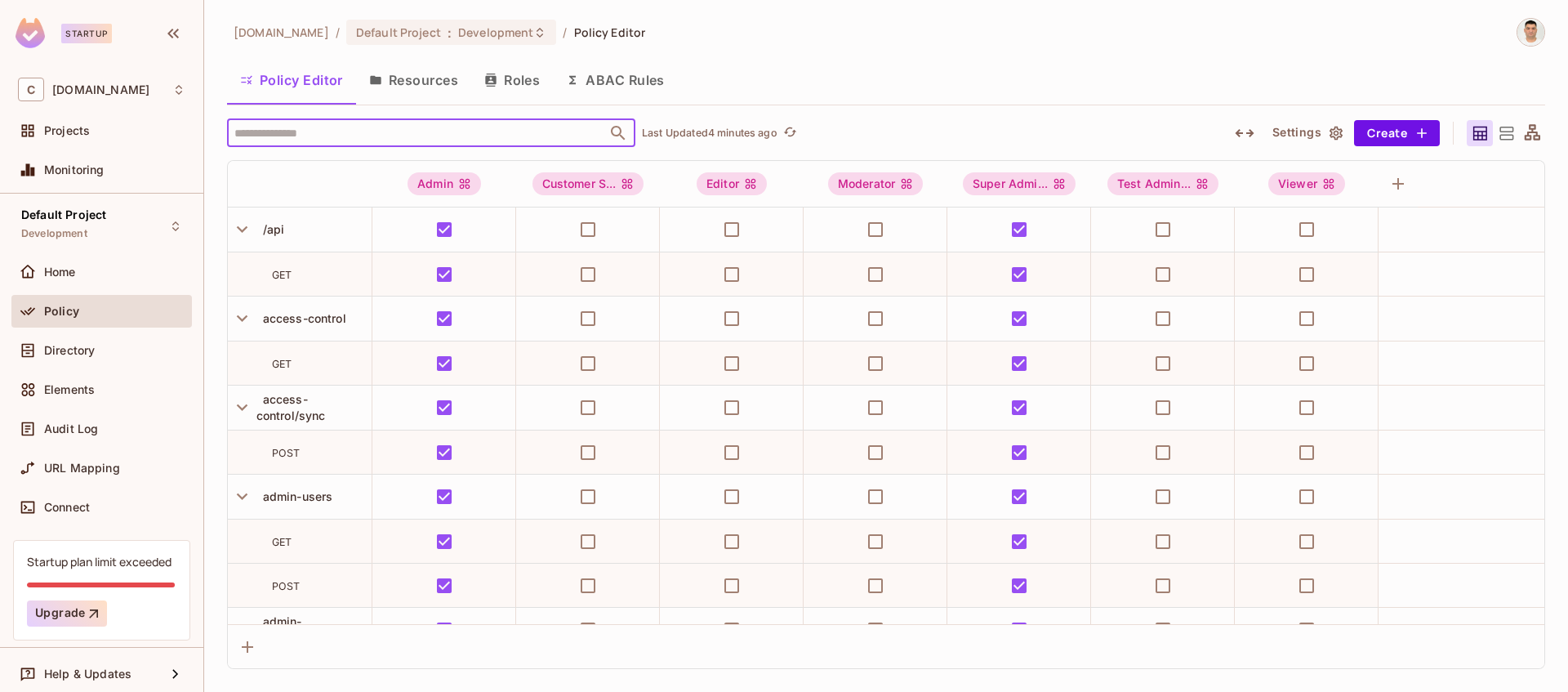
paste input "**********"
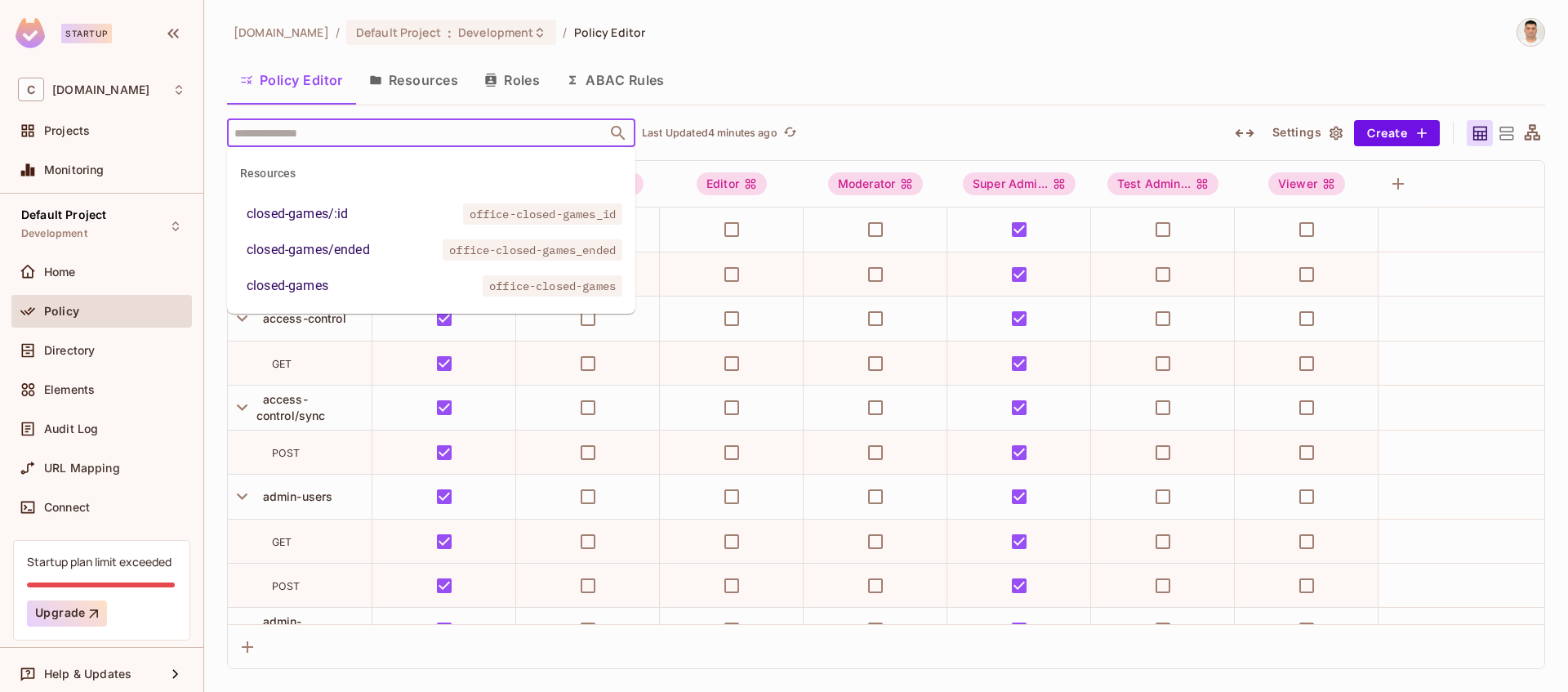
type input "**********"
click at [301, 133] on input "**********" at bounding box center [417, 133] width 374 height 29
click at [324, 286] on div "closed-games" at bounding box center [287, 286] width 81 height 20
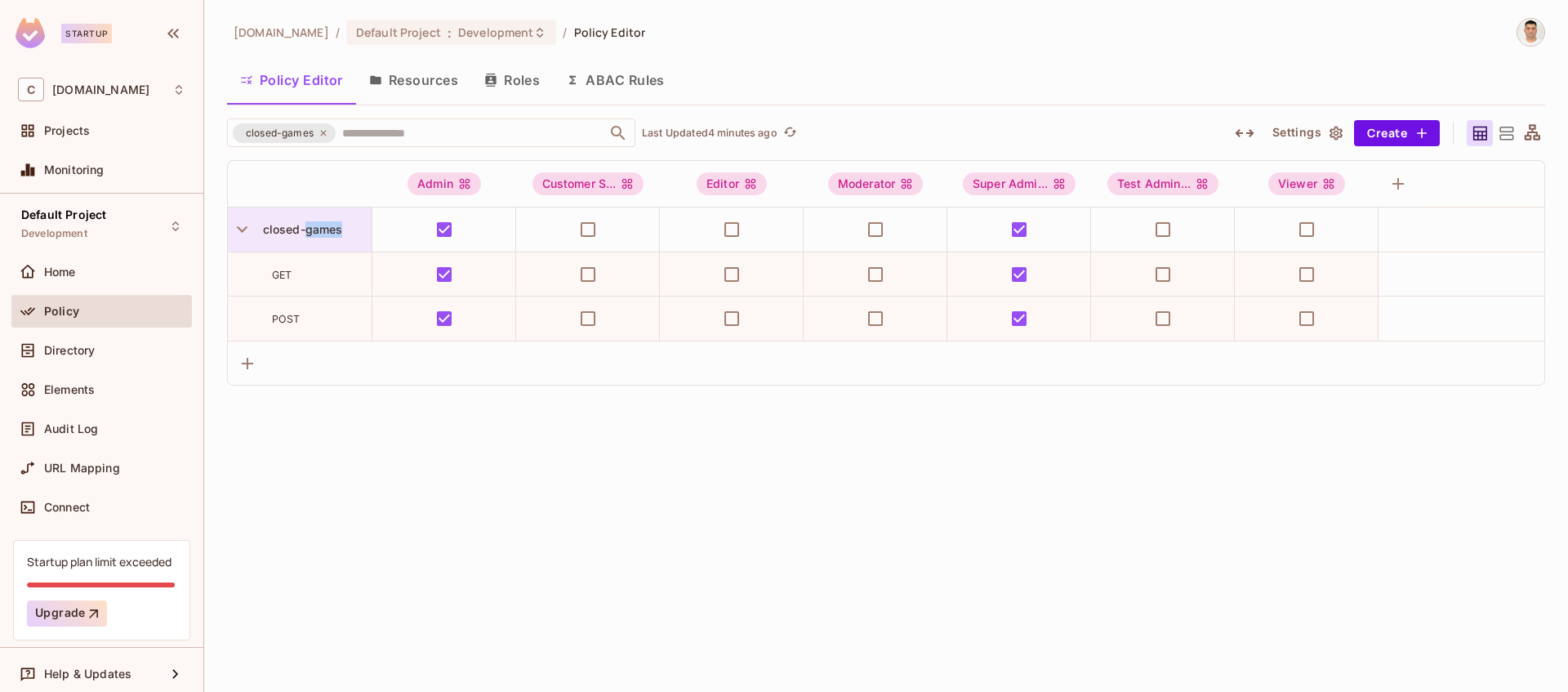
click at [317, 230] on span "closed-games" at bounding box center [299, 229] width 87 height 14
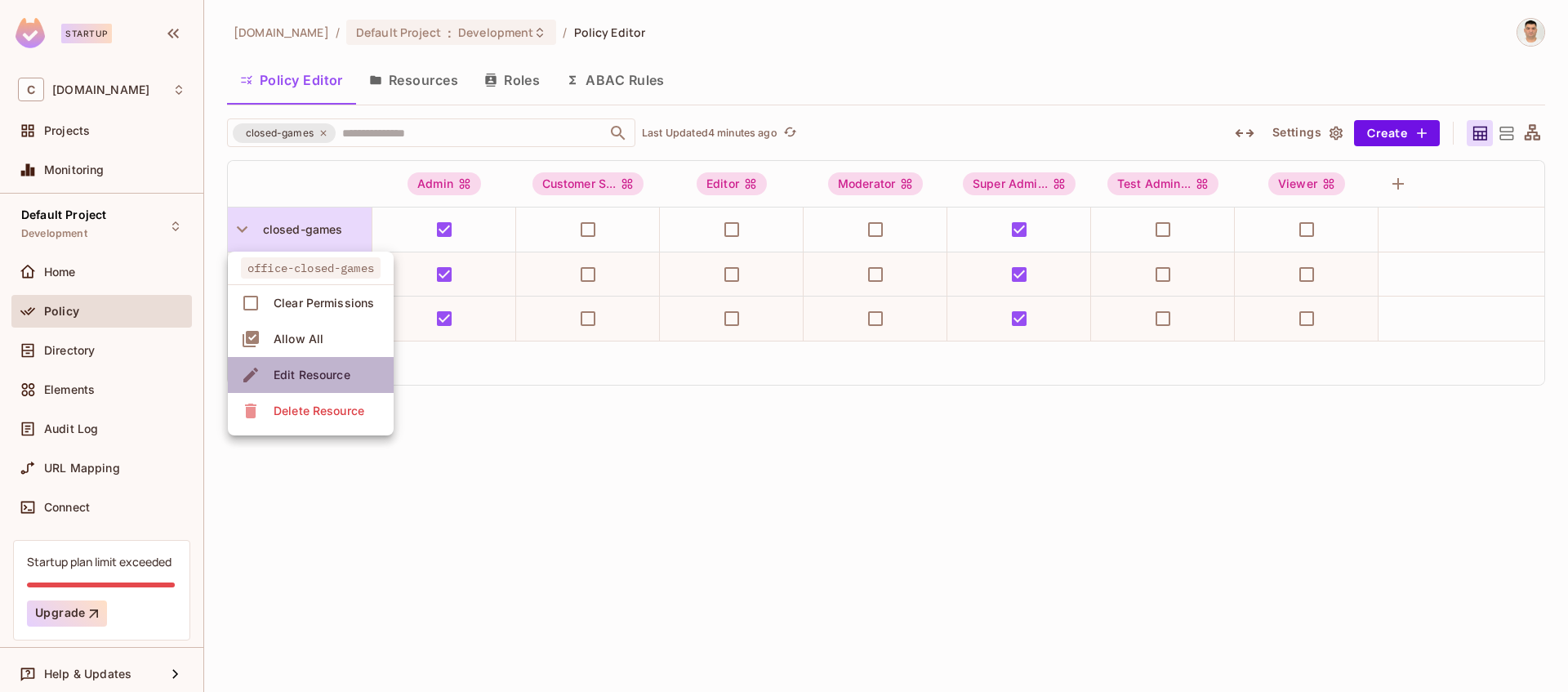
click at [318, 374] on div "Edit Resource" at bounding box center [311, 375] width 76 height 16
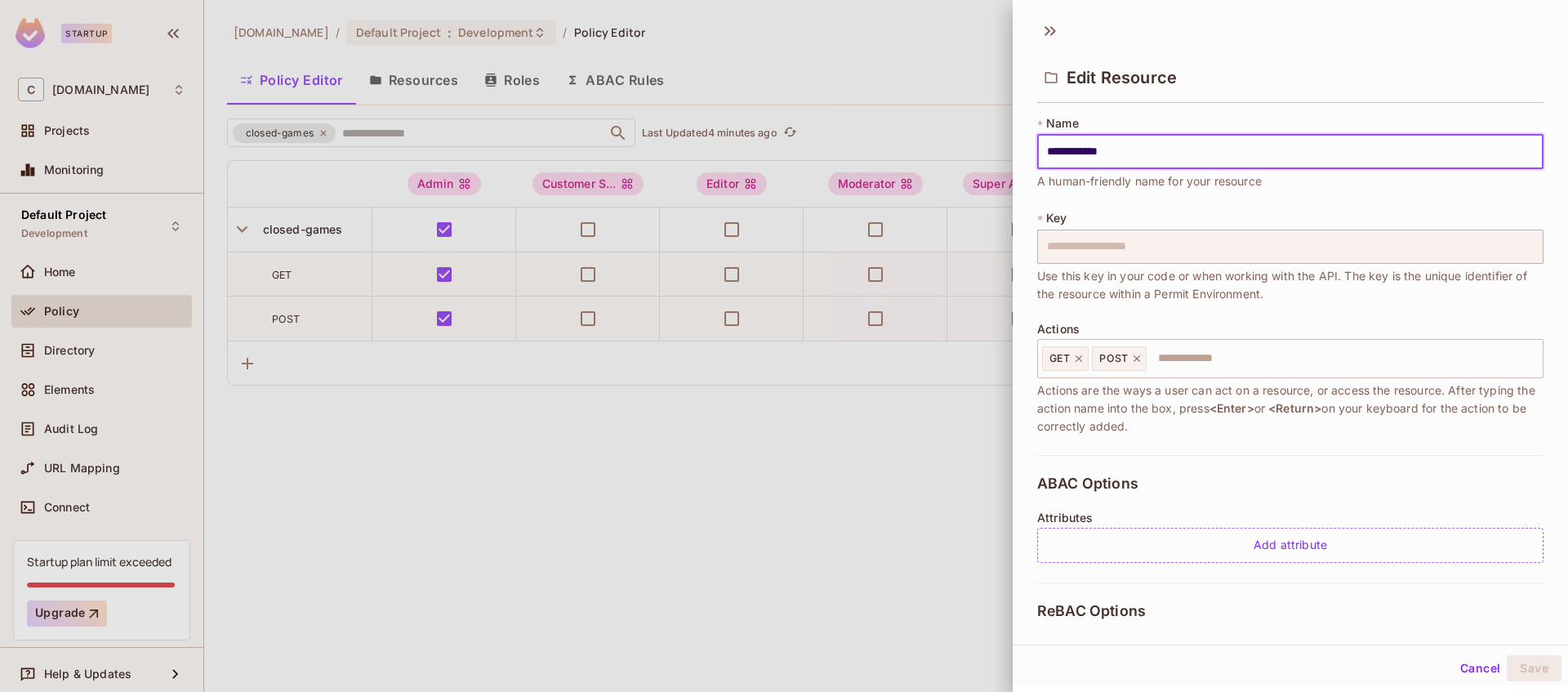
drag, startPoint x: 1111, startPoint y: 155, endPoint x: 977, endPoint y: 155, distance: 134.0
click at [977, 155] on div "**********" at bounding box center [784, 346] width 1568 height 692
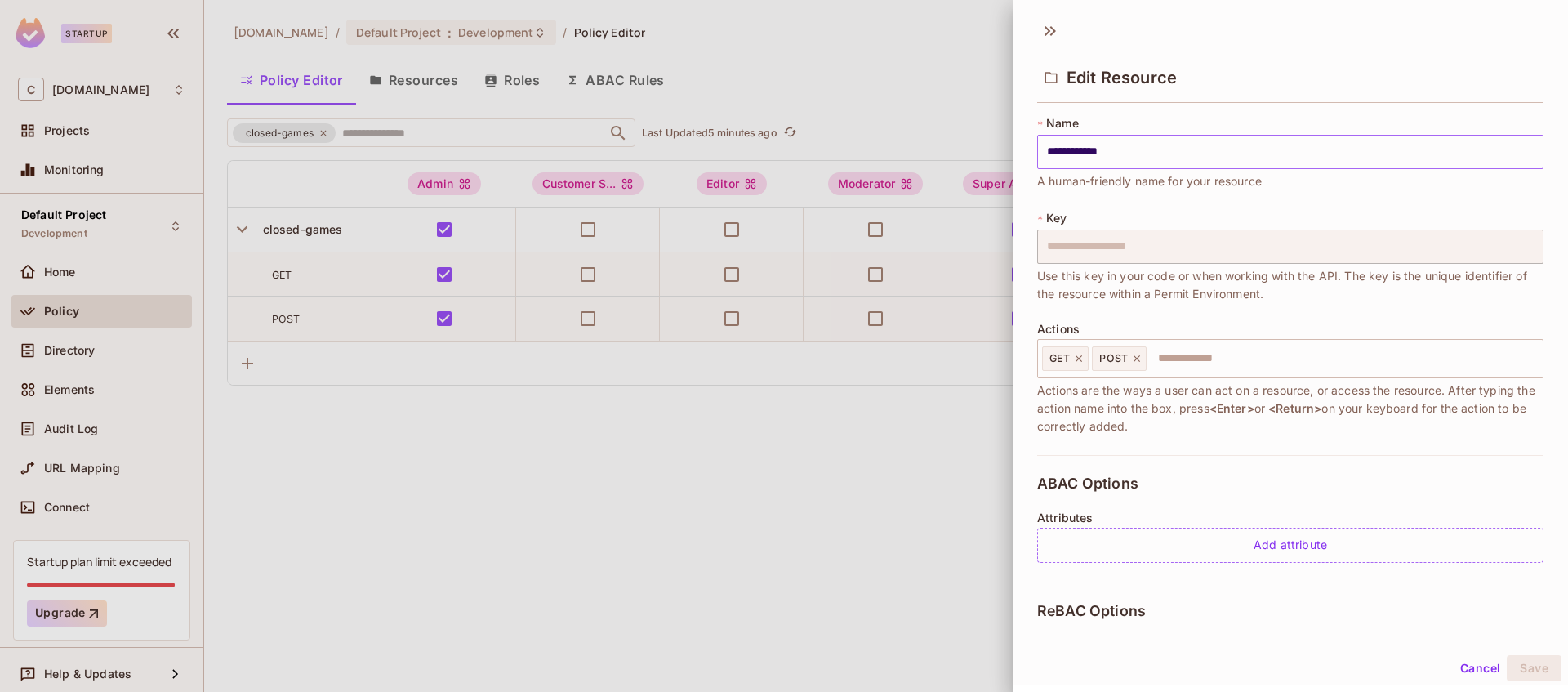
click at [1118, 161] on input "**********" at bounding box center [1291, 152] width 506 height 34
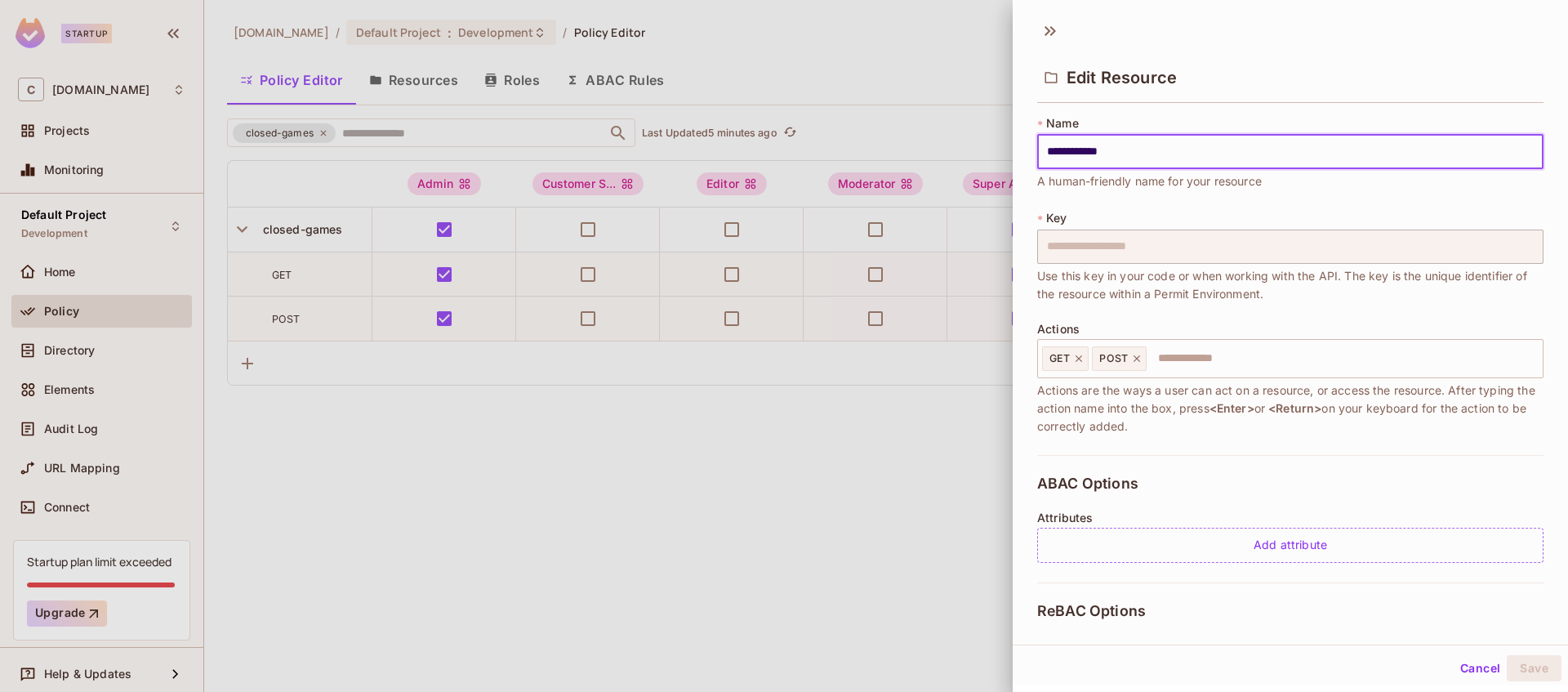
drag, startPoint x: 991, startPoint y: 155, endPoint x: 974, endPoint y: 154, distance: 17.0
click at [974, 154] on div "**********" at bounding box center [784, 346] width 1568 height 692
click at [428, 131] on div at bounding box center [784, 346] width 1568 height 692
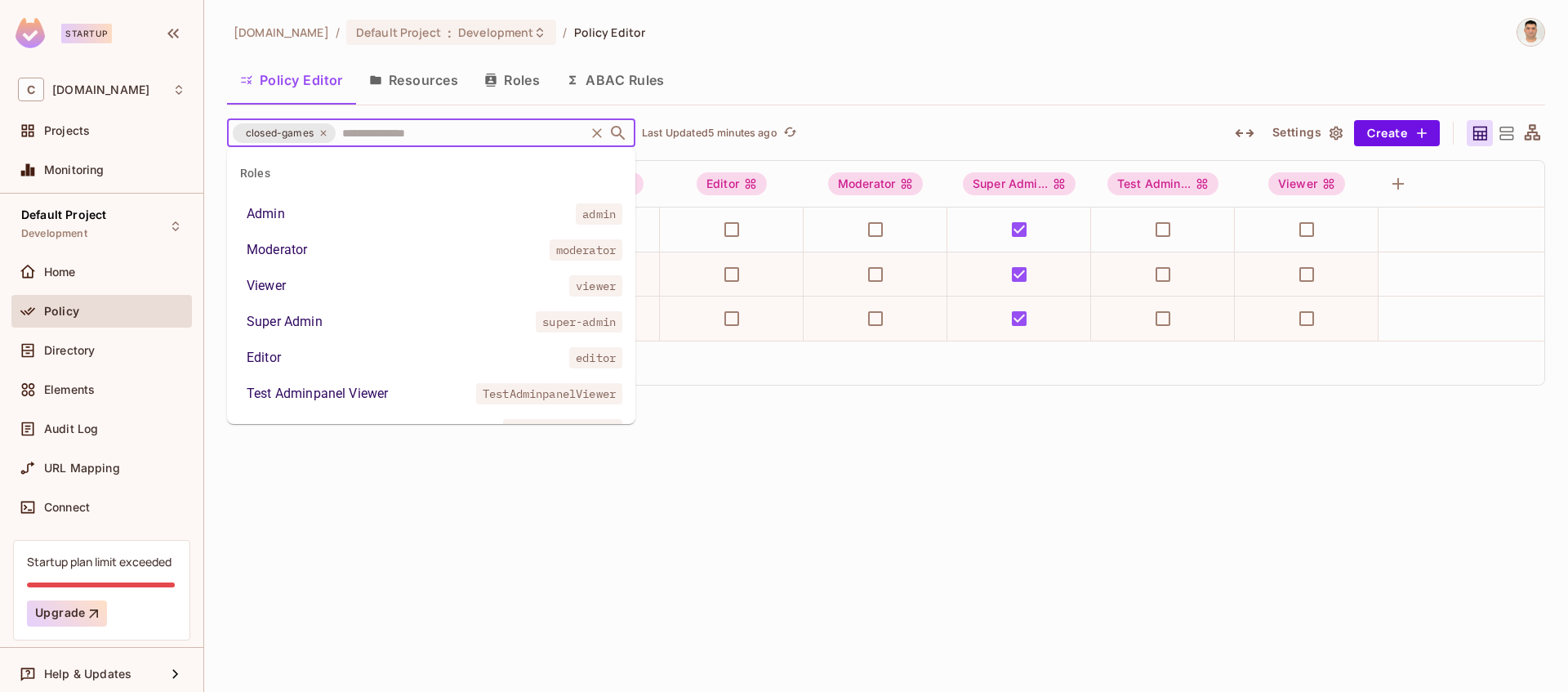
click at [440, 132] on input "text" at bounding box center [461, 133] width 245 height 29
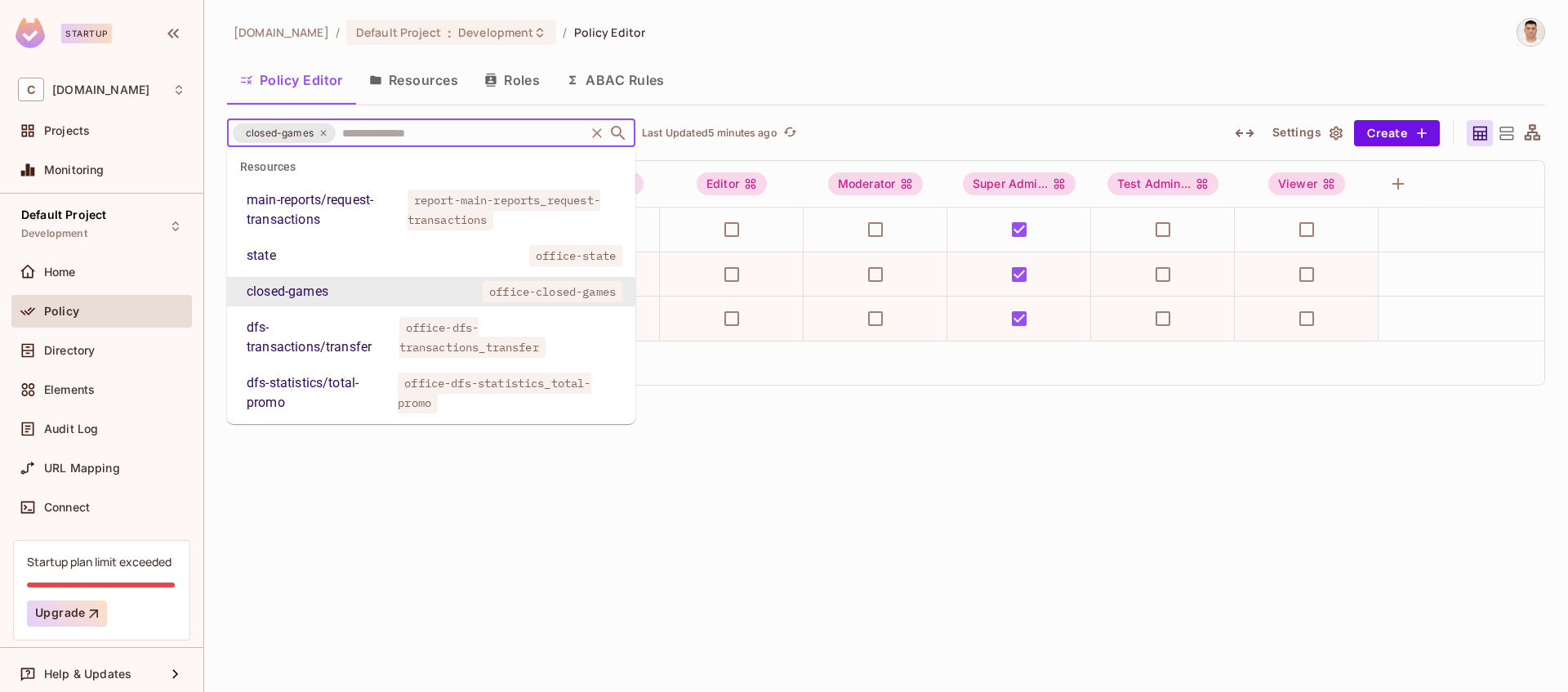
paste input "**********"
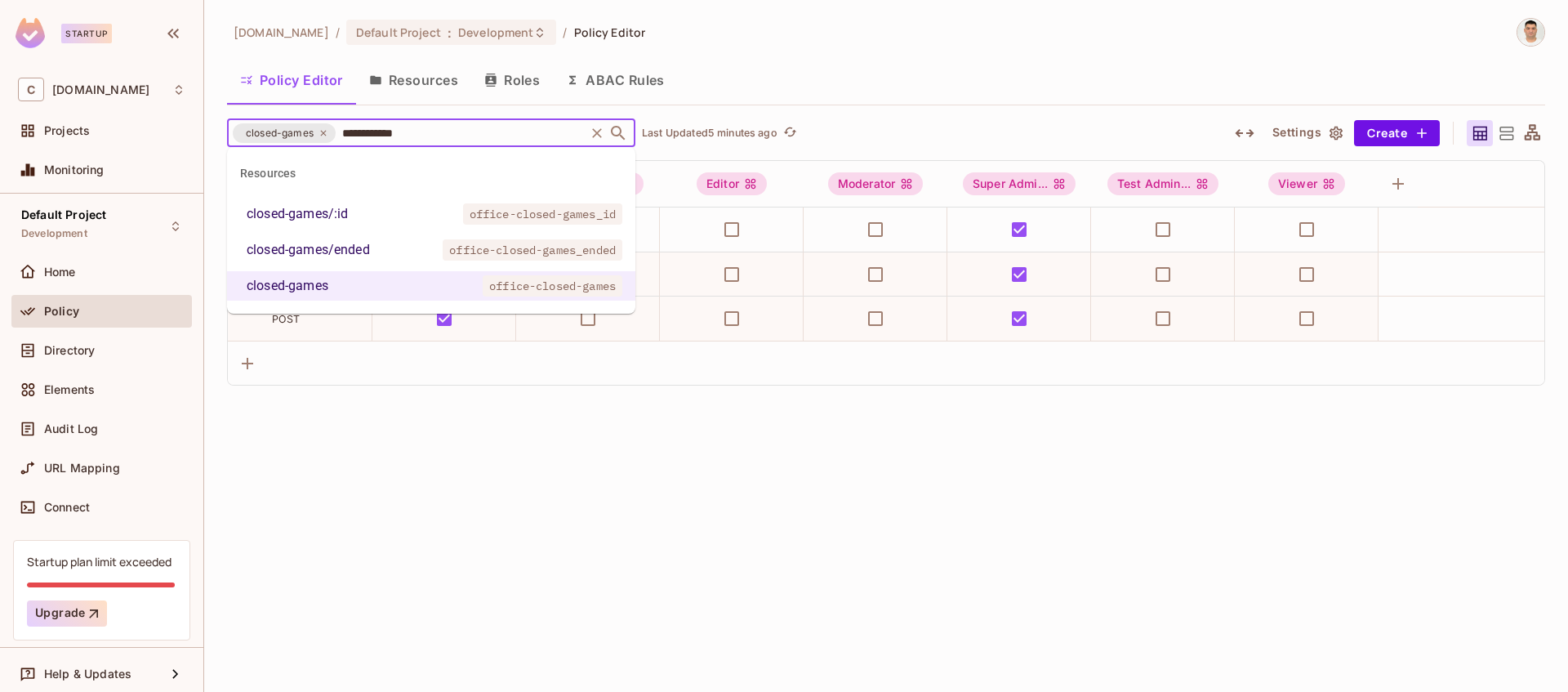
type input "**********"
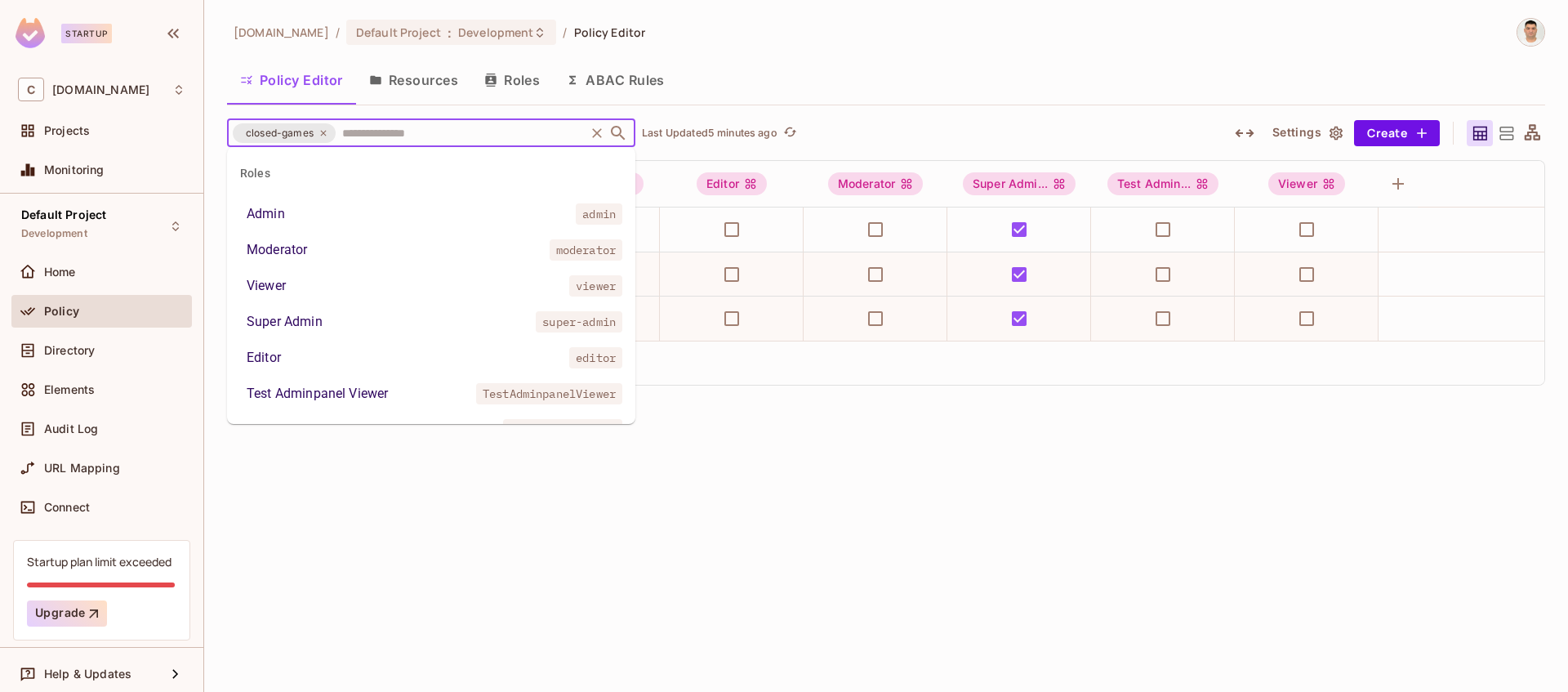
click at [382, 126] on input "text" at bounding box center [461, 133] width 245 height 29
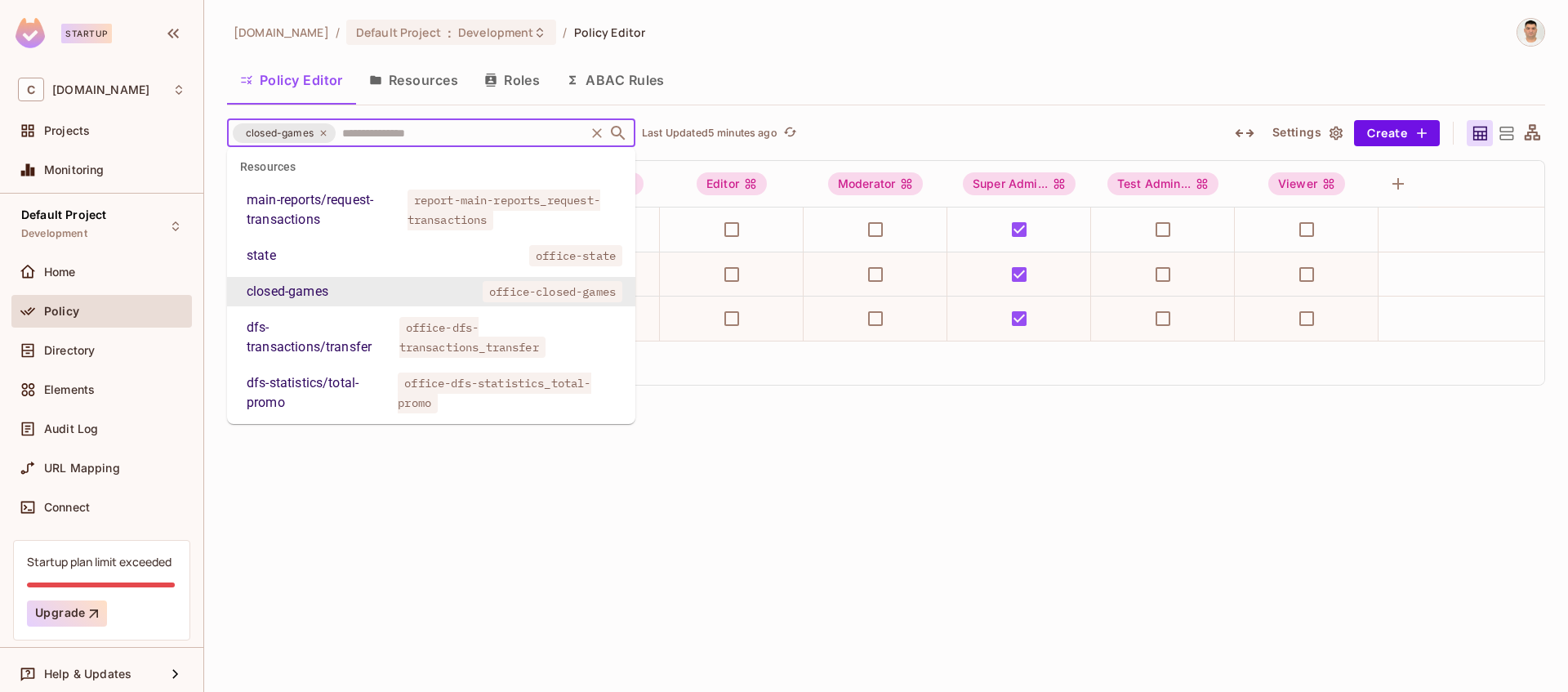
paste input "**********"
type input "**********"
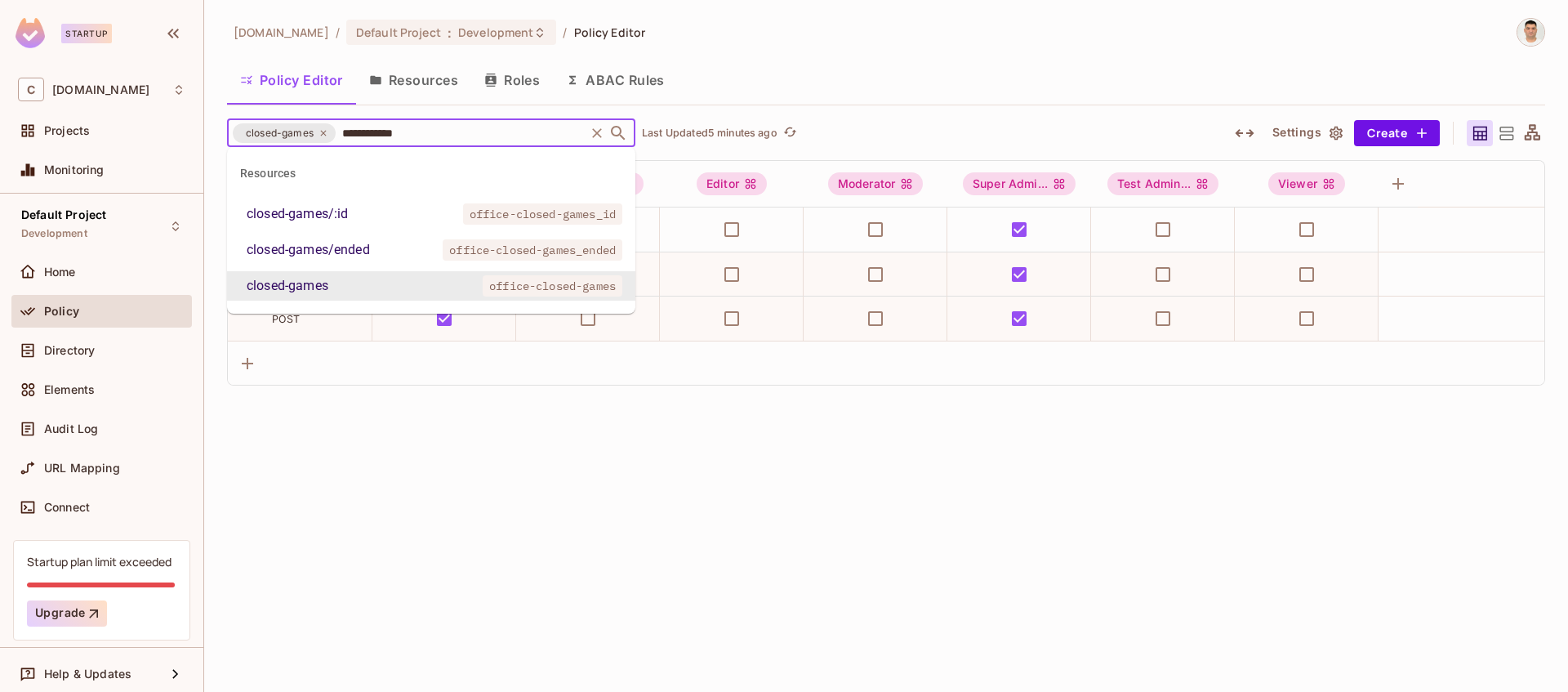
scroll to position [0, 0]
click at [381, 265] on ul "closed-games/:id office-closed-games_id closed-games/ended office-closed-games_…" at bounding box center [431, 250] width 408 height 101
click at [366, 246] on div "closed-games/ended" at bounding box center [308, 249] width 123 height 20
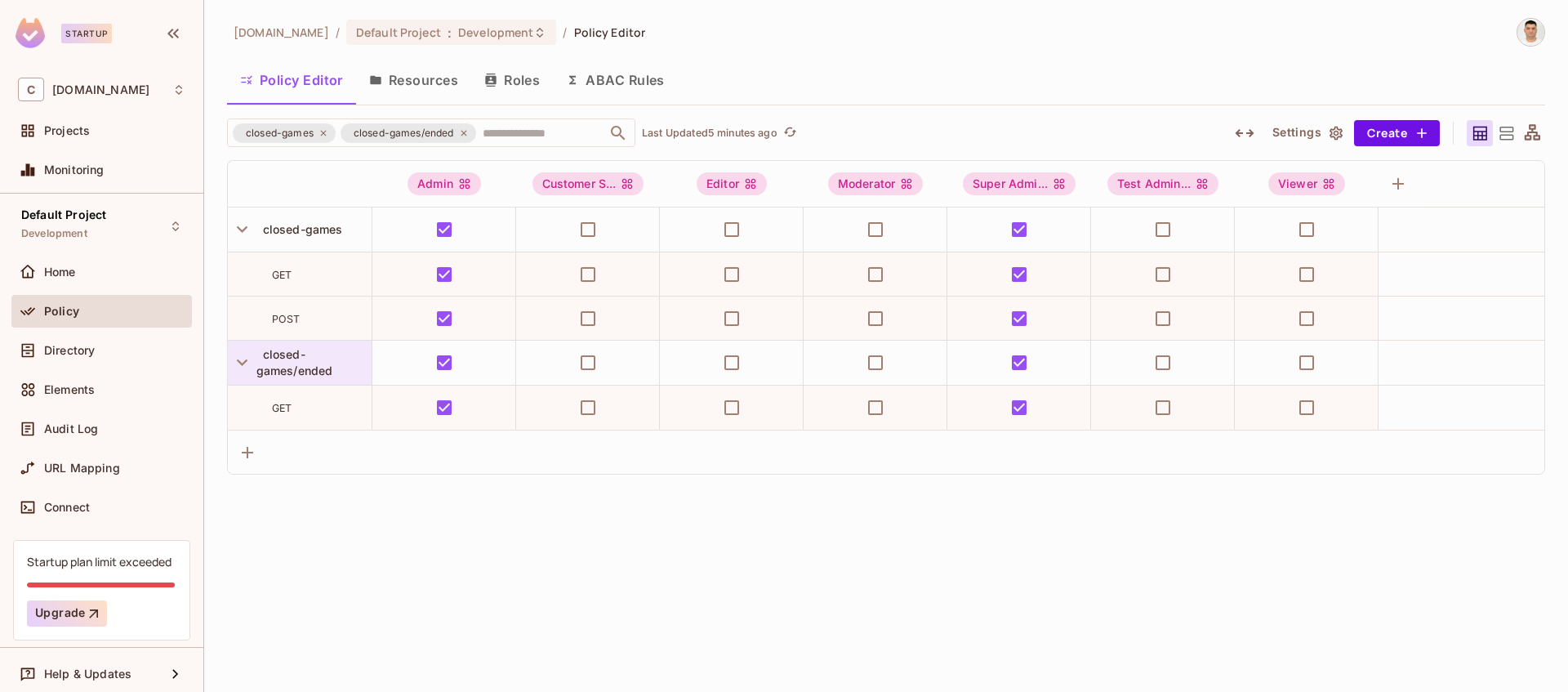
click at [313, 359] on div "closed-games/ended" at bounding box center [313, 362] width 116 height 32
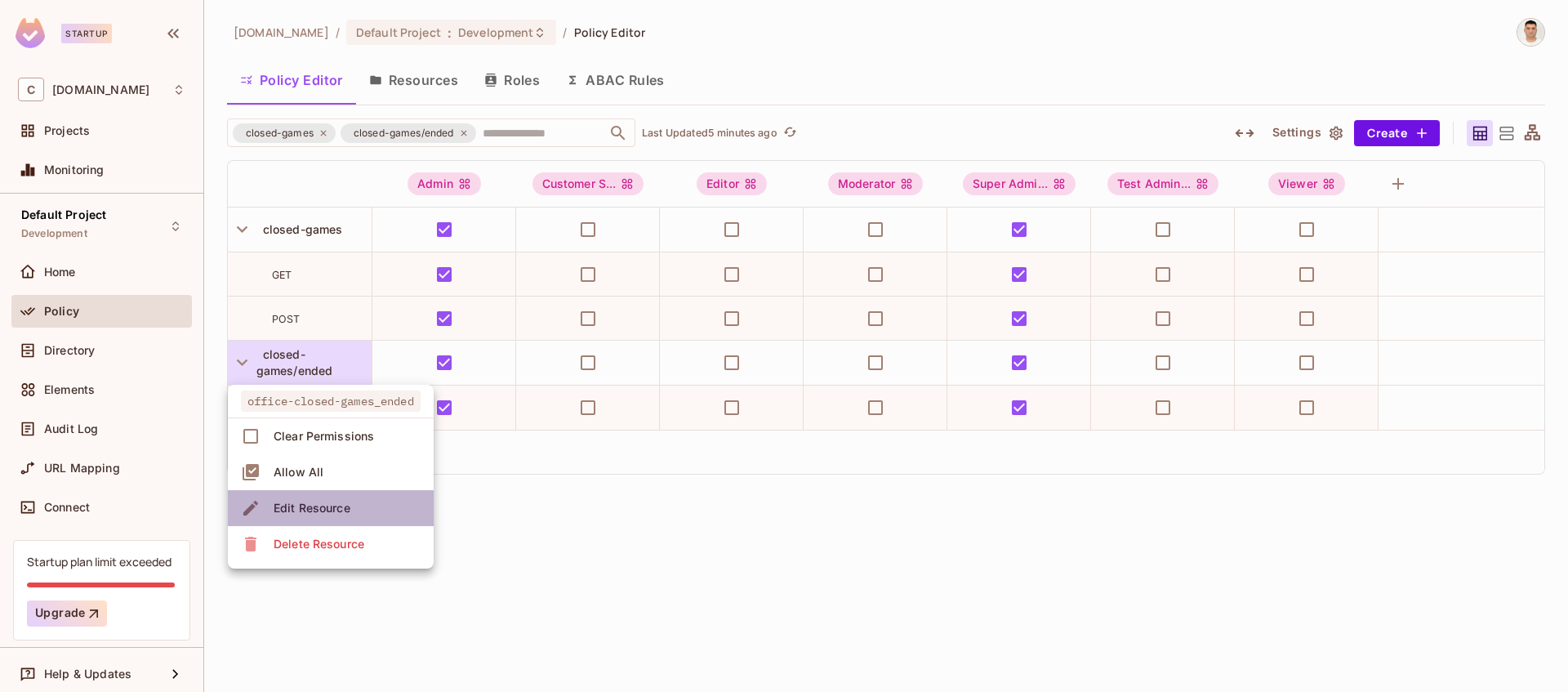
drag, startPoint x: 332, startPoint y: 510, endPoint x: 354, endPoint y: 498, distance: 25.1
click at [331, 510] on div "Edit Resource" at bounding box center [311, 508] width 76 height 16
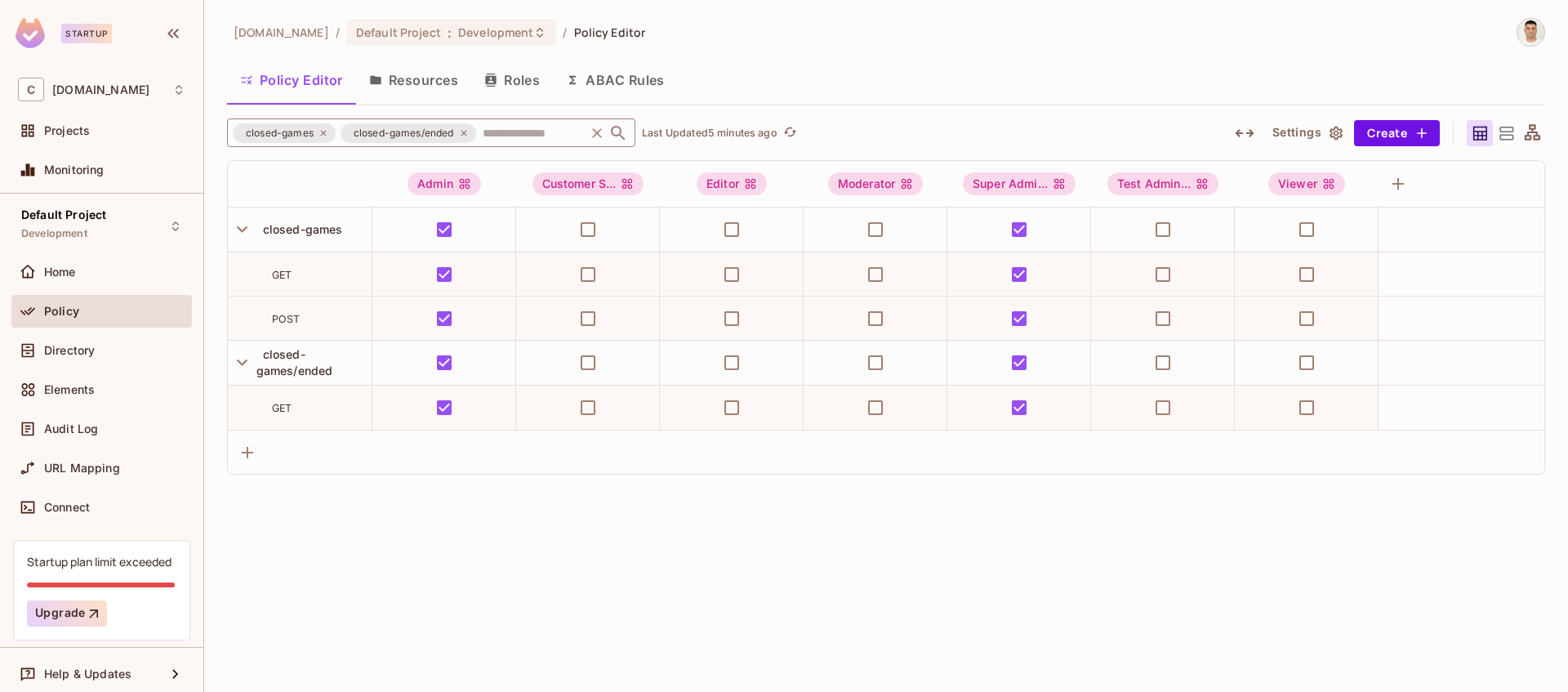
click at [325, 133] on icon at bounding box center [323, 133] width 10 height 10
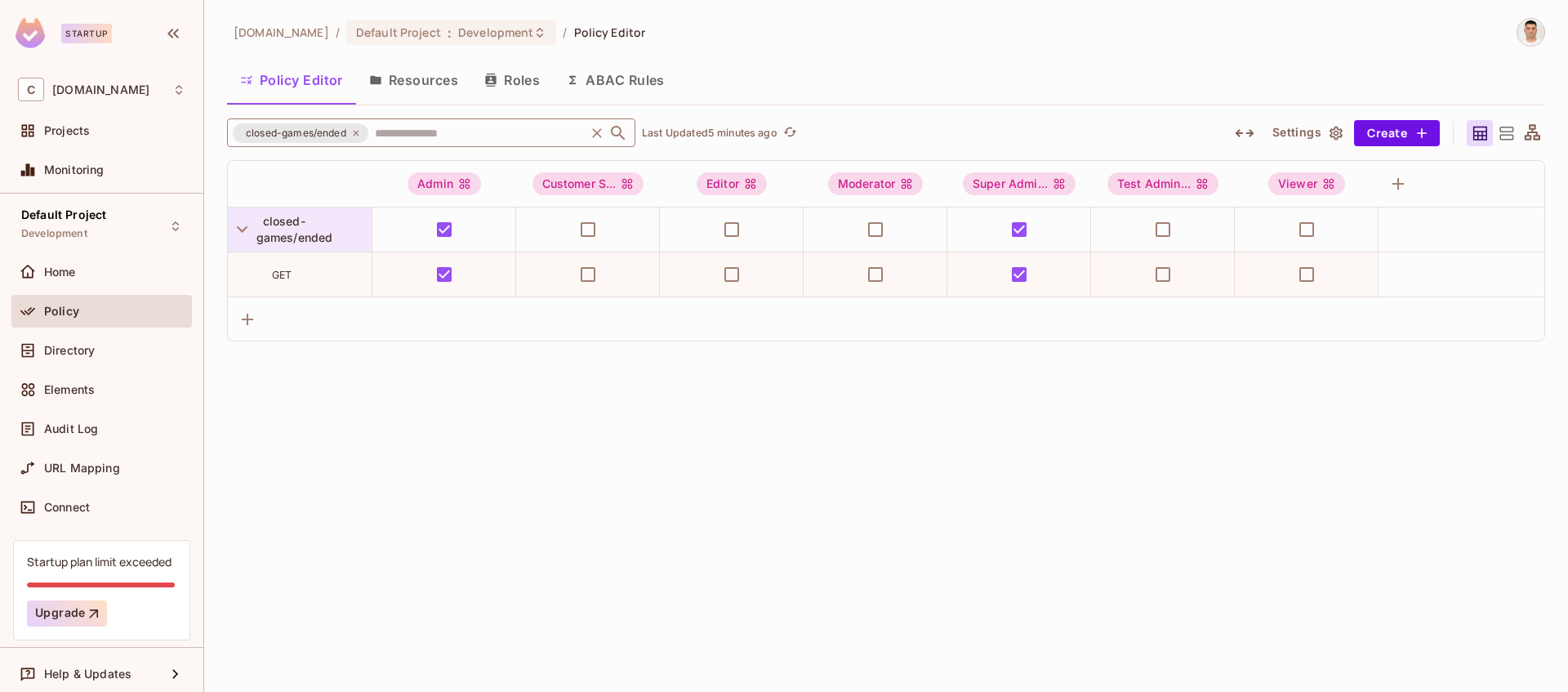
click at [318, 233] on span "closed-games/ended" at bounding box center [294, 229] width 76 height 31
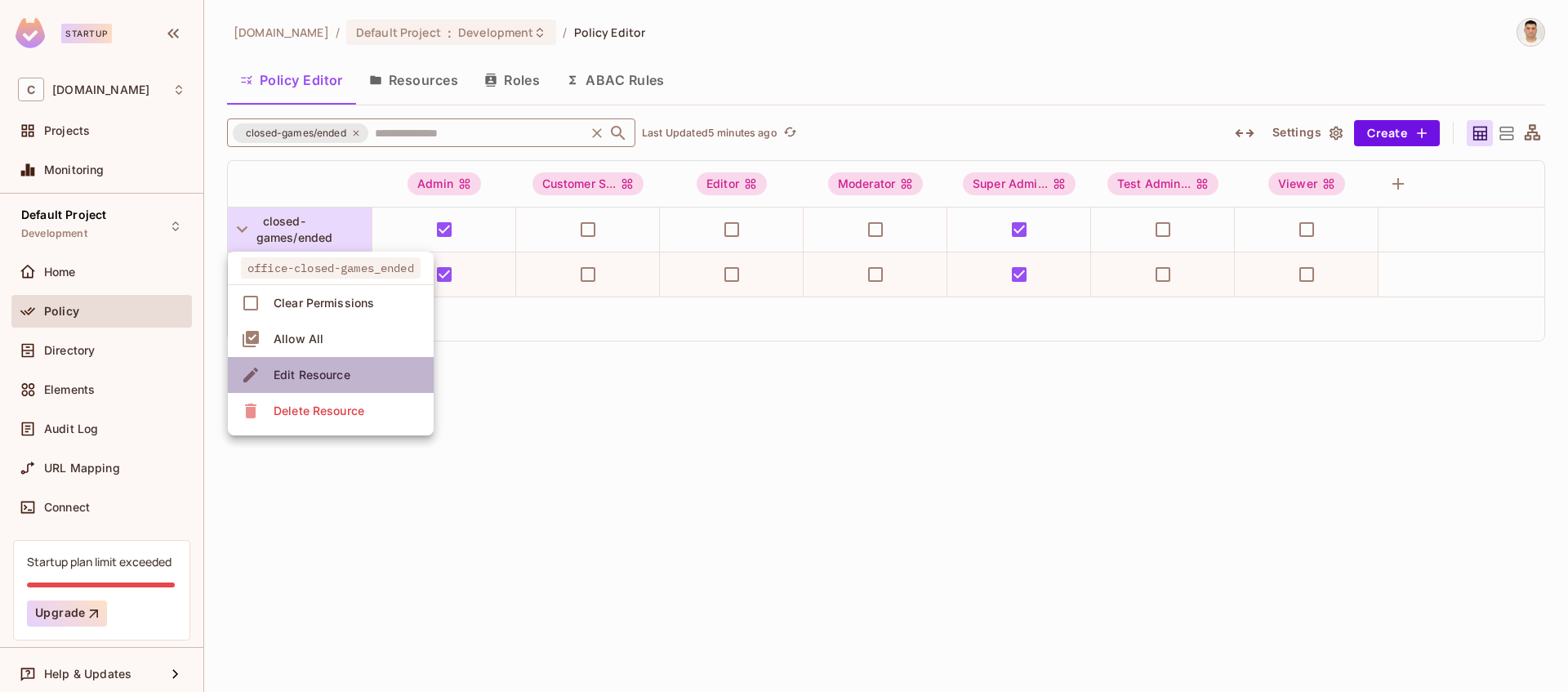
click at [324, 380] on div "Edit Resource" at bounding box center [311, 375] width 76 height 16
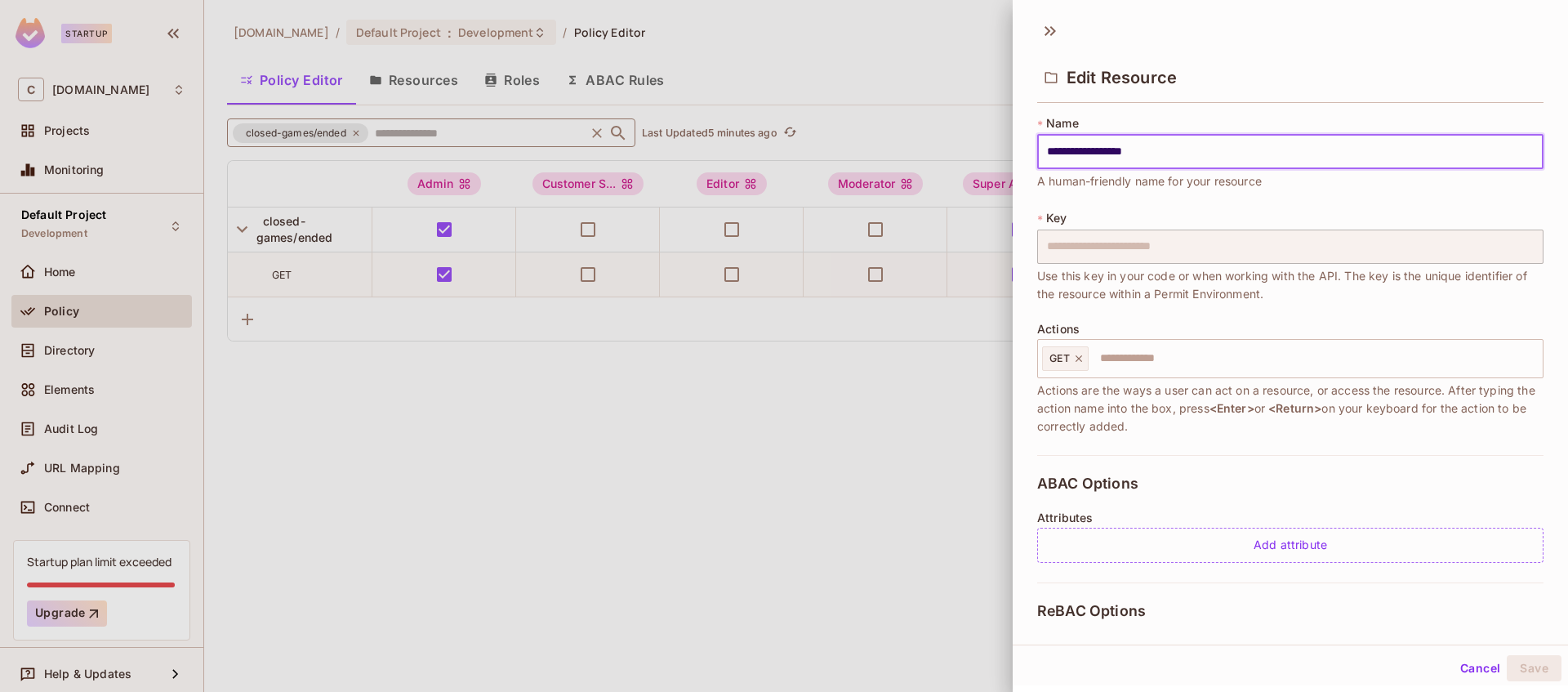
click at [1186, 152] on input "**********" at bounding box center [1291, 152] width 506 height 34
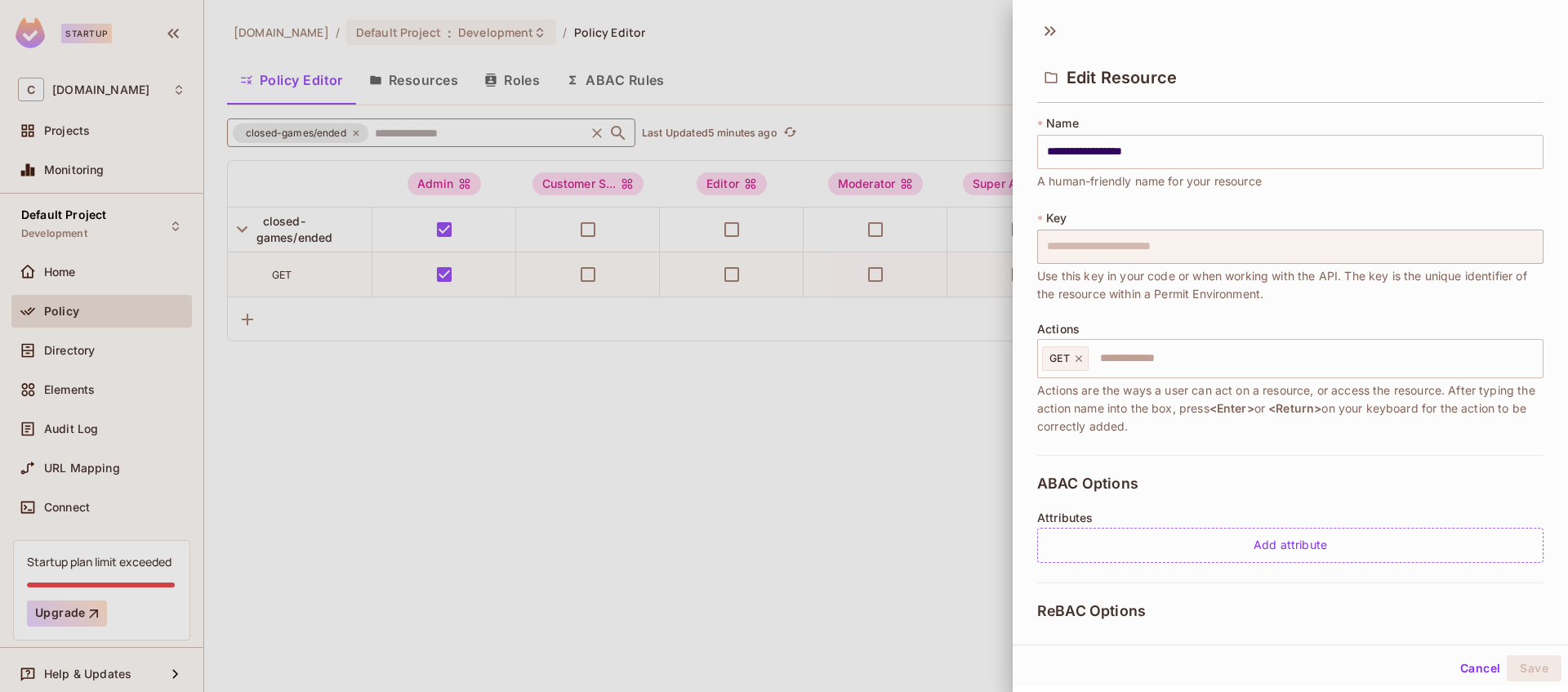
click at [441, 129] on div at bounding box center [784, 346] width 1568 height 692
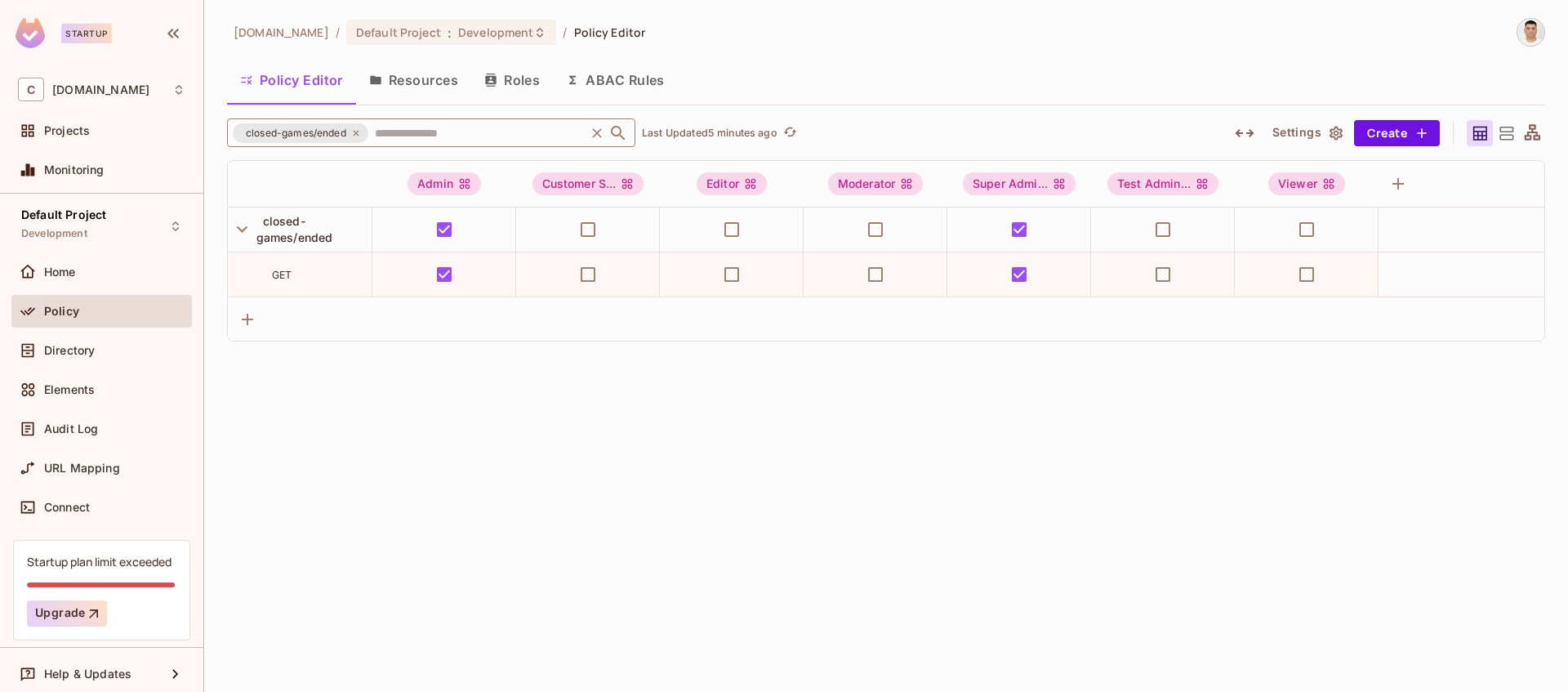
click at [360, 135] on icon at bounding box center [356, 133] width 10 height 10
click at [371, 135] on input "text" at bounding box center [476, 133] width 211 height 29
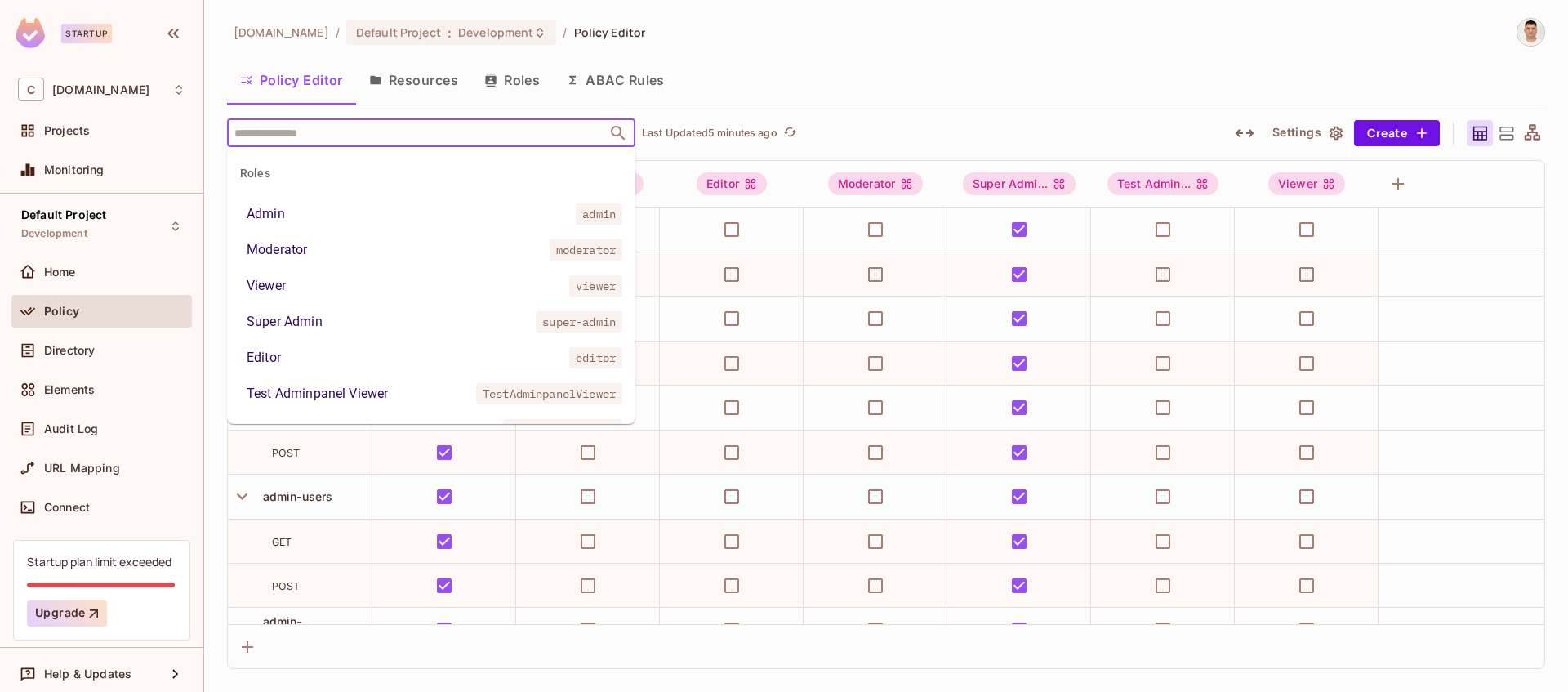
paste input "**********"
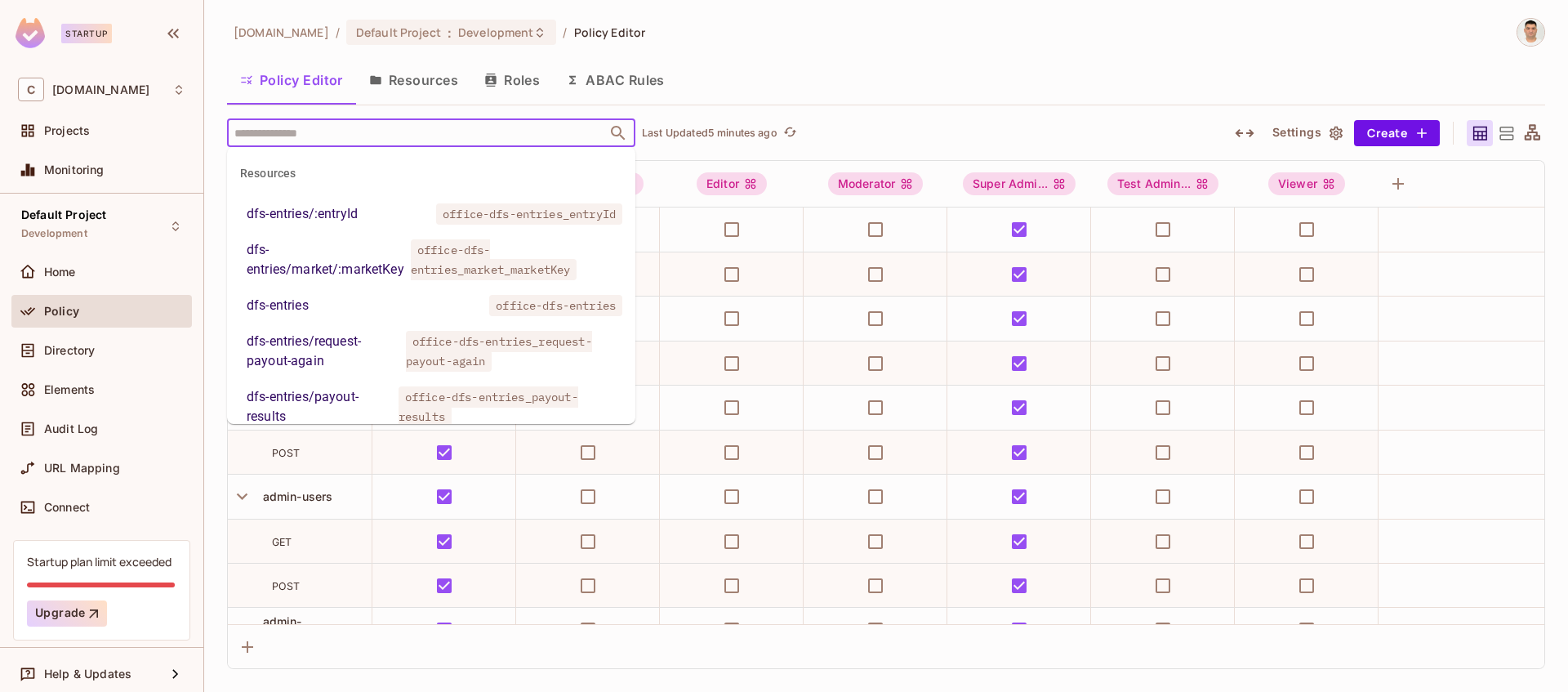
type input "**********"
click at [324, 311] on li "dfs-entries office-dfs-entries" at bounding box center [431, 305] width 408 height 30
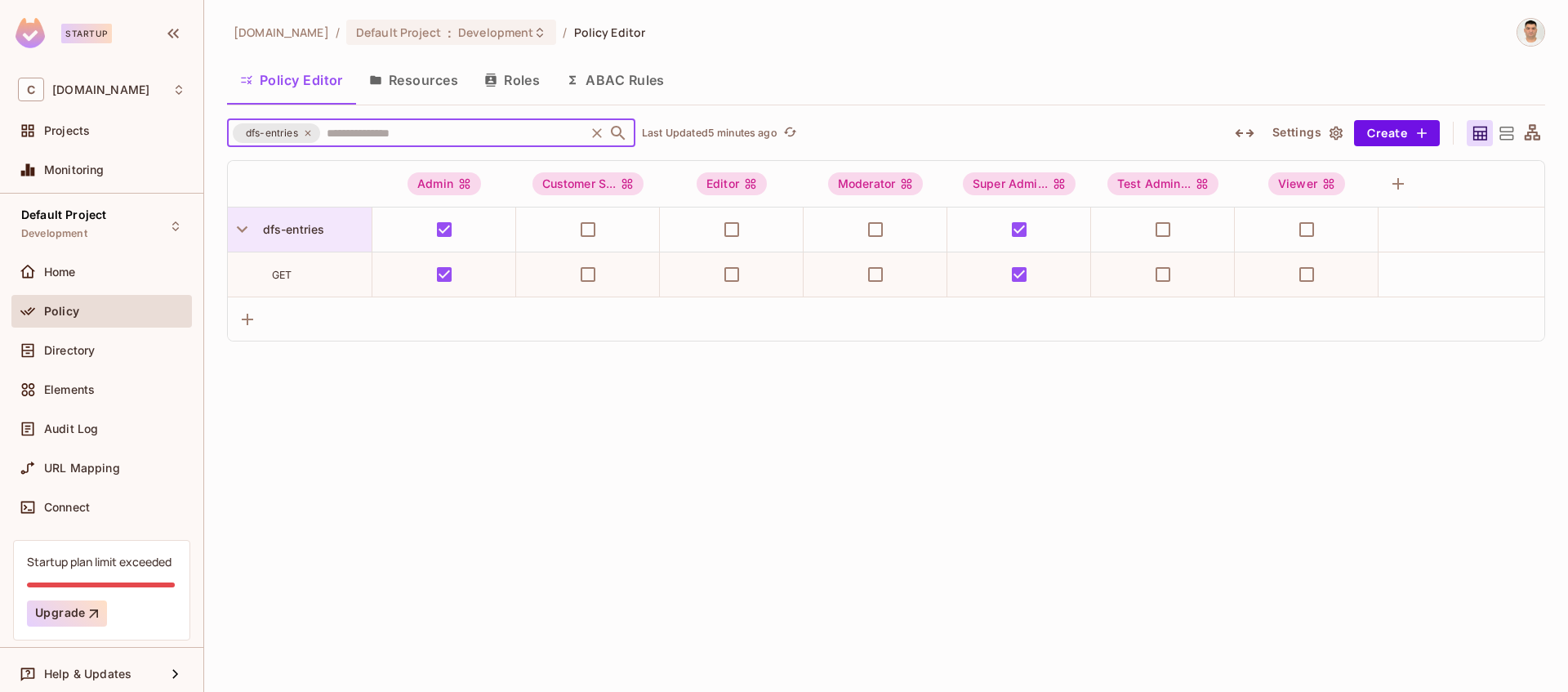
click at [327, 229] on div "dfs-entries" at bounding box center [313, 229] width 116 height 16
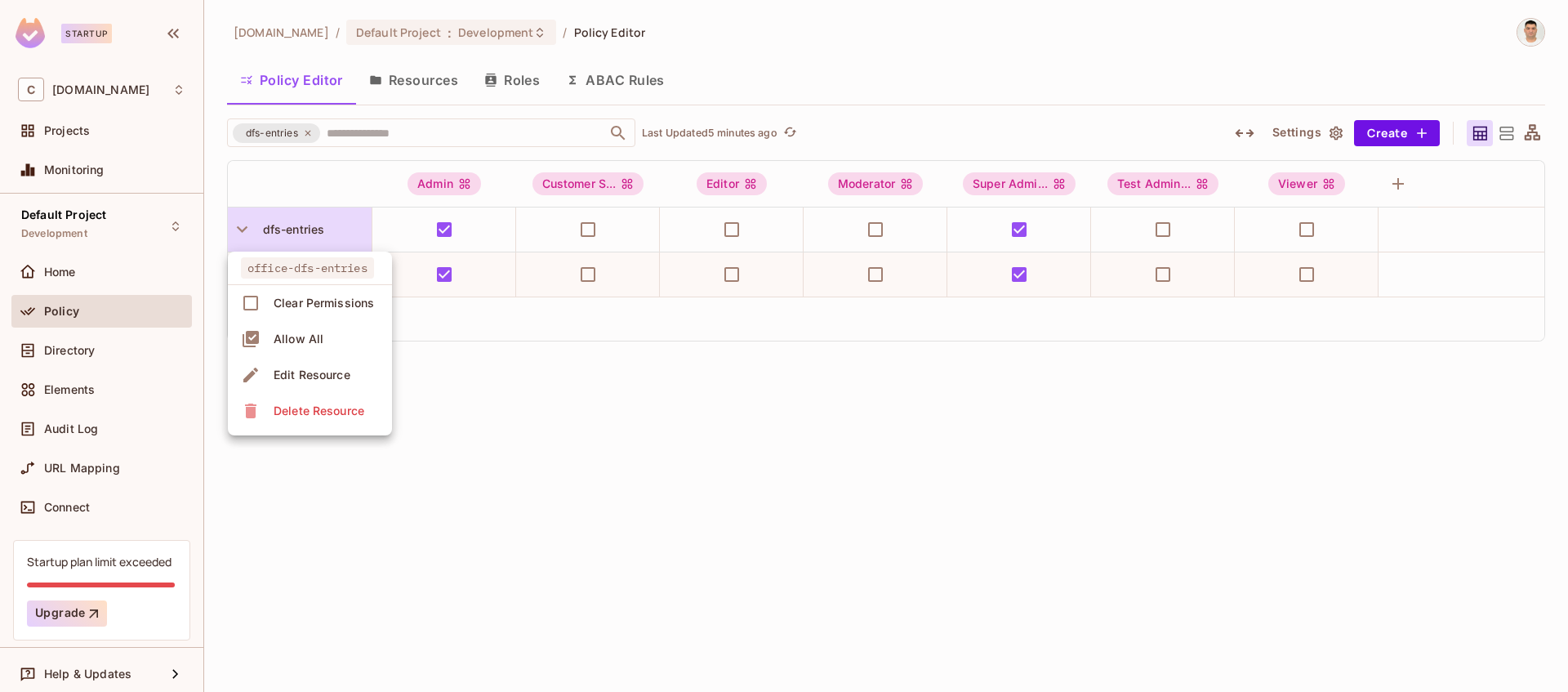
click at [329, 381] on div "Edit Resource" at bounding box center [311, 375] width 76 height 16
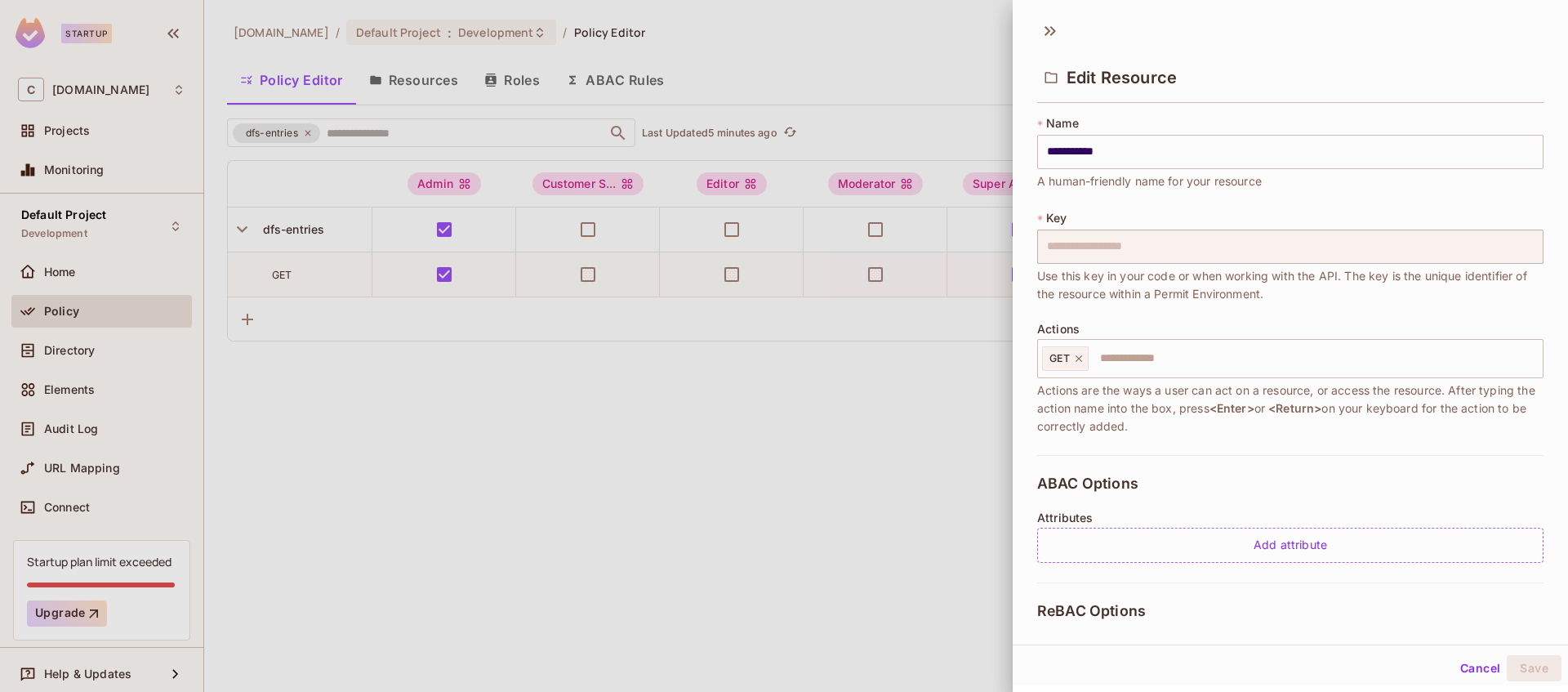
click at [1014, 250] on div "**********" at bounding box center [1290, 365] width 555 height 512
click at [1100, 146] on input "**********" at bounding box center [1291, 152] width 506 height 34
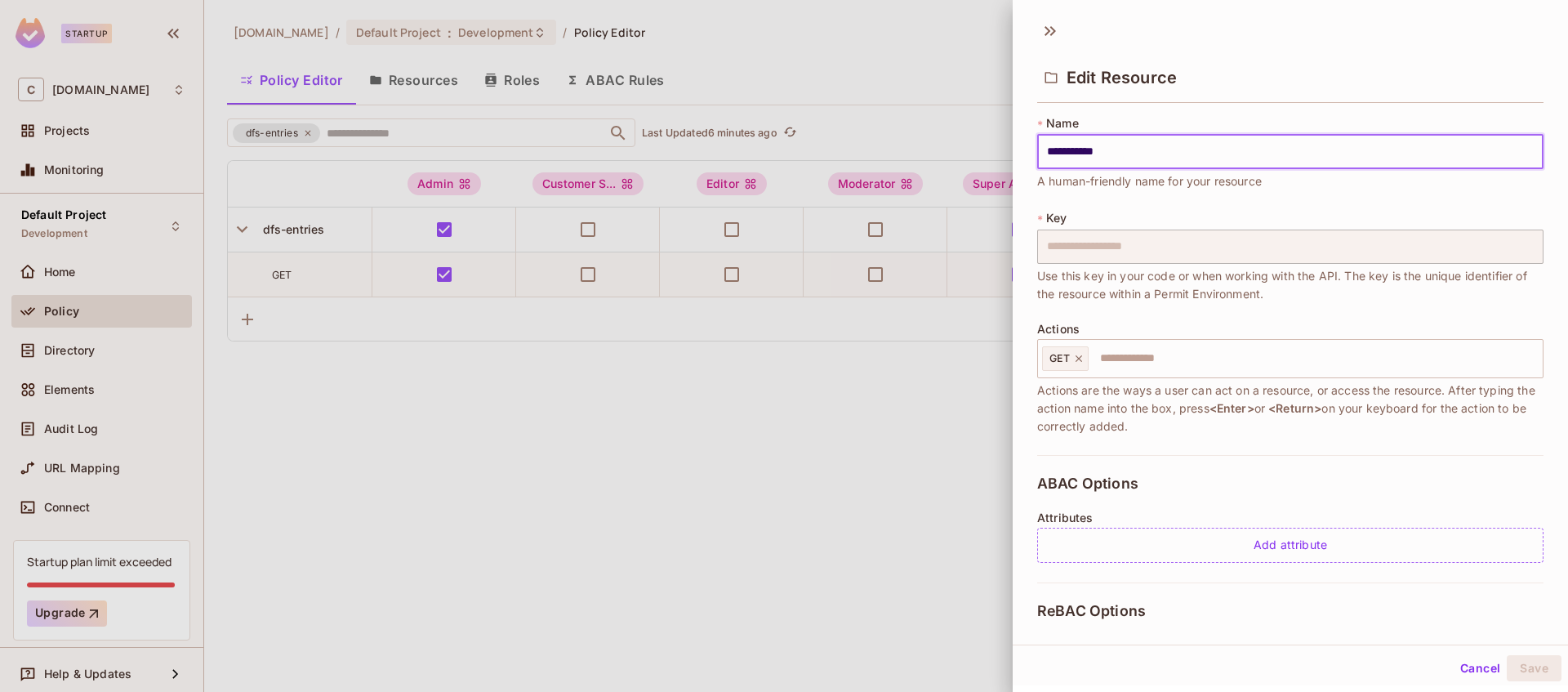
click at [1100, 146] on input "**********" at bounding box center [1291, 152] width 506 height 34
